Goal: Task Accomplishment & Management: Use online tool/utility

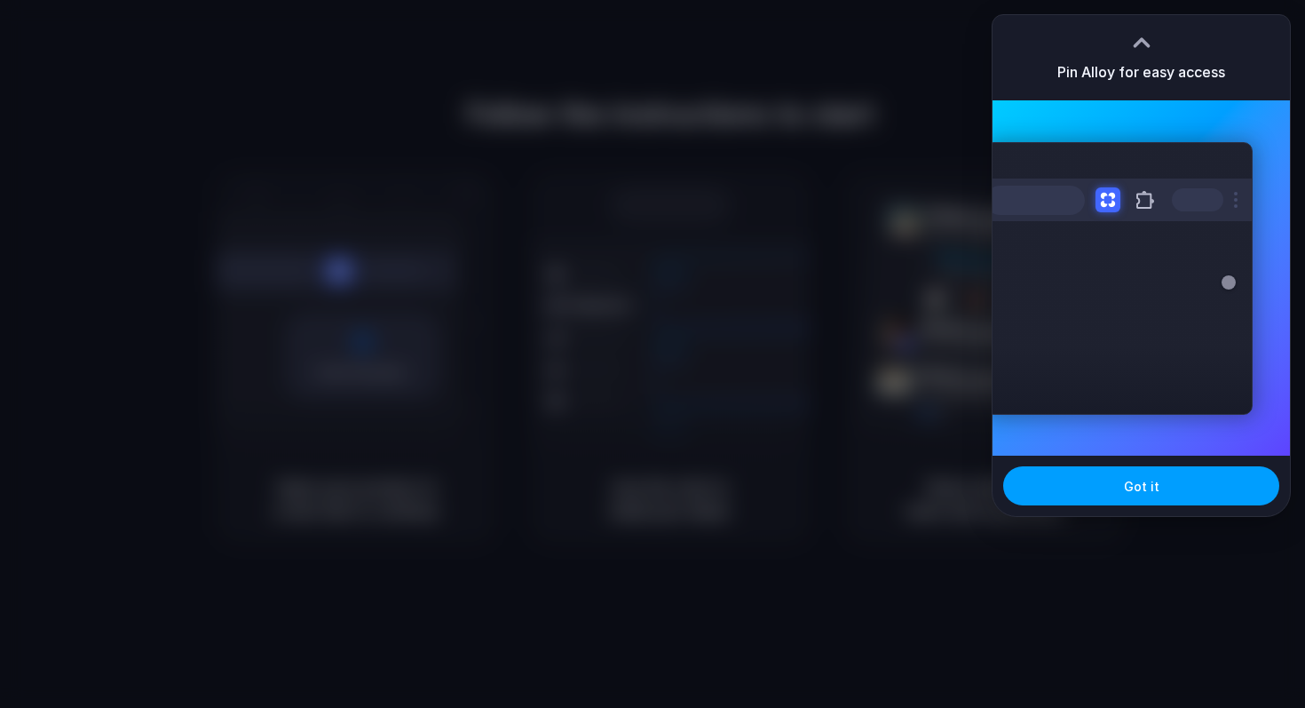
click at [1163, 487] on button "Got it" at bounding box center [1141, 485] width 276 height 39
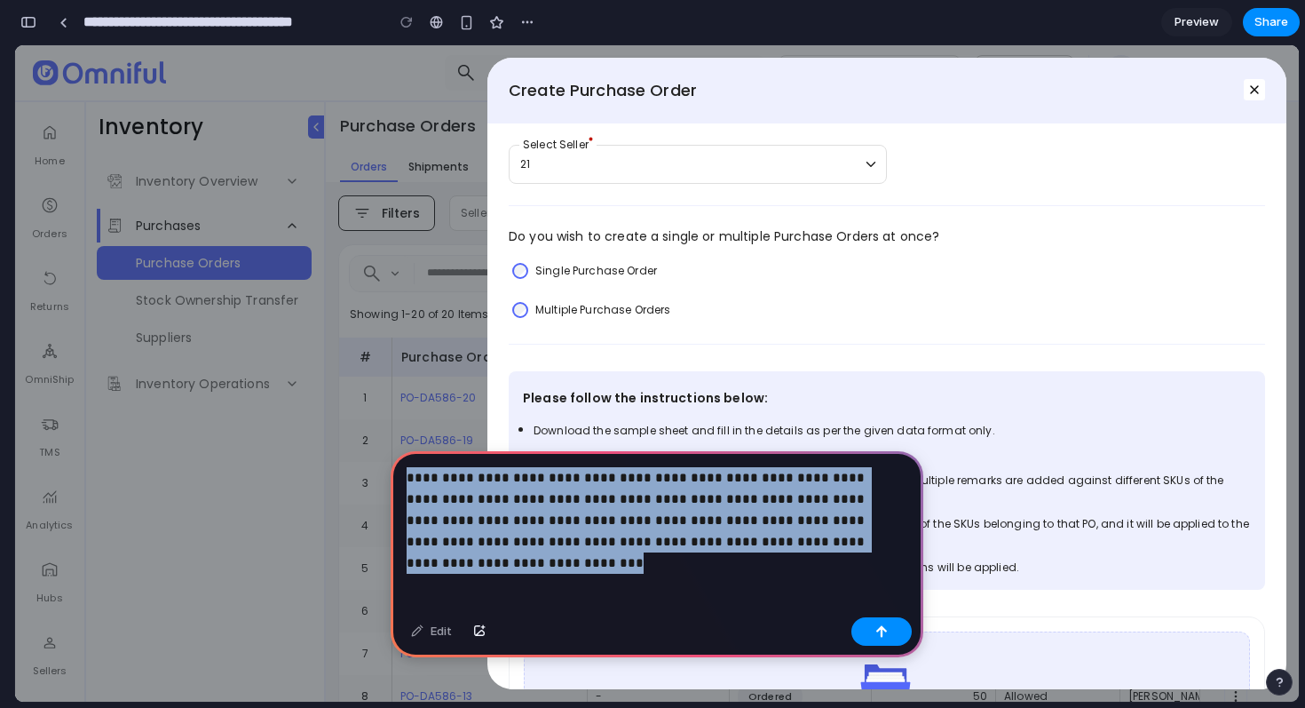
drag, startPoint x: 832, startPoint y: 575, endPoint x: 348, endPoint y: 468, distance: 495.6
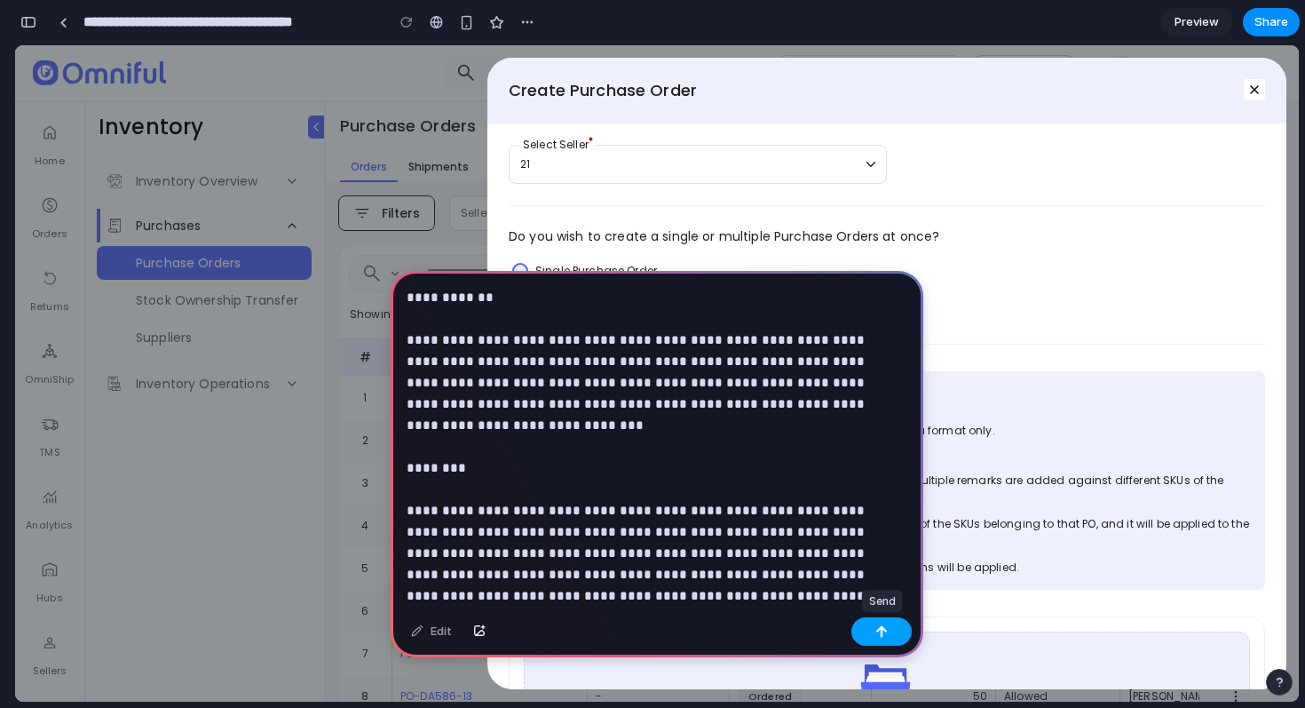
click at [893, 637] on button "button" at bounding box center [881, 631] width 60 height 28
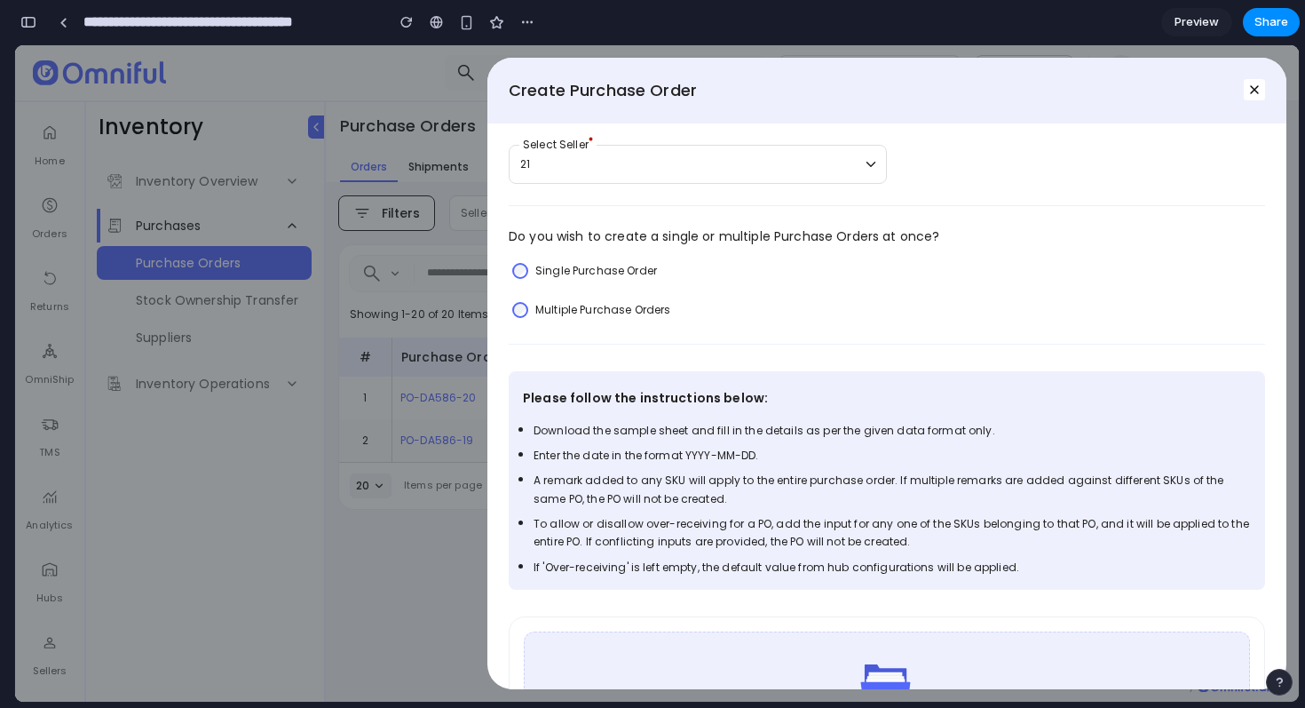
click at [1189, 28] on span "Preview" at bounding box center [1197, 22] width 44 height 18
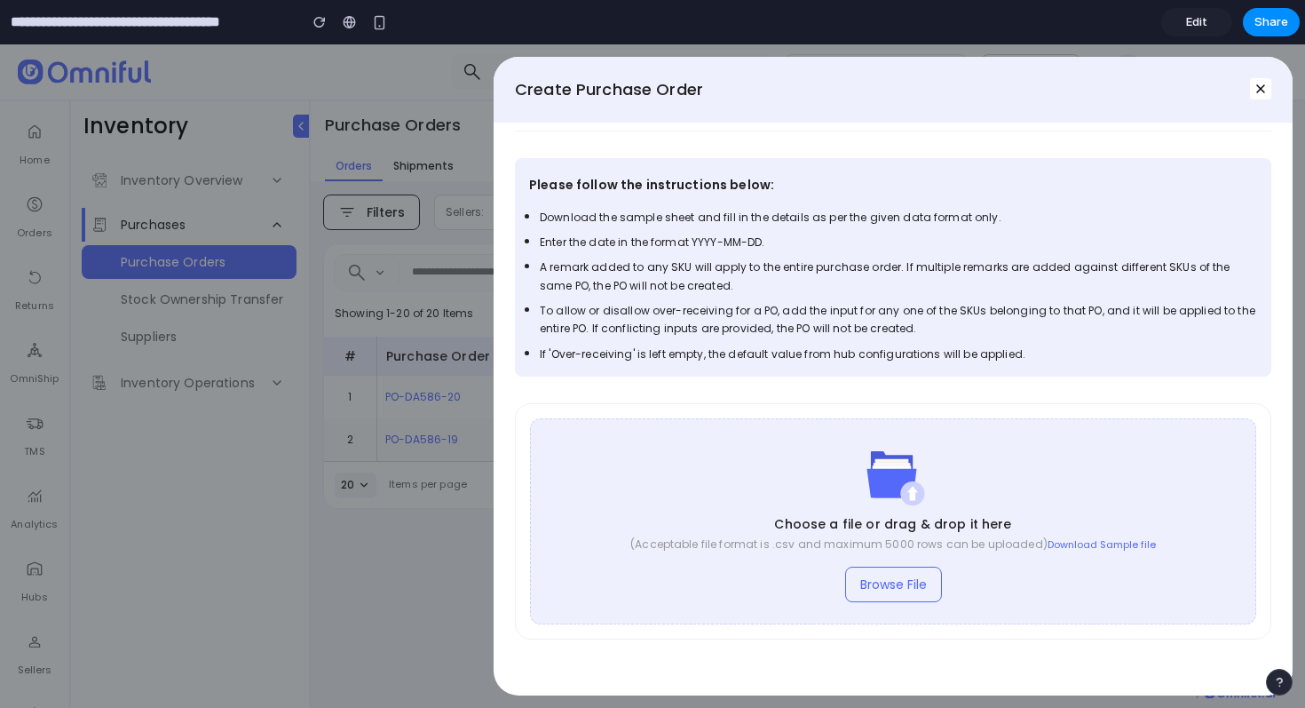
scroll to position [214, 0]
click at [1271, 679] on button "button" at bounding box center [1279, 681] width 27 height 27
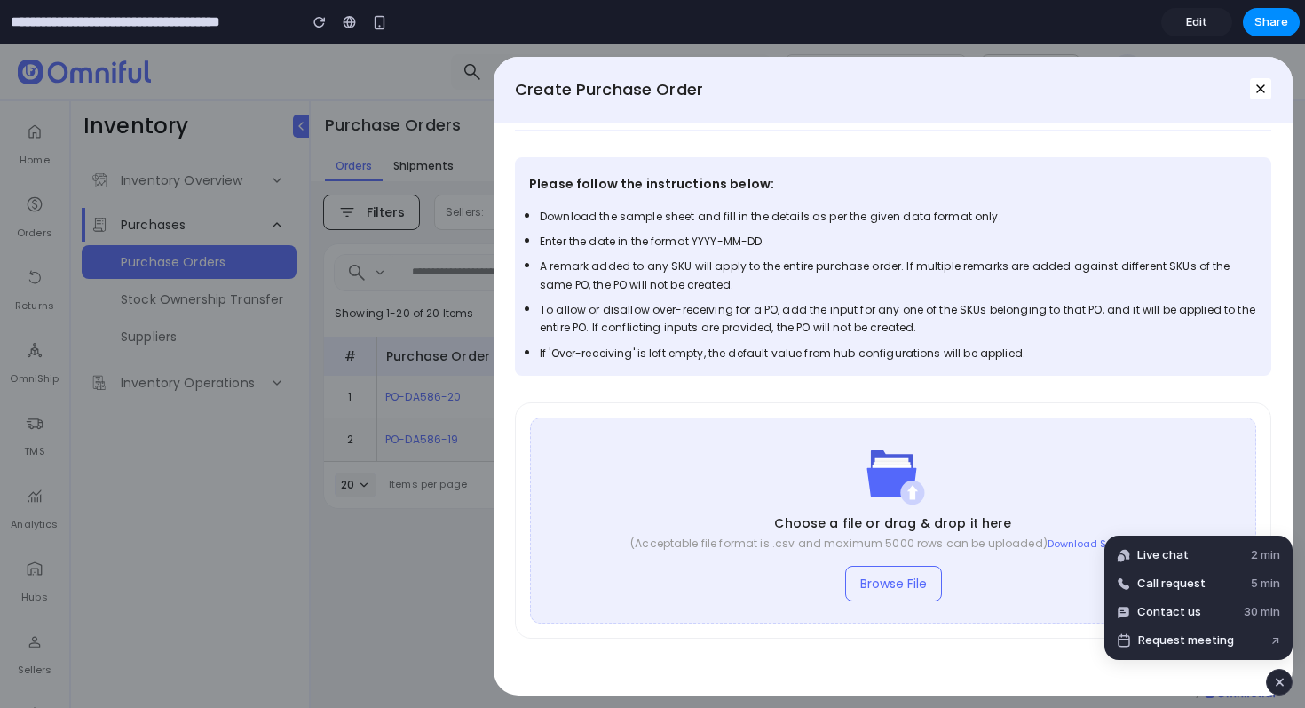
click at [1277, 679] on div "button" at bounding box center [1279, 681] width 15 height 21
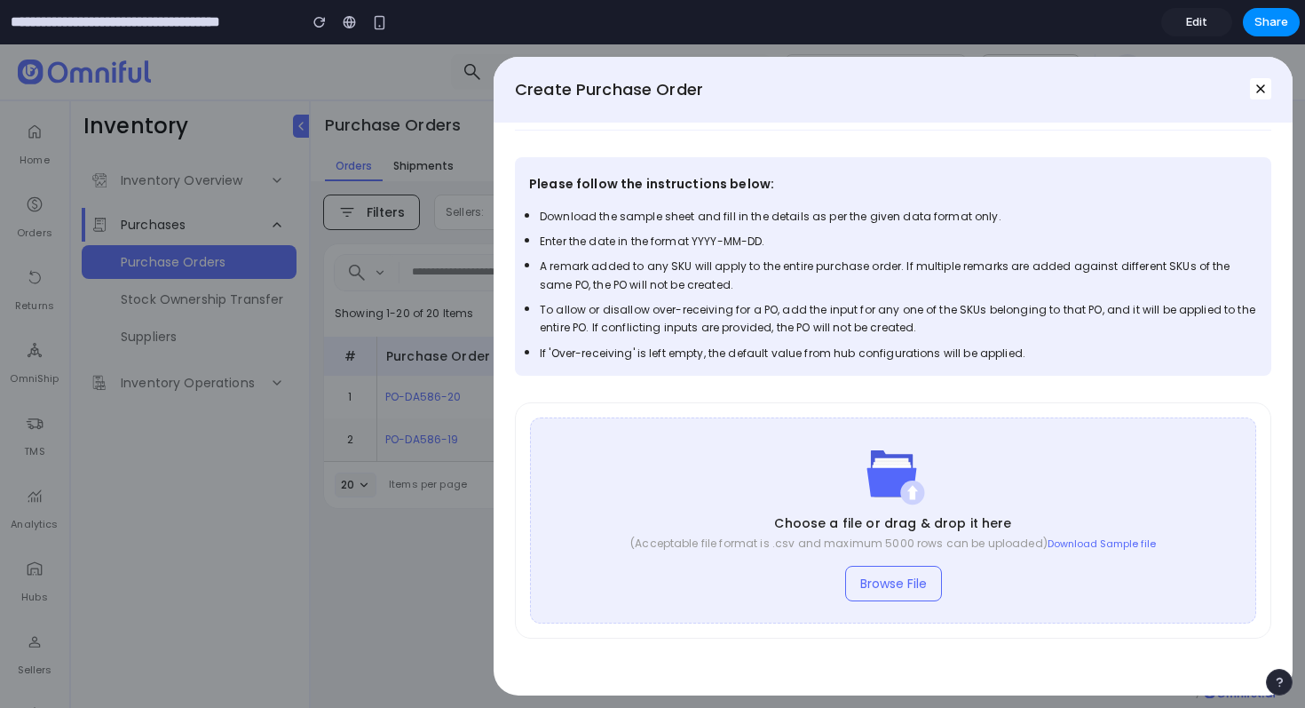
scroll to position [0, 0]
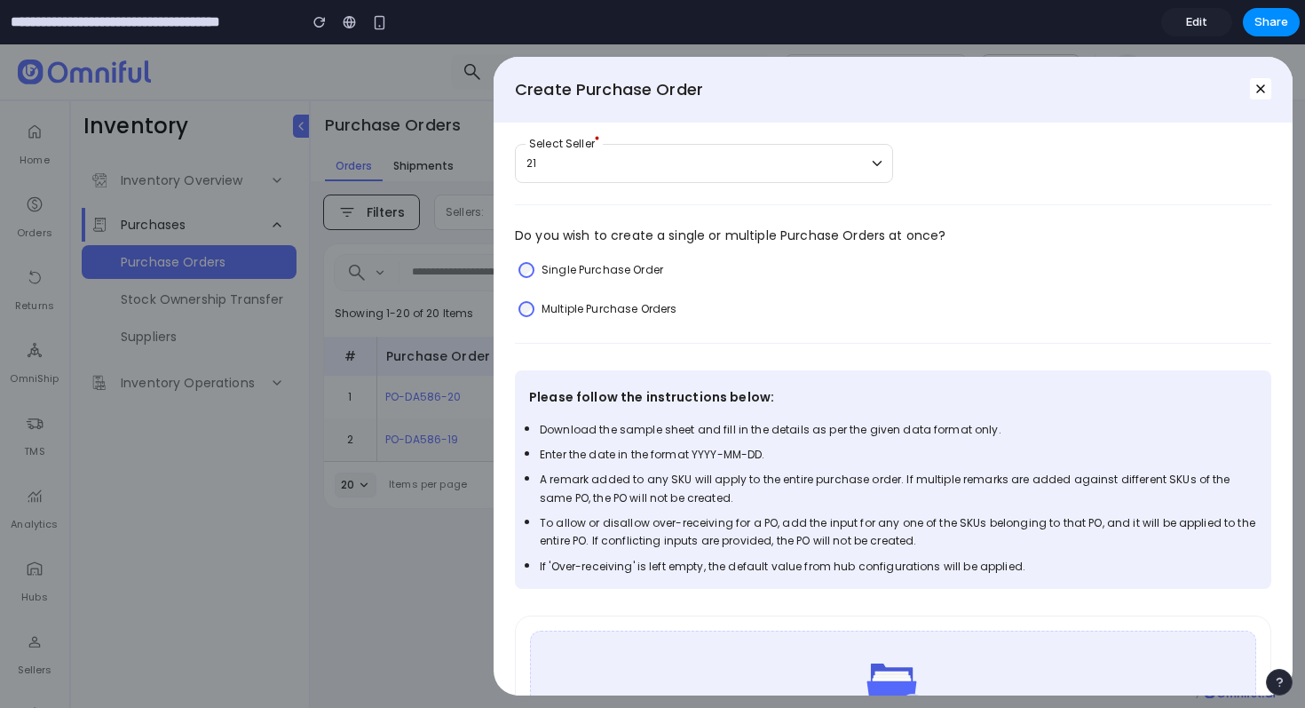
click at [1195, 20] on span "Edit" at bounding box center [1196, 22] width 21 height 18
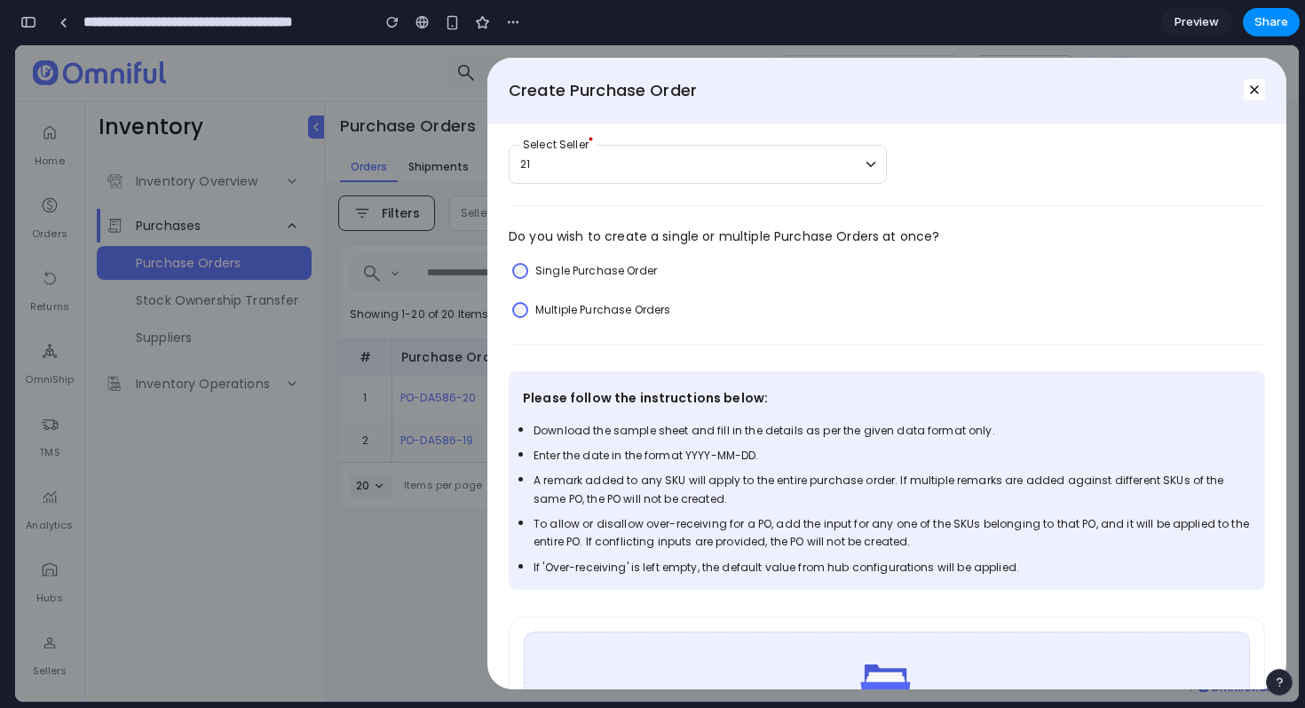
scroll to position [0, 16]
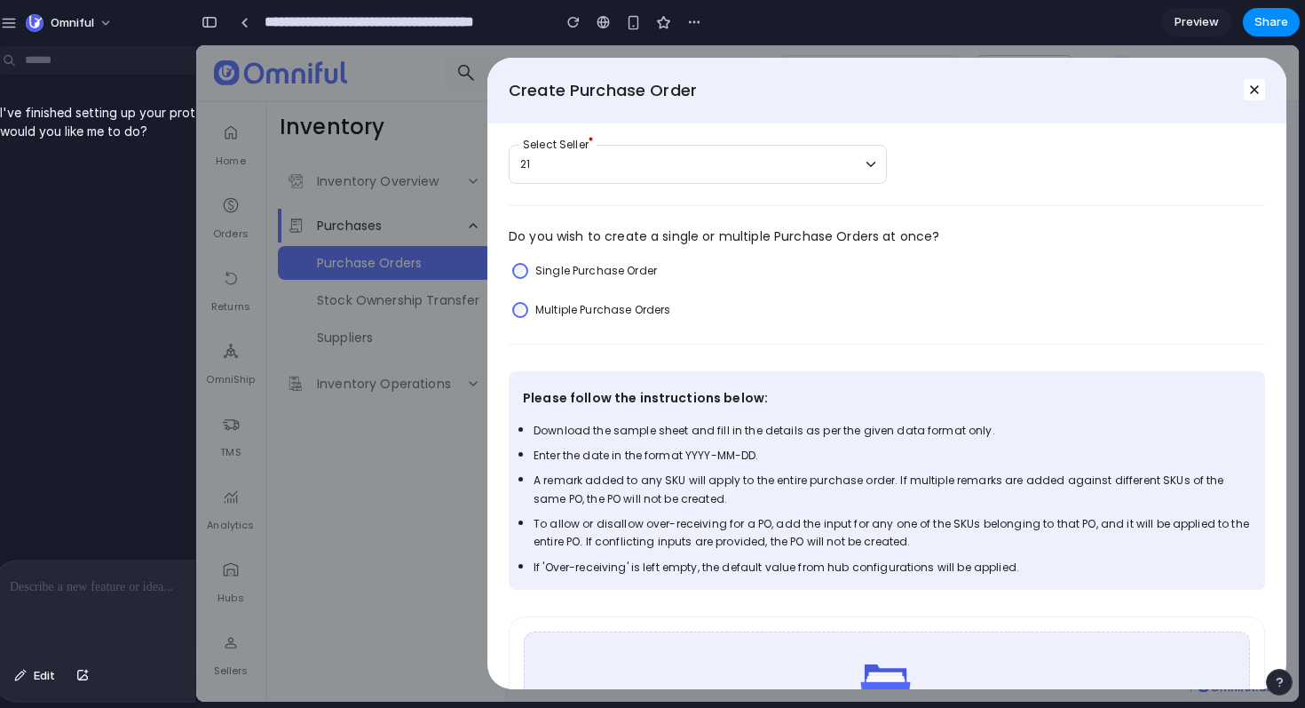
click at [22, 332] on div "I've finished setting up your prototype. What would you like me to do?" at bounding box center [178, 306] width 389 height 506
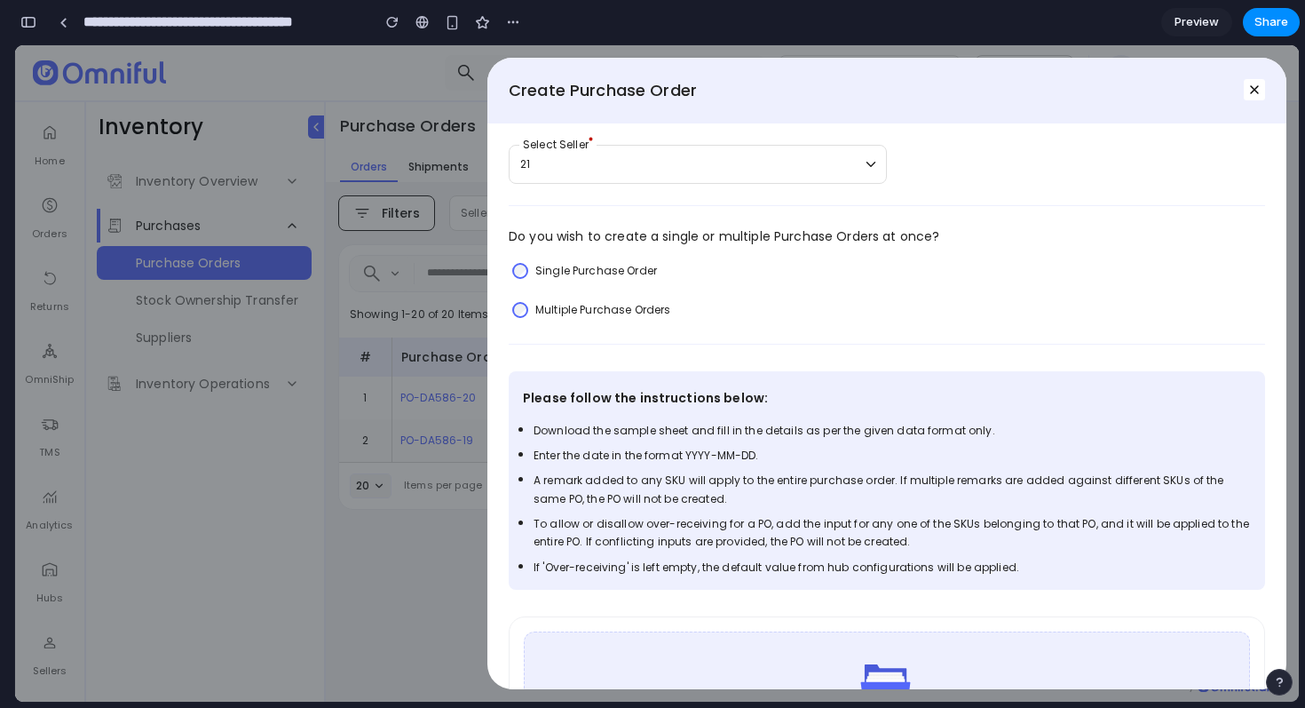
drag, startPoint x: 41, startPoint y: 178, endPoint x: 51, endPoint y: 155, distance: 25.1
click at [1252, 94] on icon "button" at bounding box center [1254, 90] width 14 height 14
click at [1255, 93] on icon "button" at bounding box center [1254, 90] width 14 height 14
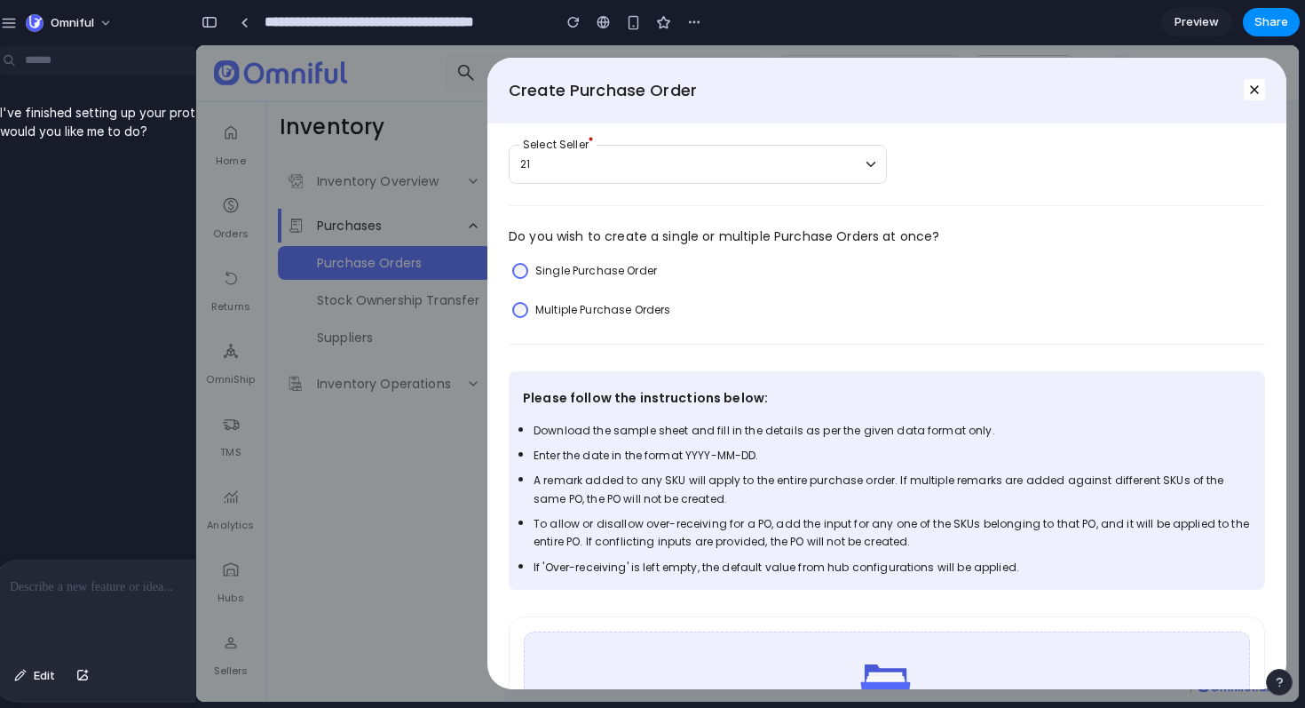
click at [22, 177] on div "I've finished setting up your prototype. What would you like me to do?" at bounding box center [178, 306] width 389 height 506
click at [40, 679] on span "Edit" at bounding box center [44, 676] width 21 height 18
click at [40, 685] on button "Edit" at bounding box center [34, 675] width 59 height 28
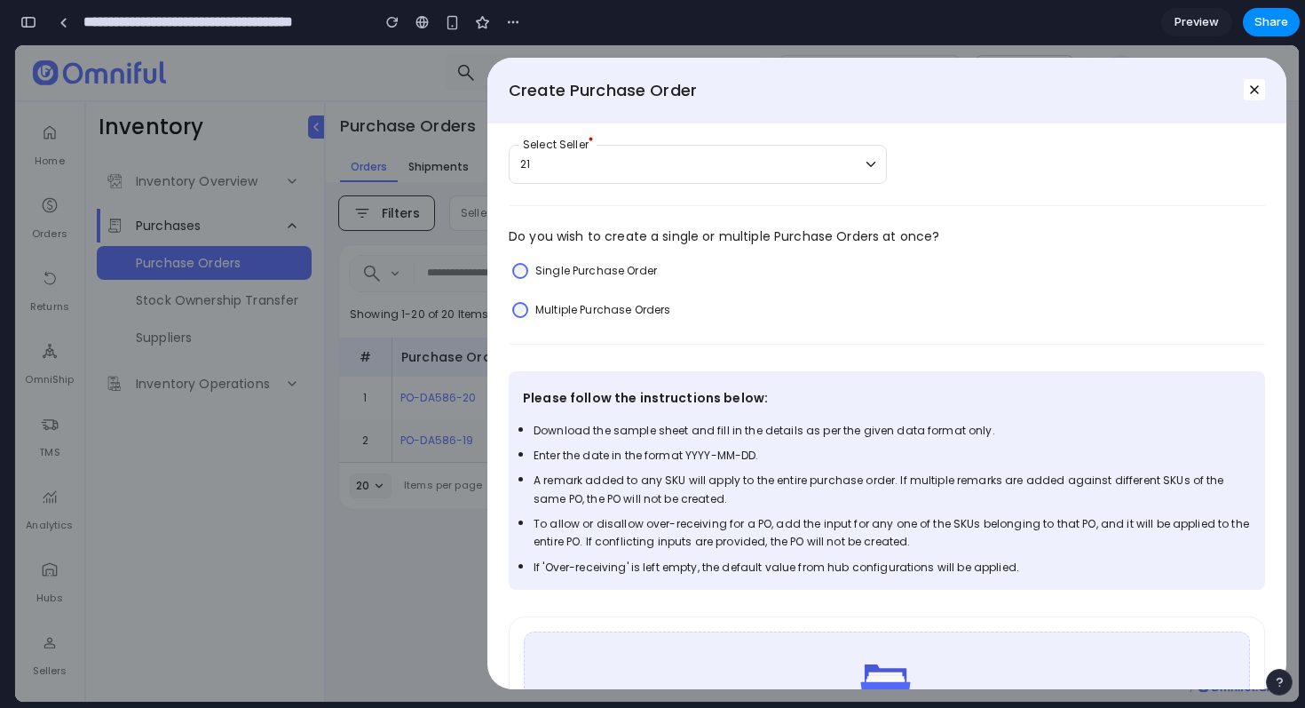
click at [37, 16] on button "button" at bounding box center [28, 22] width 28 height 28
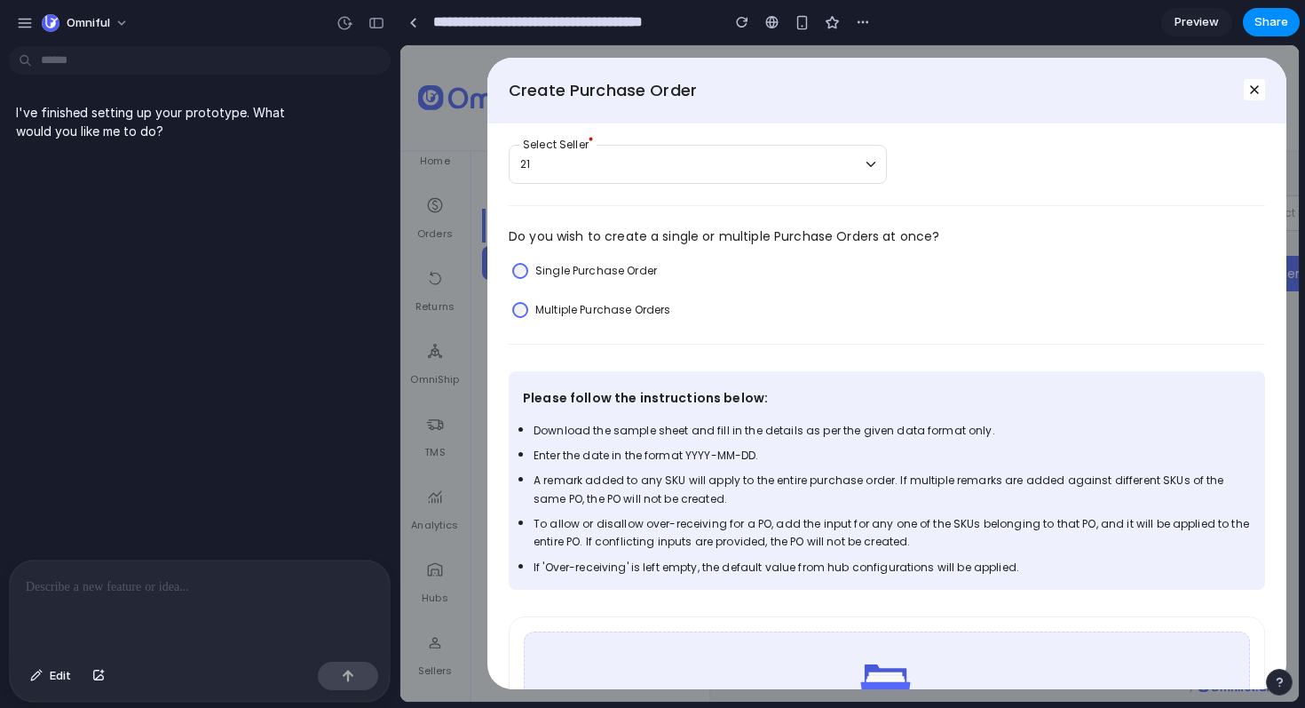
scroll to position [0, 0]
click at [206, 146] on div "I've finished setting up your prototype. What would you like me to do?" at bounding box center [164, 121] width 311 height 59
click at [201, 581] on p at bounding box center [200, 586] width 348 height 21
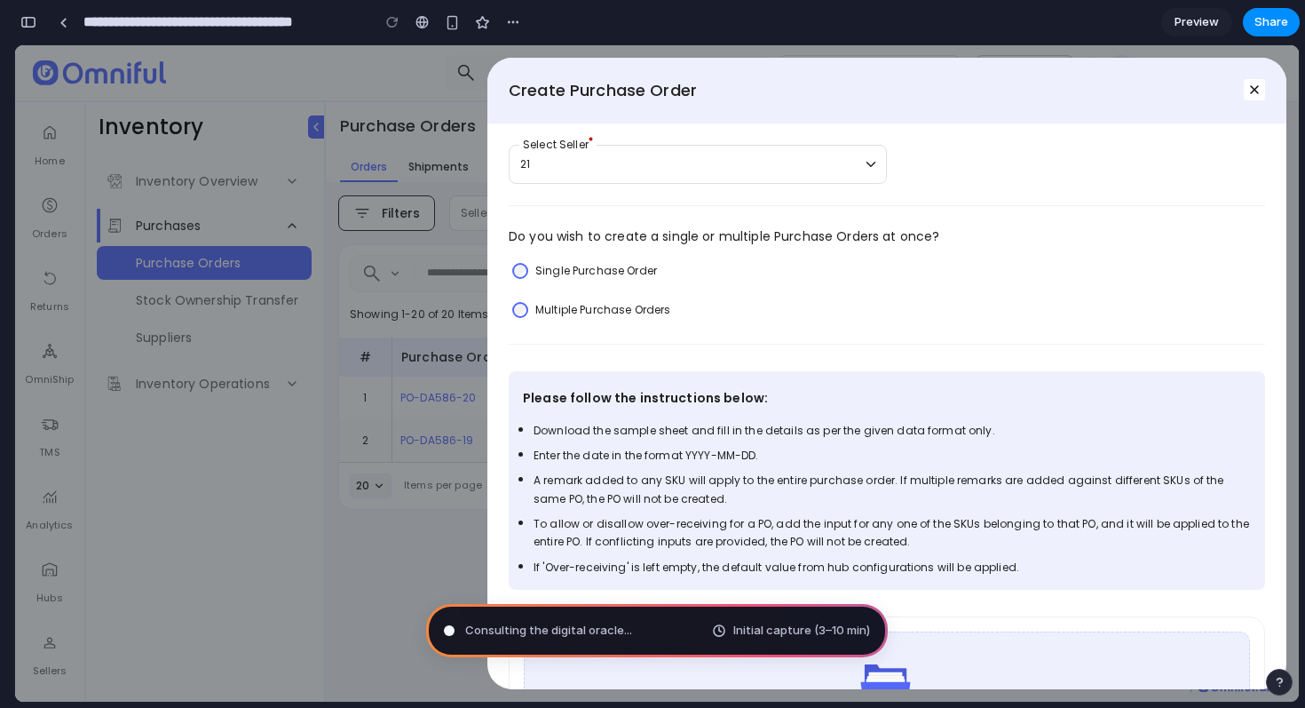
type input "**********"
click at [37, 18] on button "button" at bounding box center [28, 22] width 28 height 28
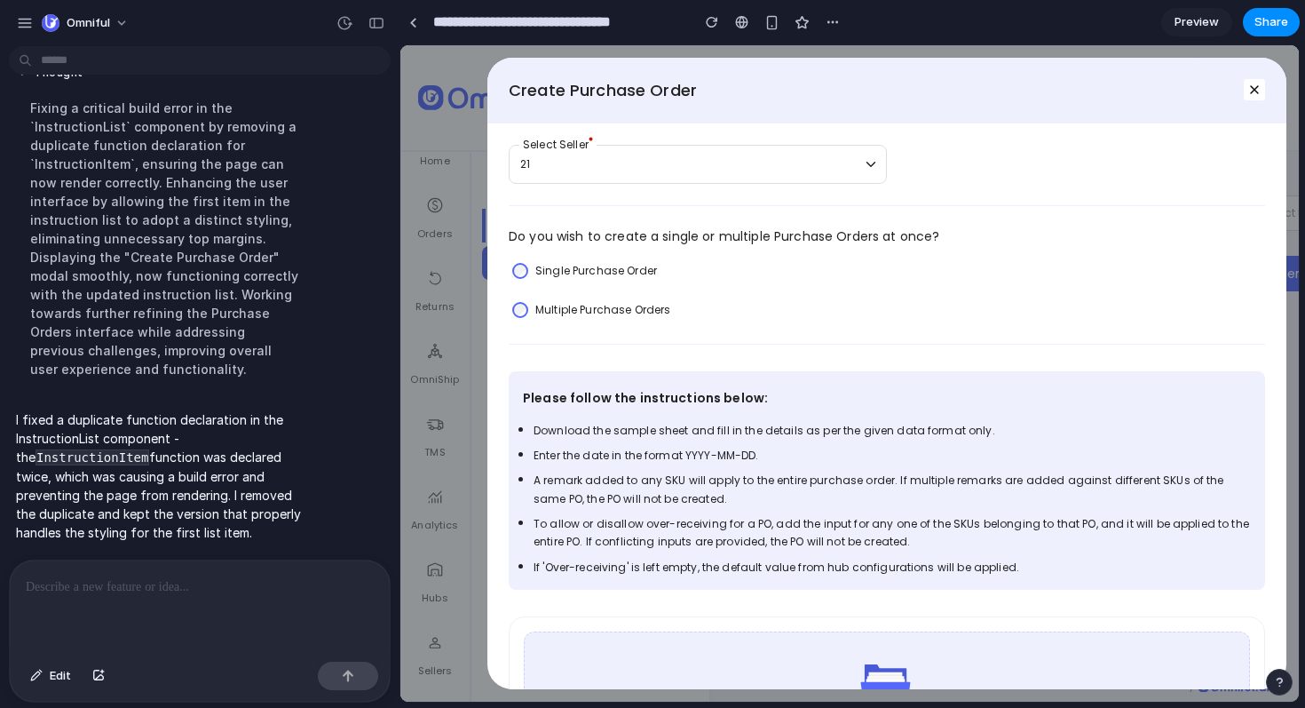
click at [431, 291] on div "Create Purchase Order 21 Select Seller Do you wish to create a single or multip…" at bounding box center [849, 373] width 898 height 656
click at [367, 29] on button "button" at bounding box center [376, 23] width 28 height 28
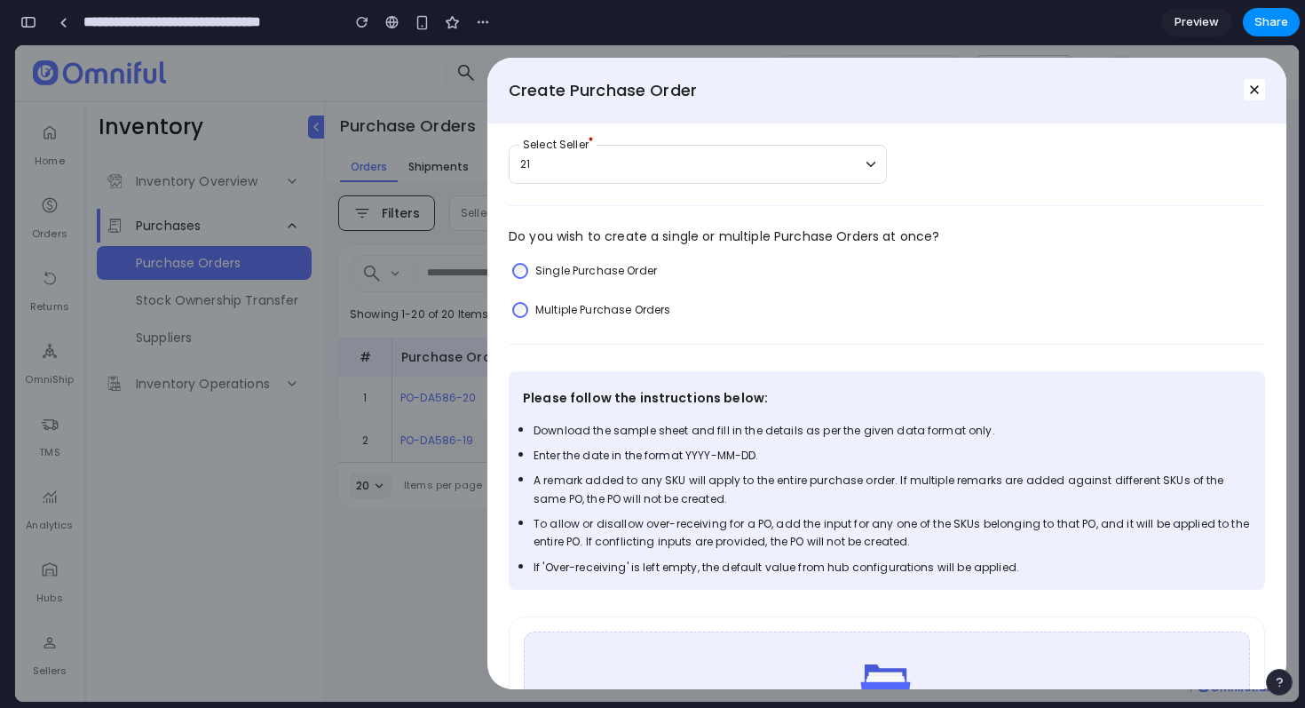
scroll to position [285, 0]
click at [721, 178] on div "21" at bounding box center [698, 164] width 378 height 39
click at [722, 178] on div "21" at bounding box center [698, 164] width 378 height 39
click at [776, 165] on div at bounding box center [686, 164] width 332 height 16
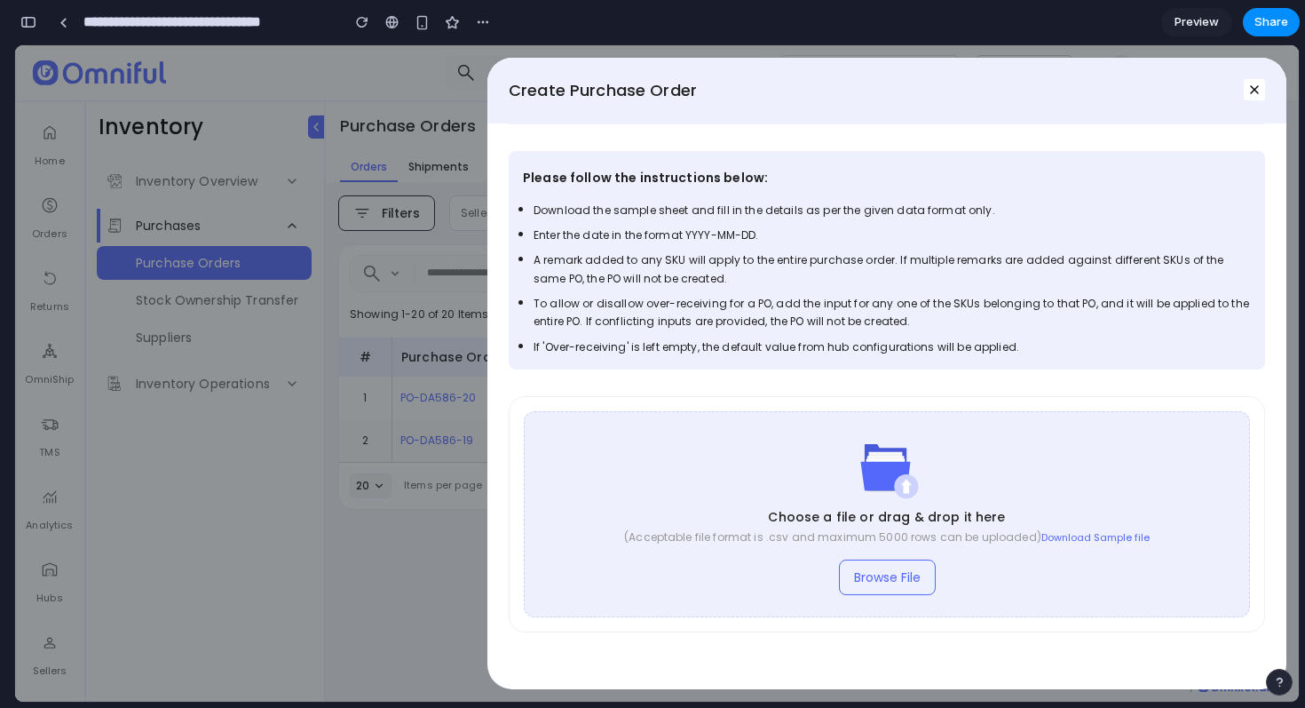
scroll to position [0, 0]
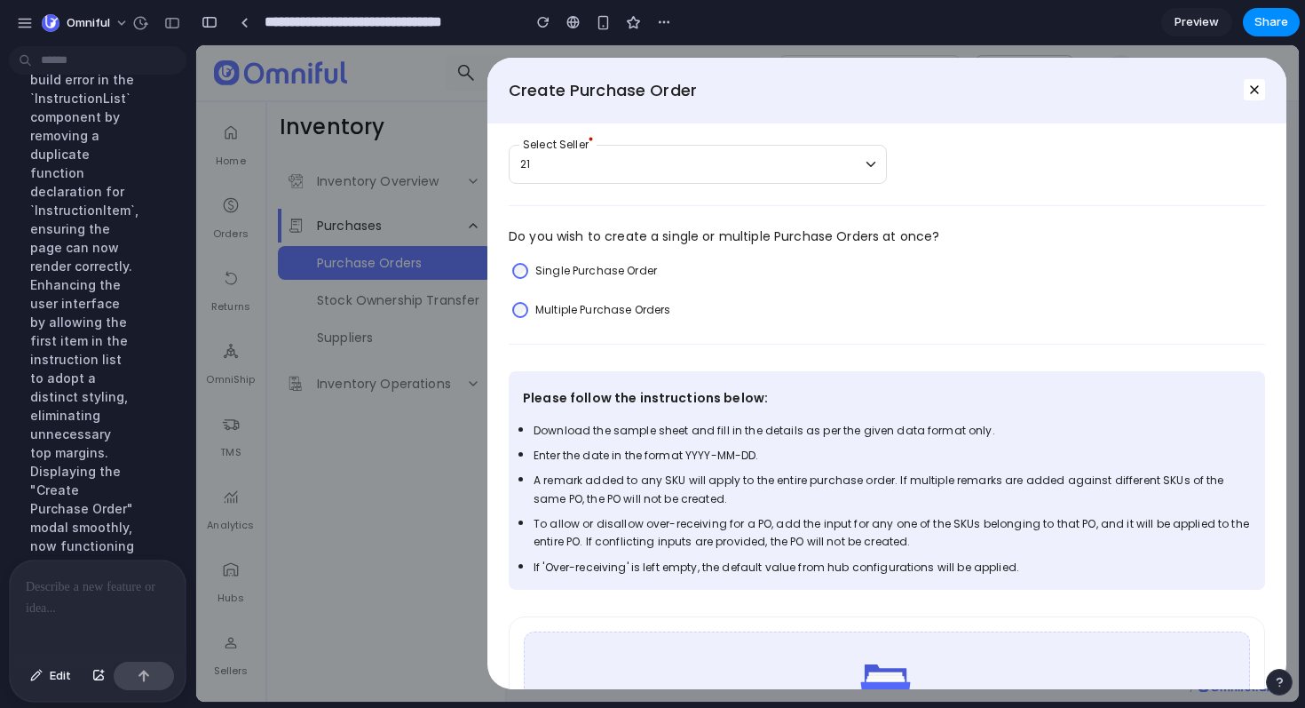
drag, startPoint x: 71, startPoint y: 426, endPoint x: 85, endPoint y: 570, distance: 144.5
click at [71, 430] on div "Fixing a critical build error in the `InstructionList` component by removing a …" at bounding box center [82, 443] width 133 height 804
click at [90, 584] on p at bounding box center [94, 586] width 137 height 21
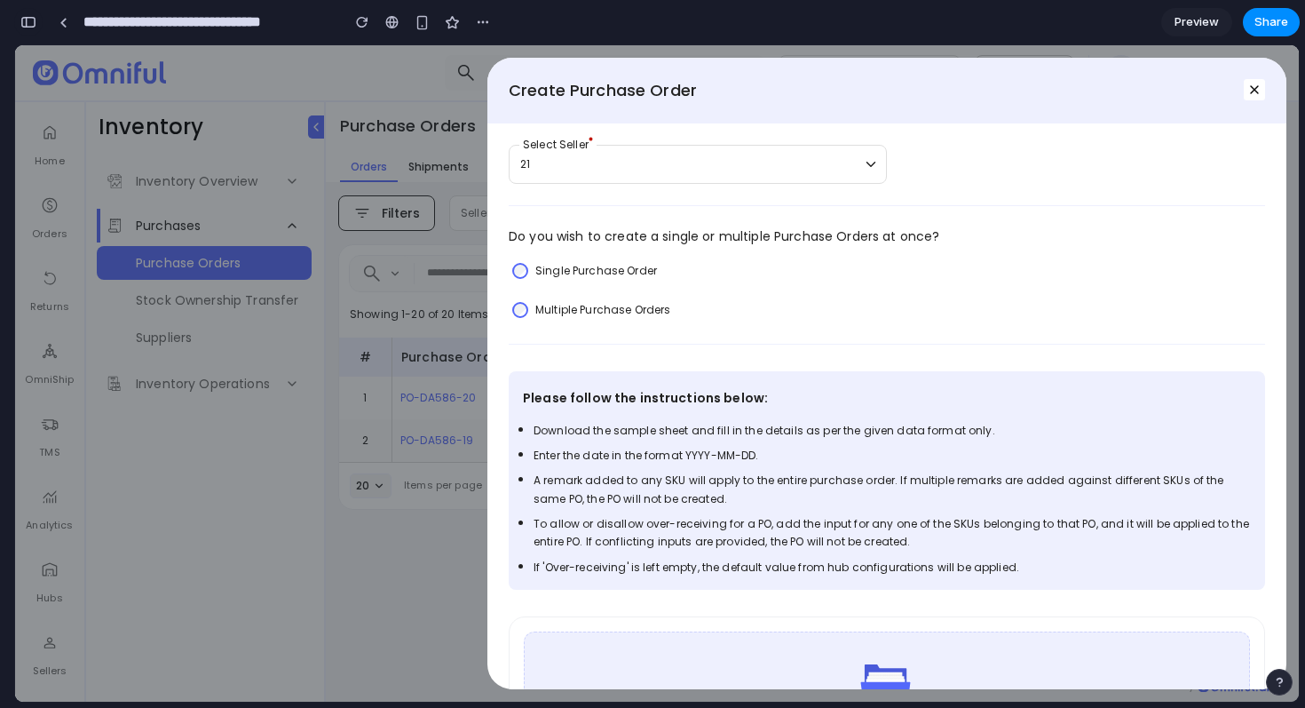
click at [23, 17] on div "button" at bounding box center [28, 22] width 16 height 12
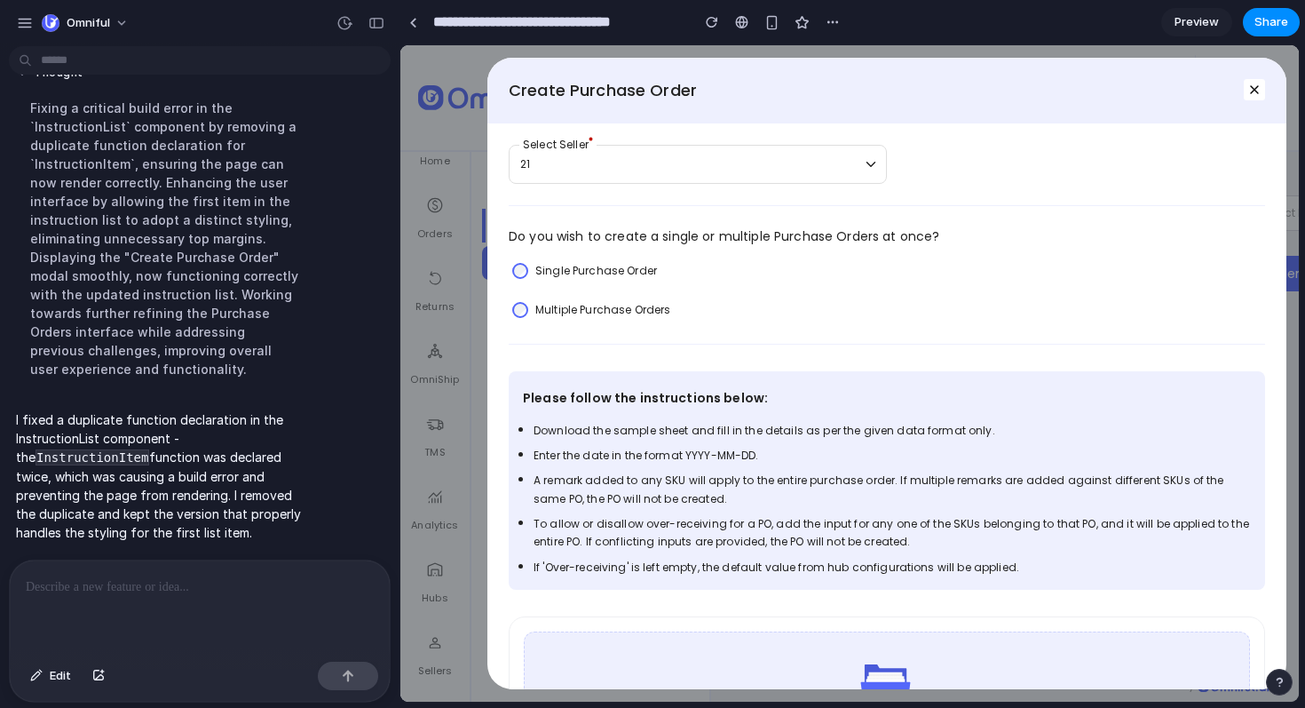
click at [209, 578] on p at bounding box center [196, 586] width 341 height 21
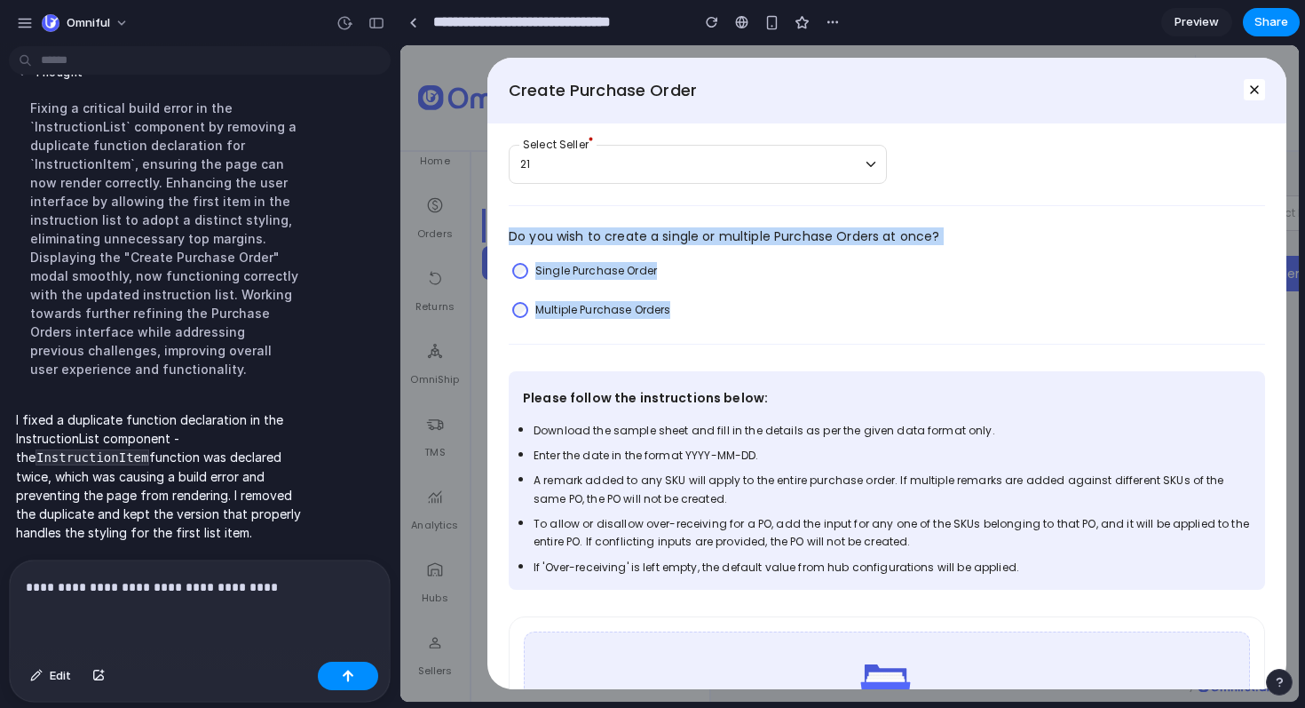
drag, startPoint x: 506, startPoint y: 230, endPoint x: 692, endPoint y: 309, distance: 201.7
click at [692, 309] on div "21 Select Seller Do you wish to create a single or multiple Purchase Orders at …" at bounding box center [886, 406] width 799 height 566
copy div "Do you wish to create a single or multiple Purchase Orders at once? Single Purc…"
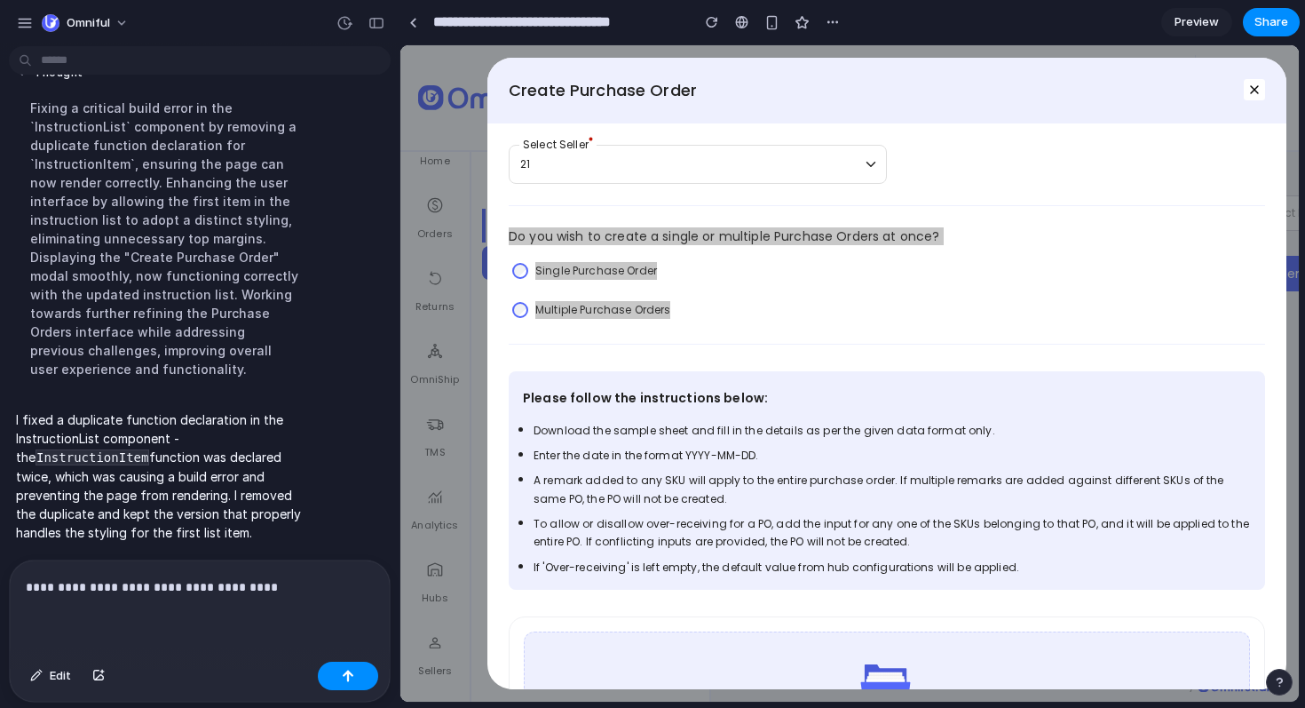
click at [264, 576] on p "**********" at bounding box center [196, 586] width 341 height 21
drag, startPoint x: 228, startPoint y: 590, endPoint x: 174, endPoint y: 586, distance: 54.3
click at [174, 586] on div "**********" at bounding box center [200, 607] width 380 height 94
click at [219, 576] on p "**********" at bounding box center [196, 586] width 341 height 21
click at [344, 576] on p "**********" at bounding box center [196, 586] width 341 height 21
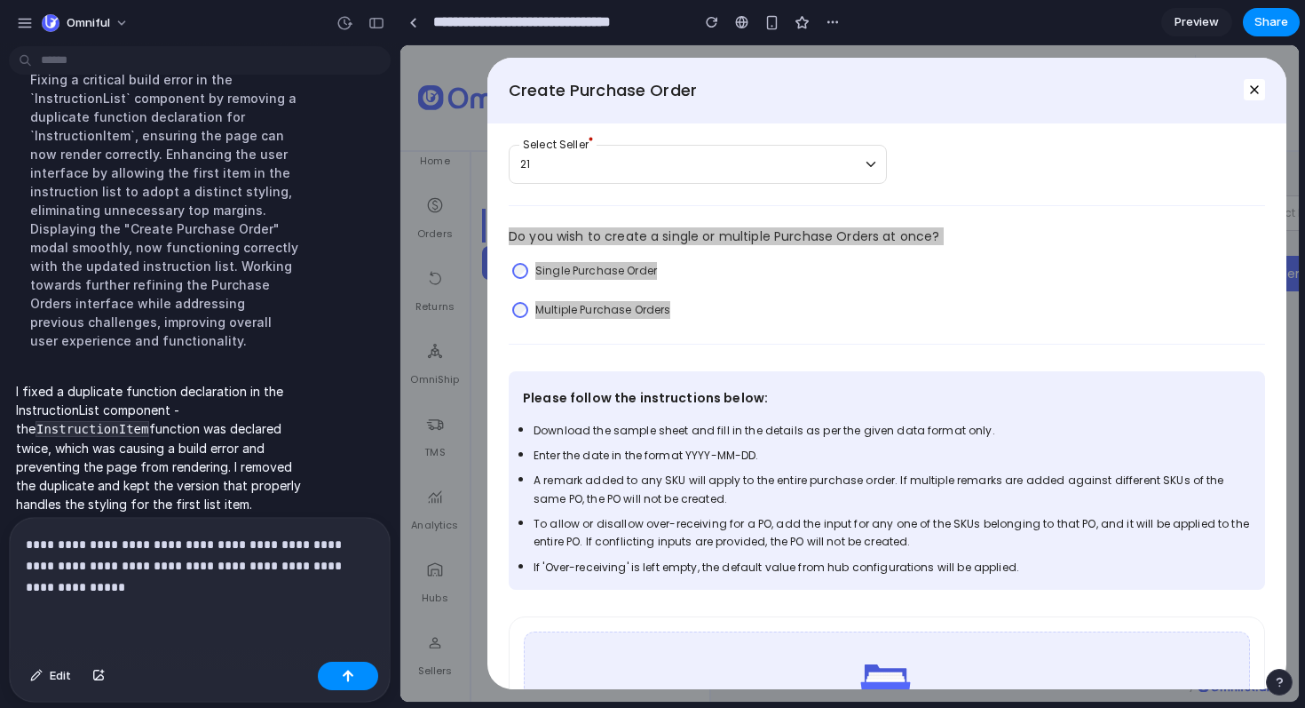
scroll to position [229, 0]
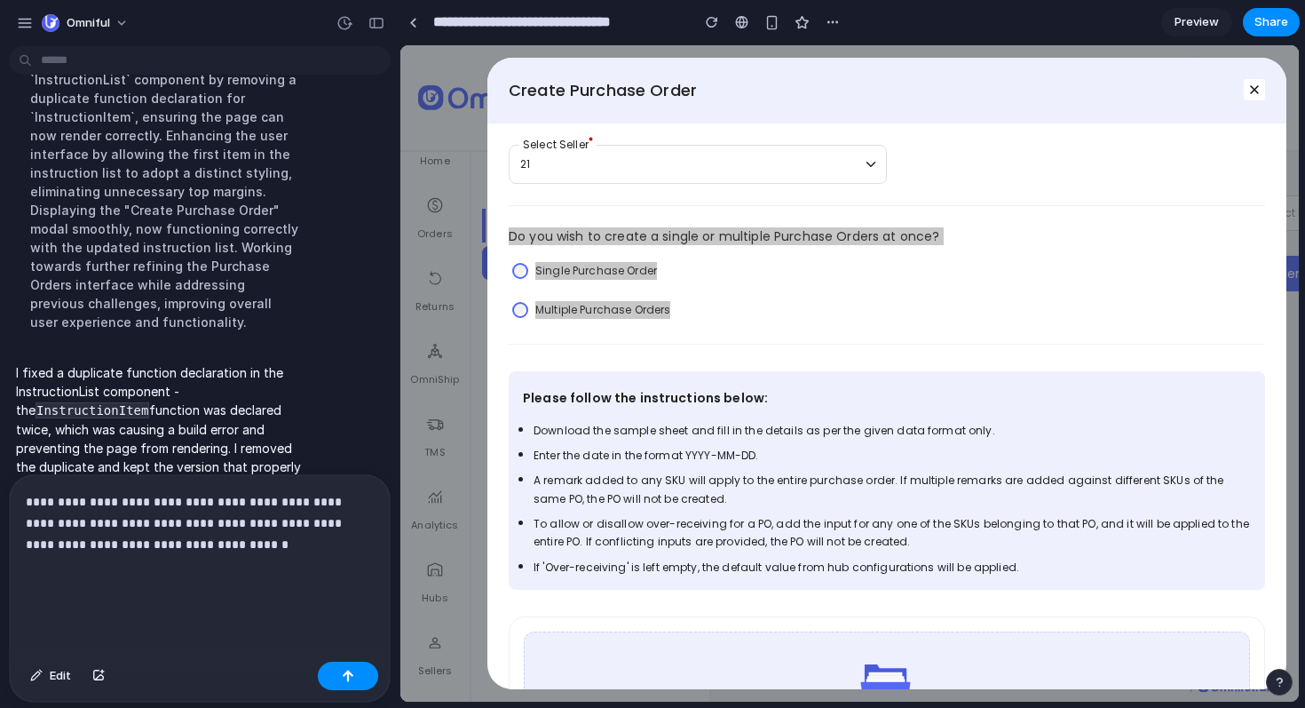
click at [93, 575] on p "**********" at bounding box center [196, 544] width 341 height 107
click at [94, 677] on div "button" at bounding box center [98, 675] width 12 height 11
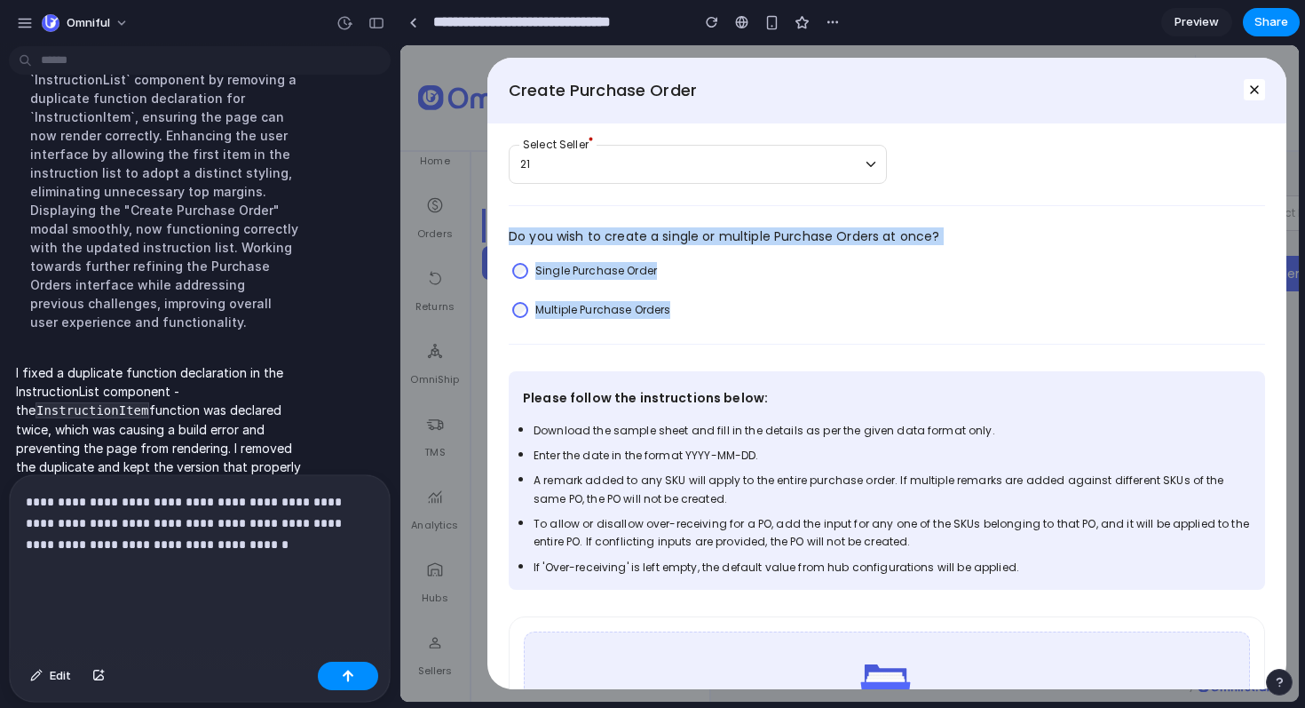
click at [700, 266] on div "Single Purchase Order" at bounding box center [887, 270] width 756 height 26
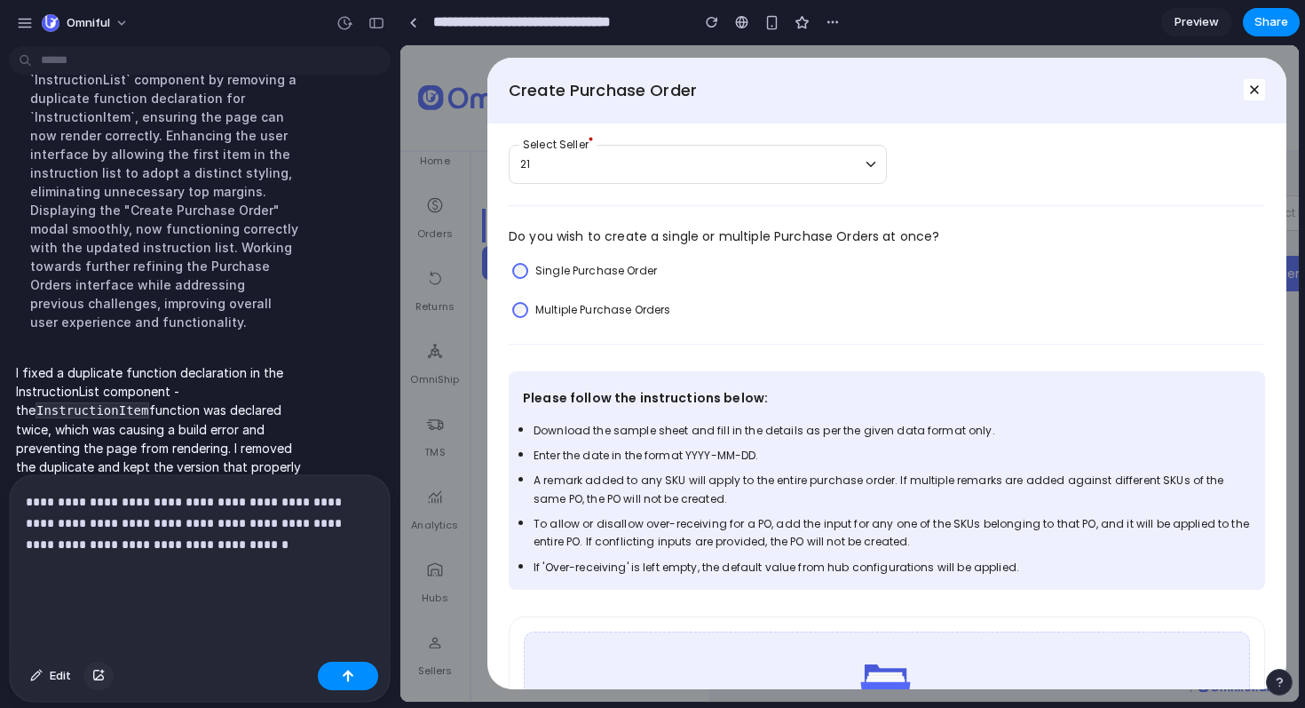
click at [88, 669] on button "button" at bounding box center [98, 675] width 30 height 28
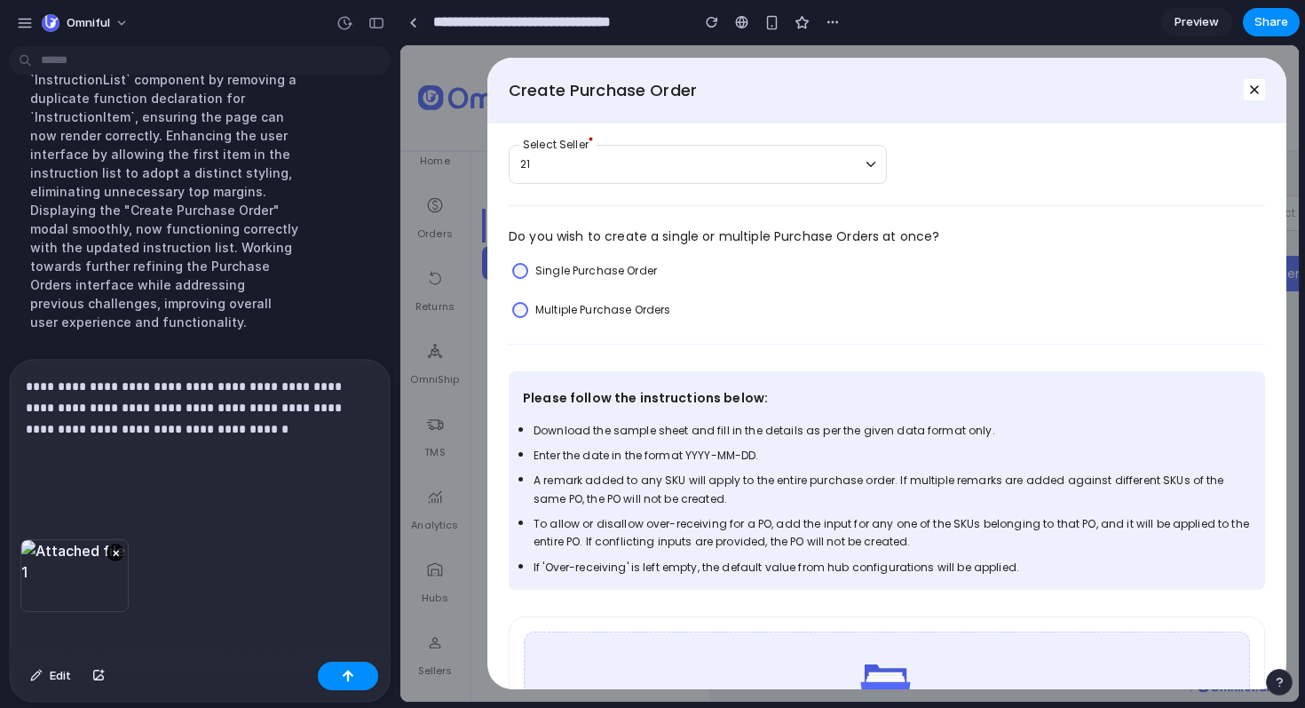
click at [219, 435] on p "**********" at bounding box center [196, 429] width 341 height 107
click at [225, 424] on p "**********" at bounding box center [196, 429] width 341 height 107
drag, startPoint x: 344, startPoint y: 668, endPoint x: 1, endPoint y: 481, distance: 390.9
click at [344, 668] on button "button" at bounding box center [348, 675] width 60 height 28
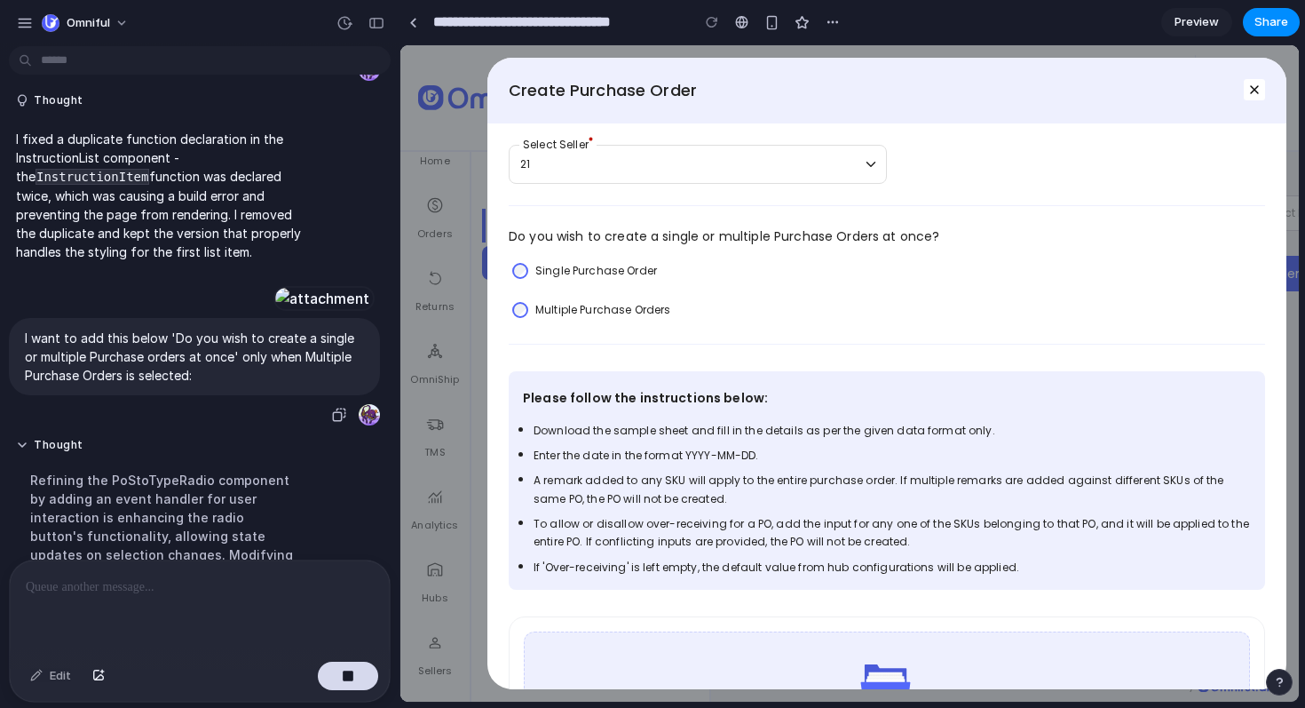
scroll to position [648, 0]
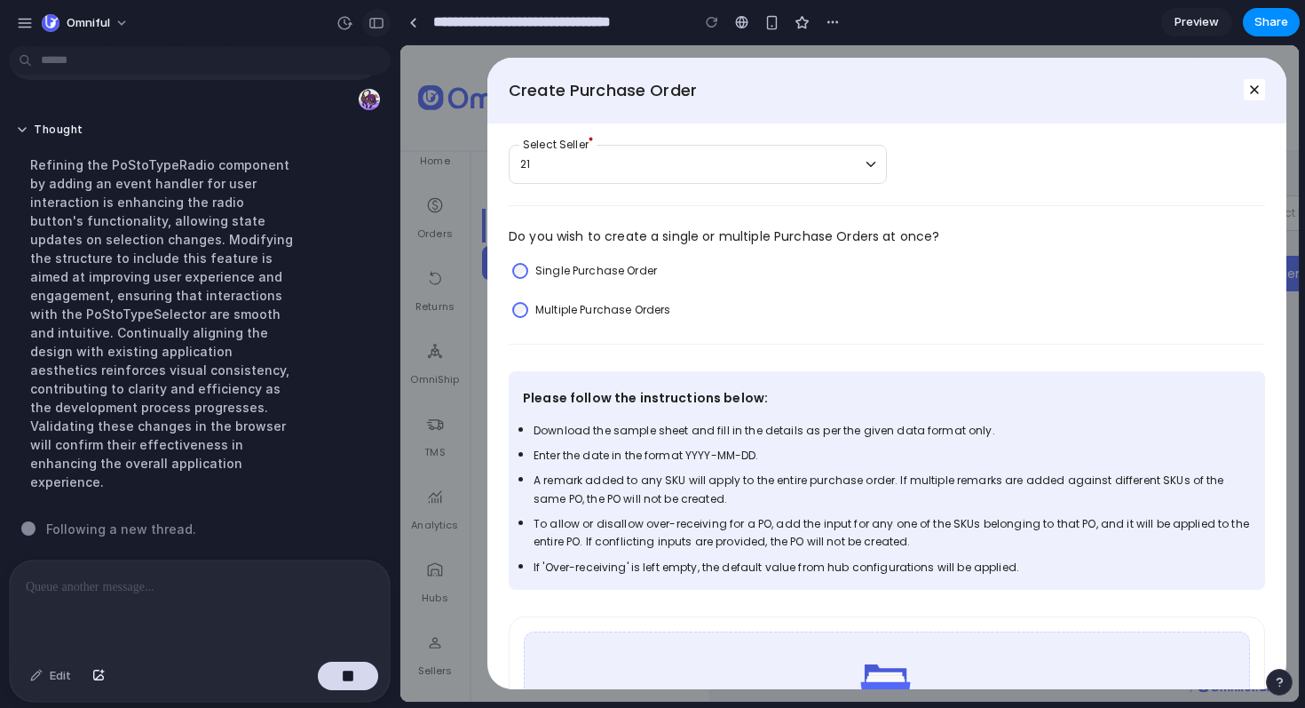
click at [369, 22] on div "button" at bounding box center [376, 23] width 16 height 12
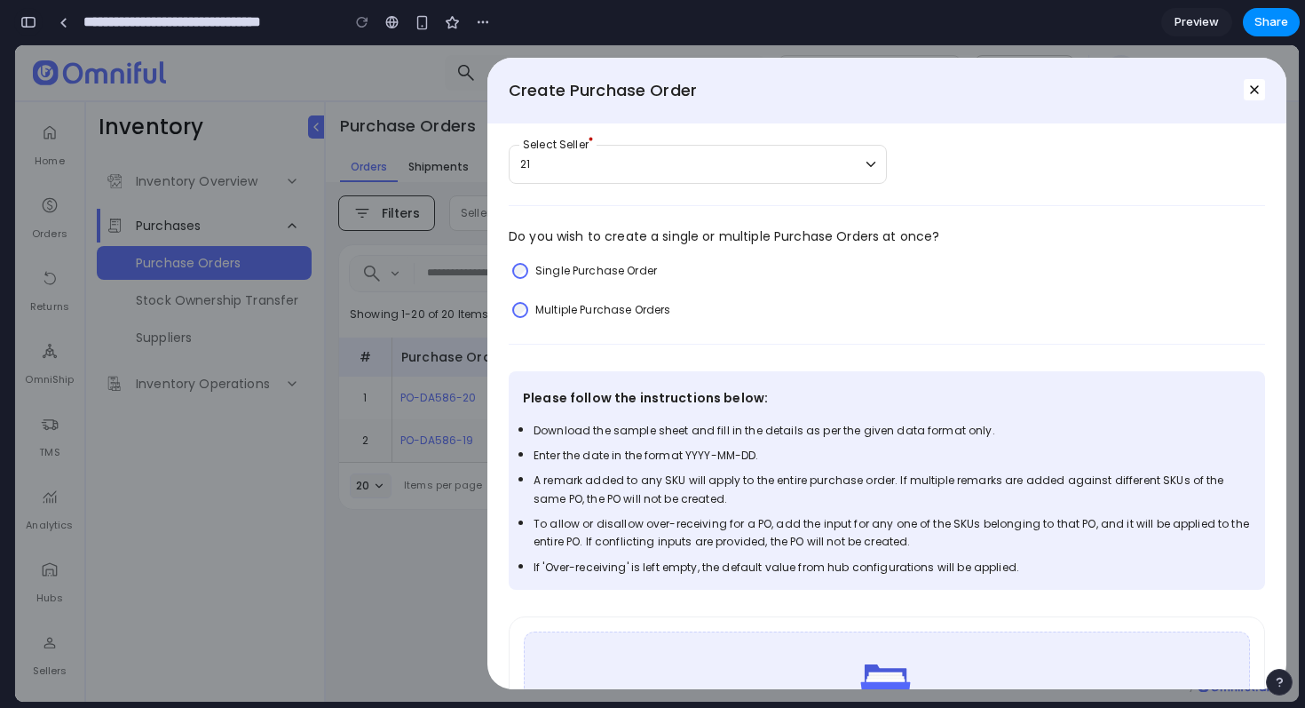
click at [24, 20] on div "button" at bounding box center [28, 22] width 16 height 12
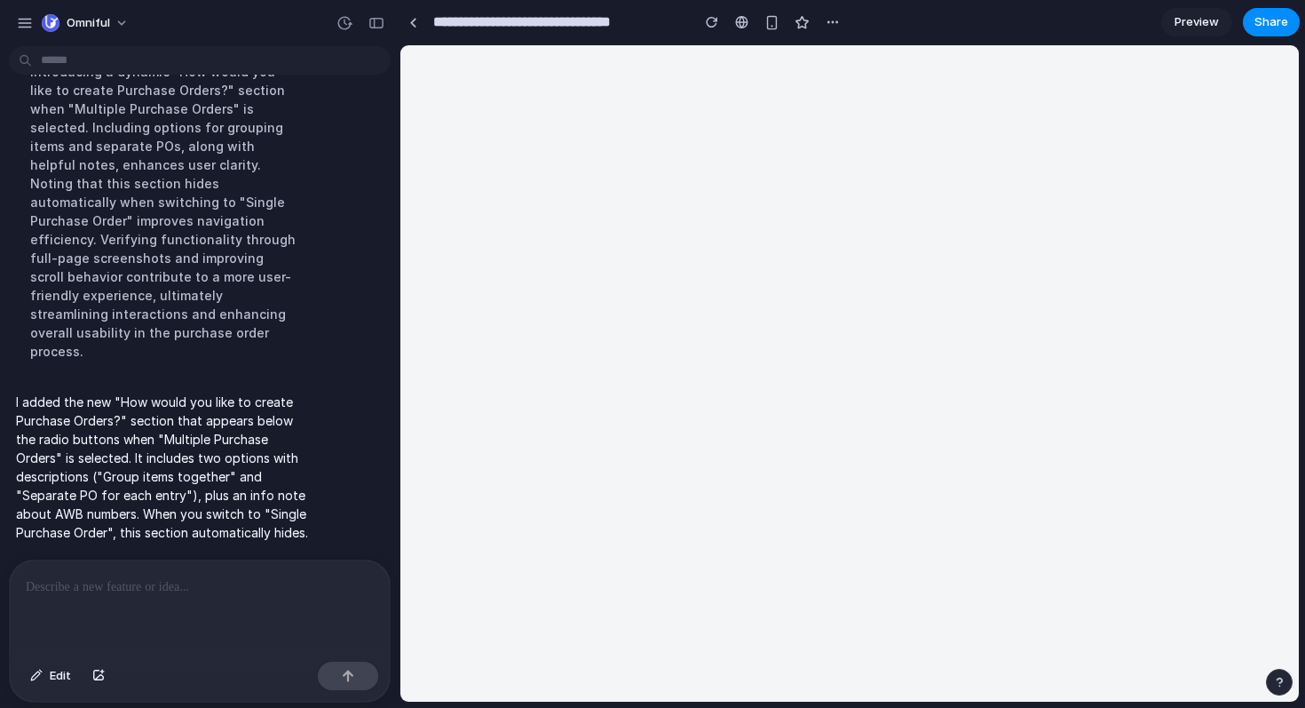
scroll to position [0, 0]
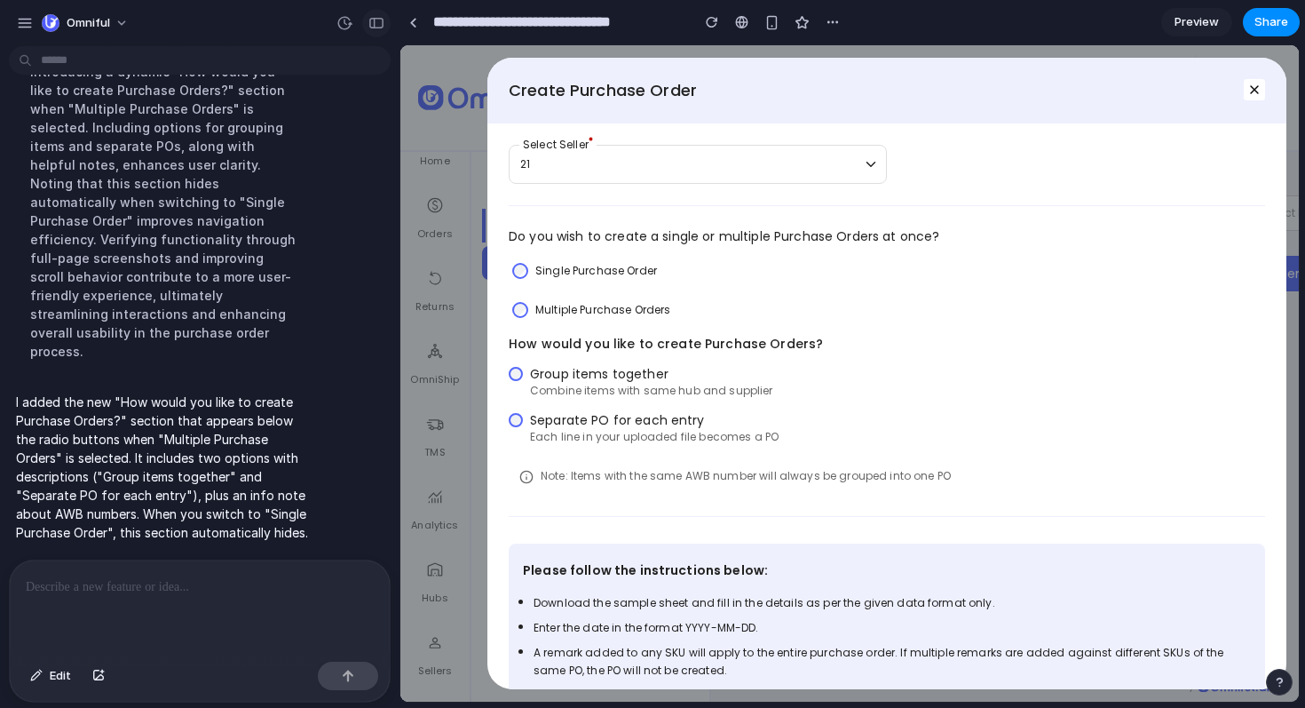
click at [376, 29] on button "button" at bounding box center [376, 23] width 28 height 28
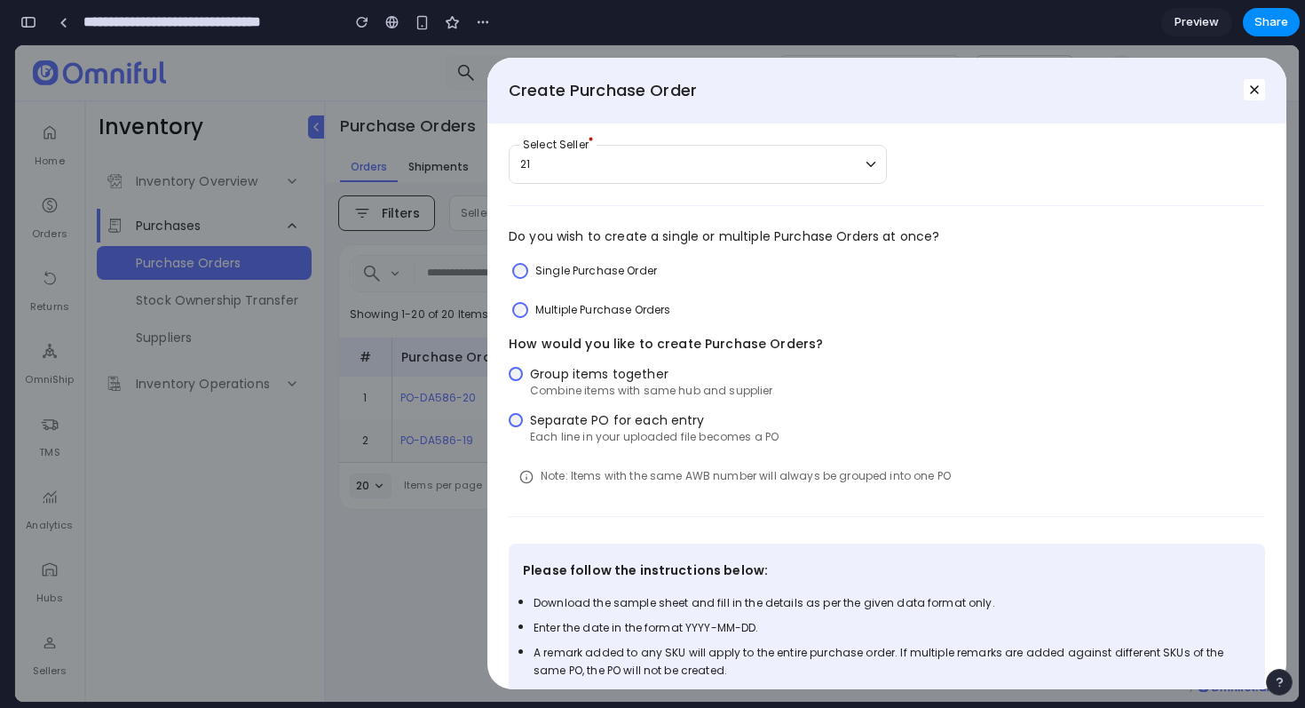
click at [568, 439] on span "Each line in your uploaded file becomes a PO" at bounding box center [654, 436] width 249 height 15
click at [566, 361] on div "How would you like to create Purchase Orders? Group items together Combine item…" at bounding box center [887, 415] width 756 height 160
click at [572, 370] on span "Group items together" at bounding box center [651, 374] width 243 height 18
click at [578, 430] on span "Each line in your uploaded file becomes a PO" at bounding box center [654, 436] width 249 height 15
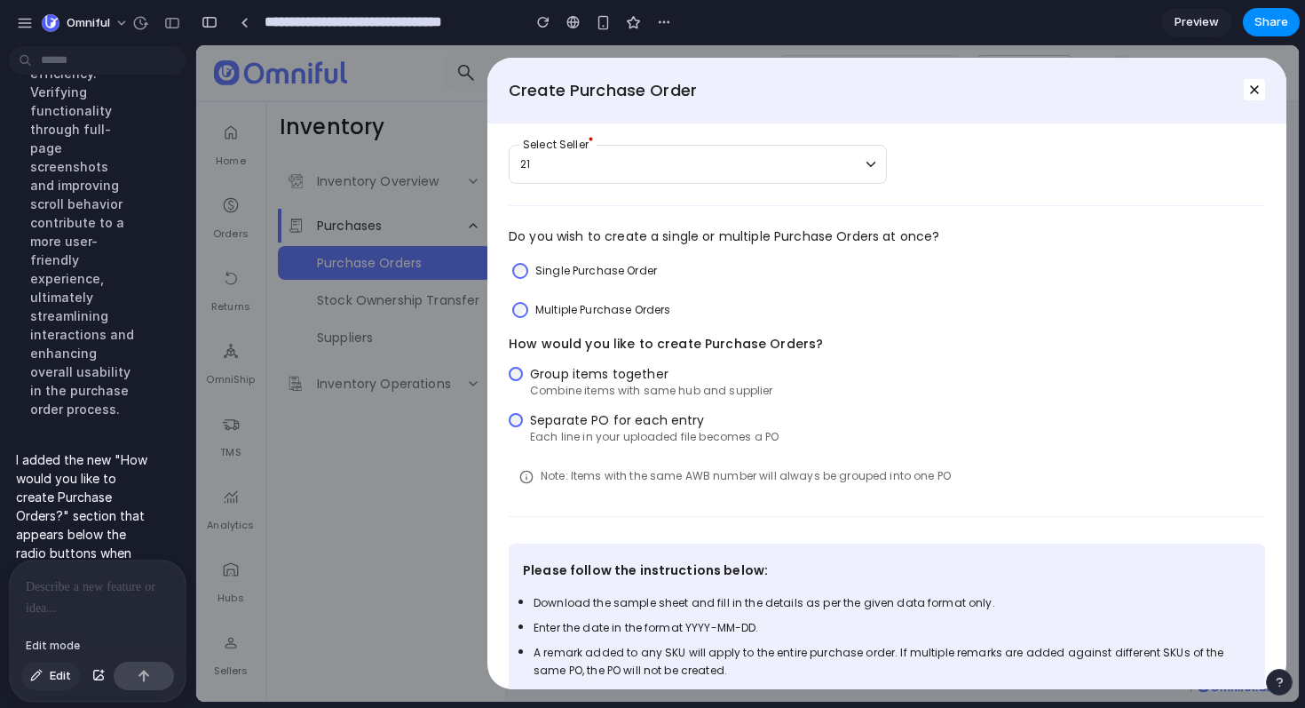
click at [63, 676] on span "Edit" at bounding box center [60, 676] width 21 height 18
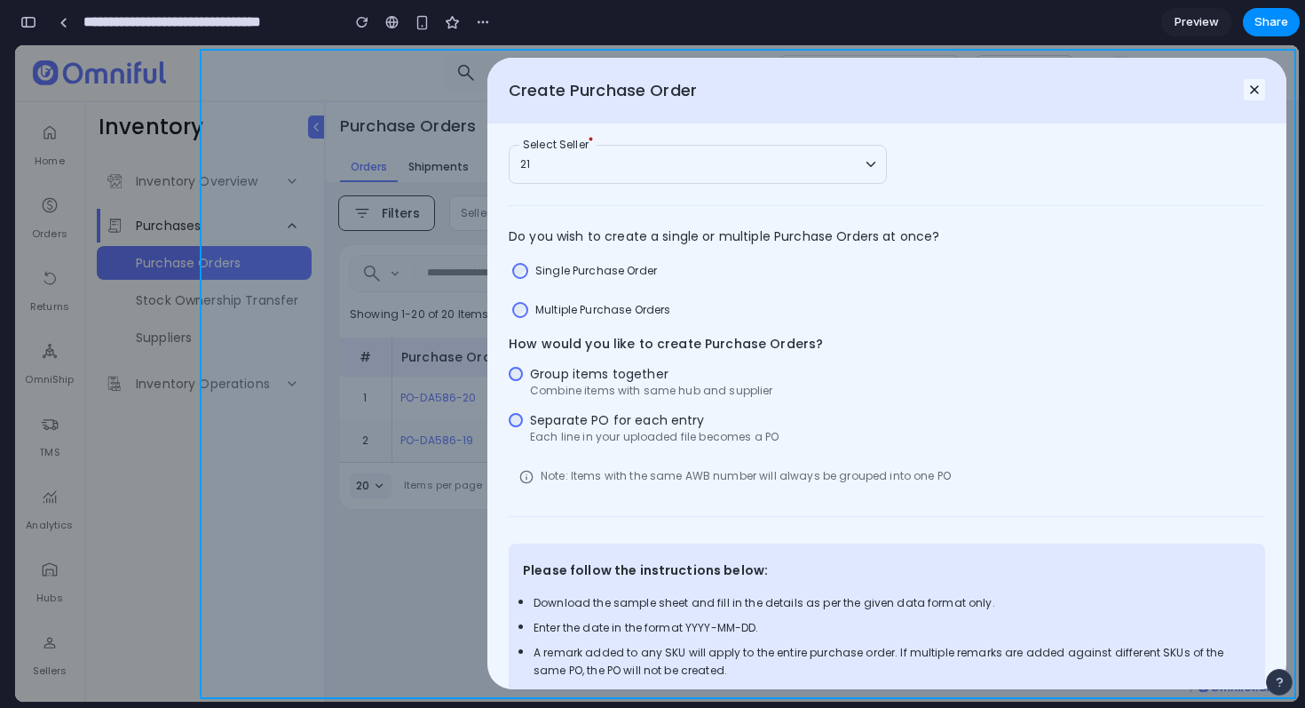
click at [567, 439] on div at bounding box center [748, 373] width 1102 height 655
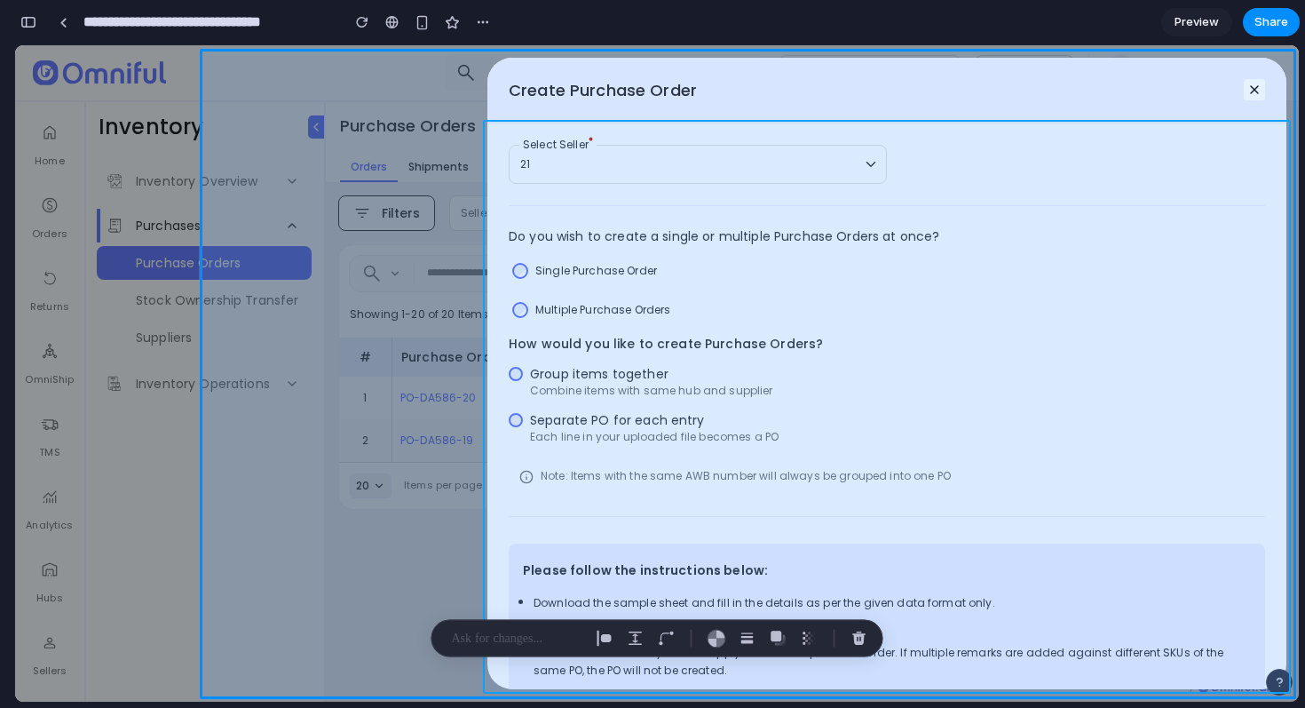
drag, startPoint x: 533, startPoint y: 440, endPoint x: 675, endPoint y: 441, distance: 142.0
click at [675, 441] on div at bounding box center [748, 373] width 1102 height 655
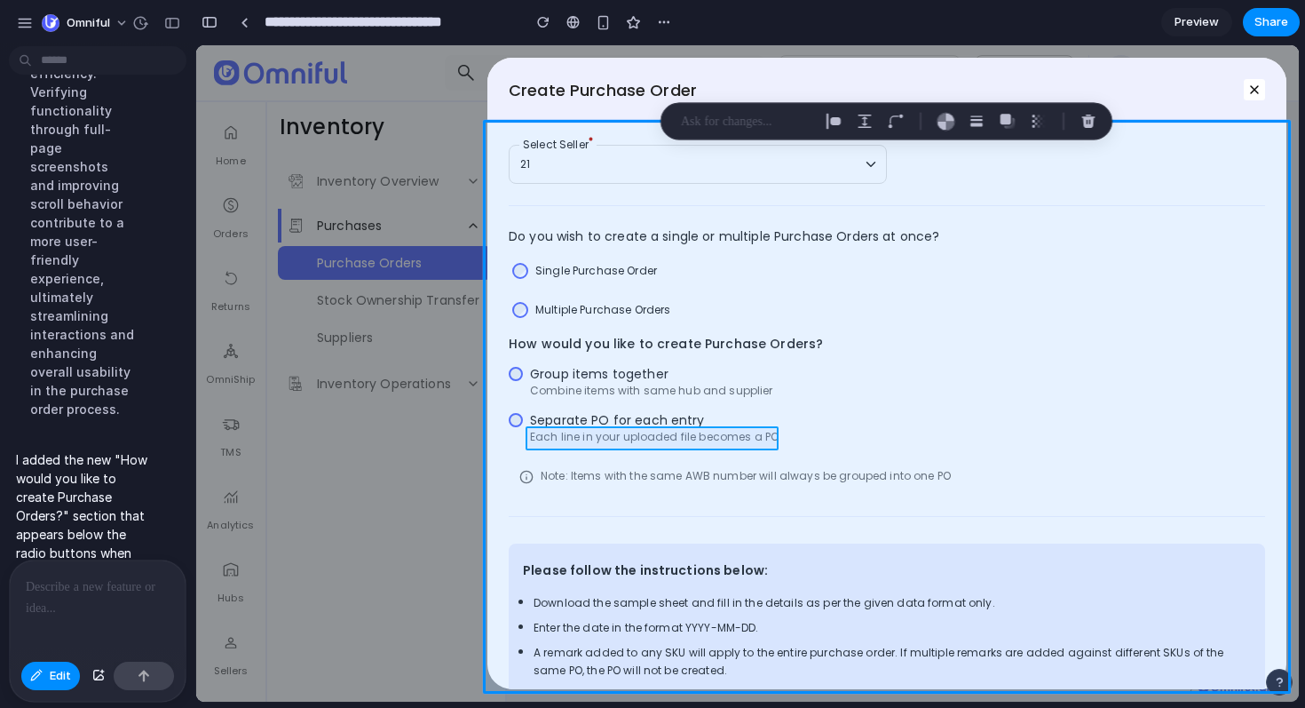
click at [631, 441] on div at bounding box center [748, 373] width 1102 height 655
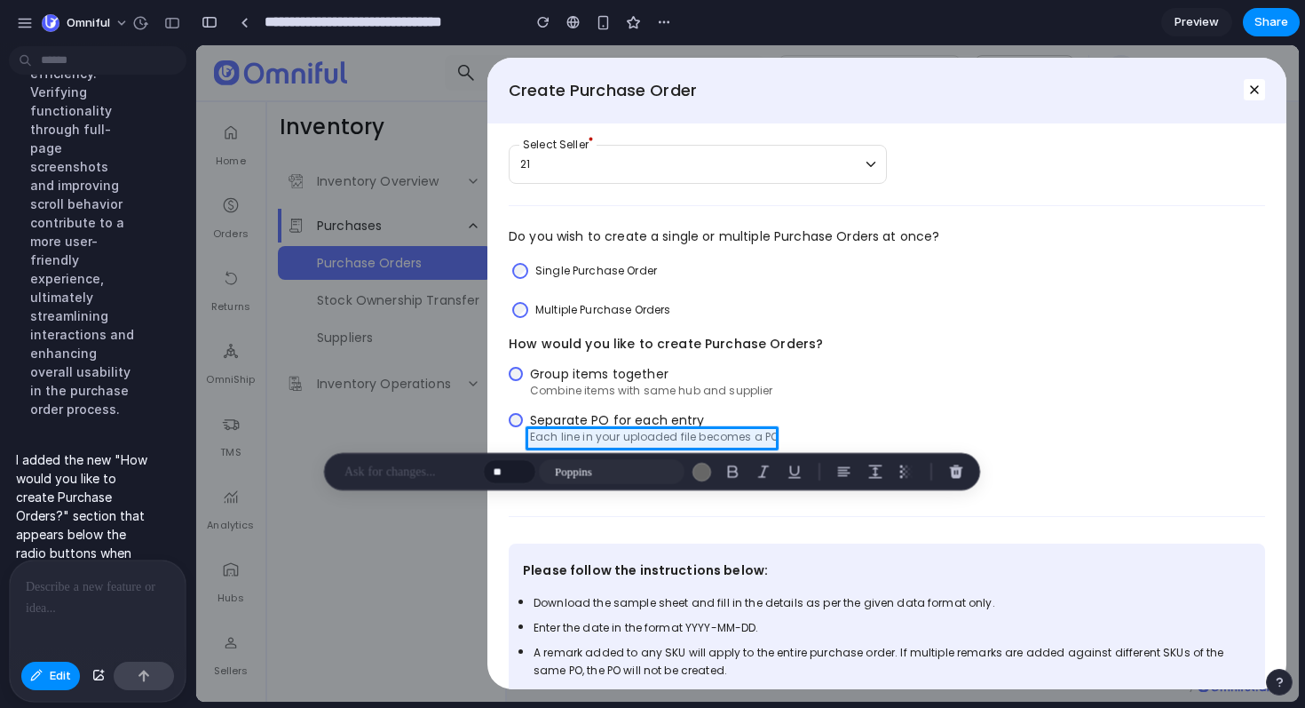
click at [428, 469] on p at bounding box center [409, 471] width 131 height 21
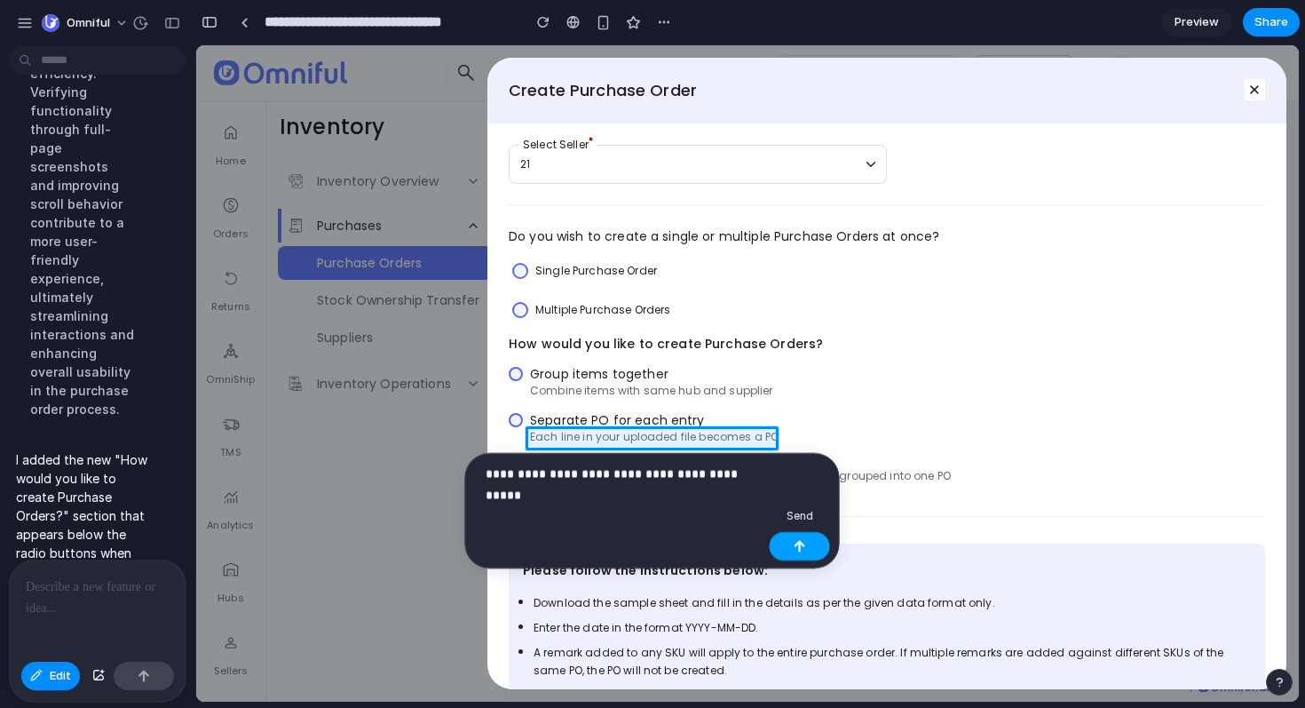
click at [800, 548] on div "button" at bounding box center [800, 546] width 12 height 12
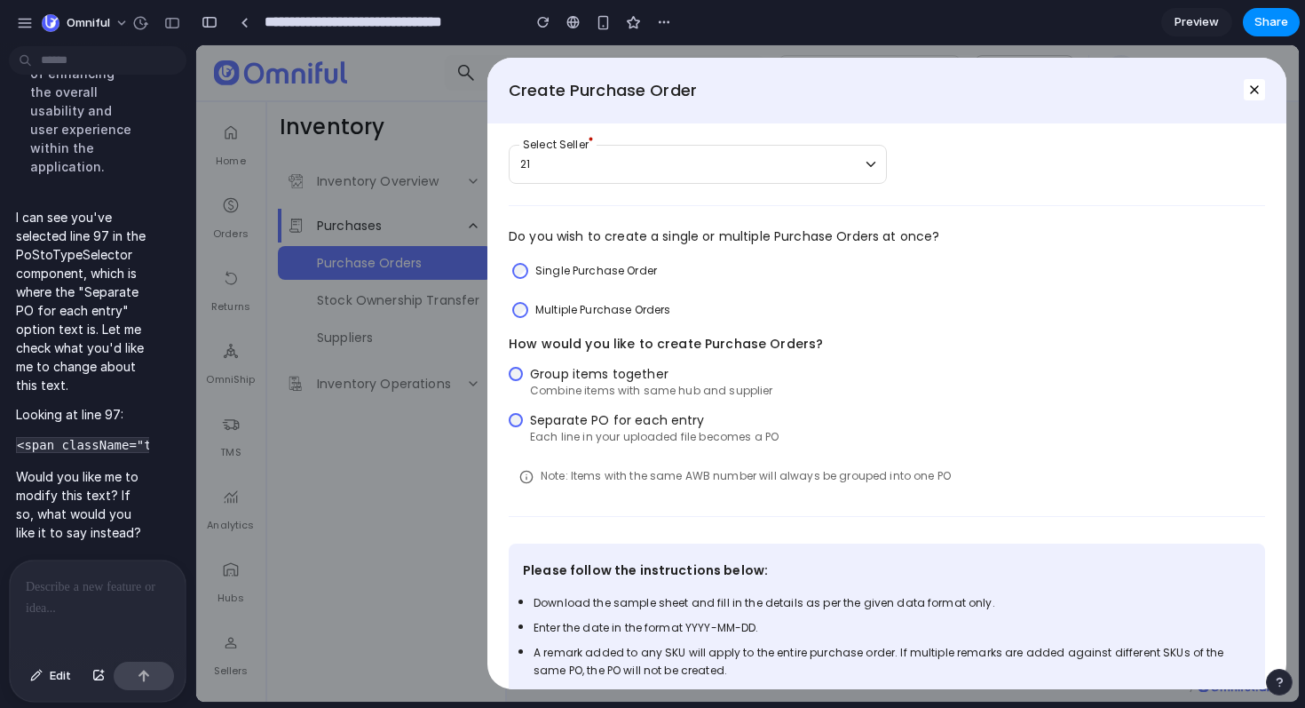
scroll to position [2250, 0]
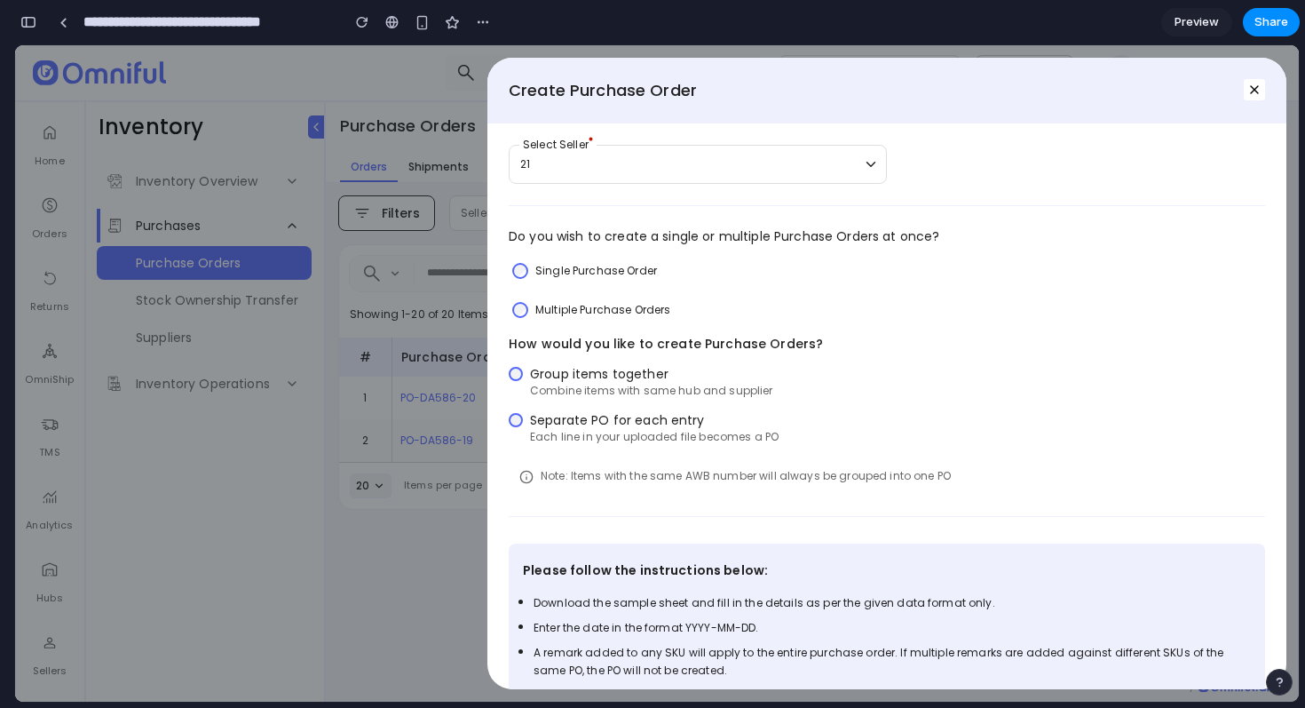
click at [628, 441] on span "Each line in your uploaded file becomes a PO" at bounding box center [654, 436] width 249 height 15
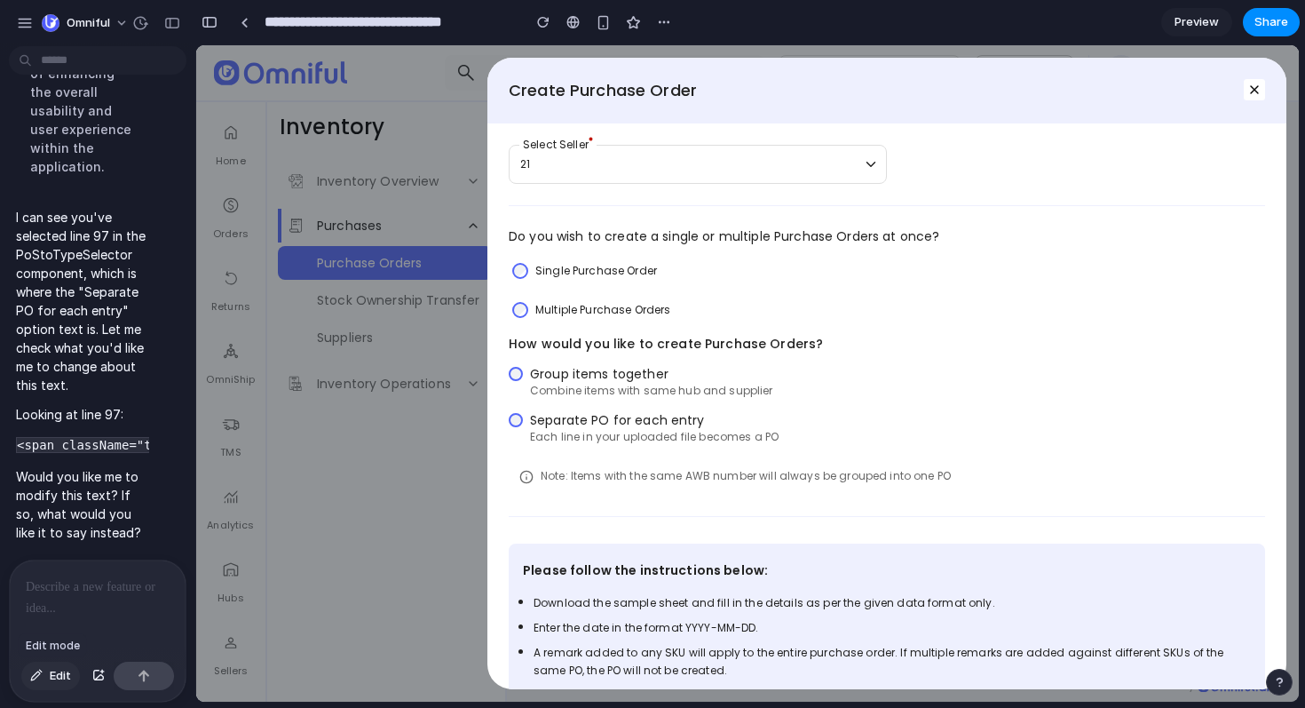
click at [67, 680] on span "Edit" at bounding box center [60, 676] width 21 height 18
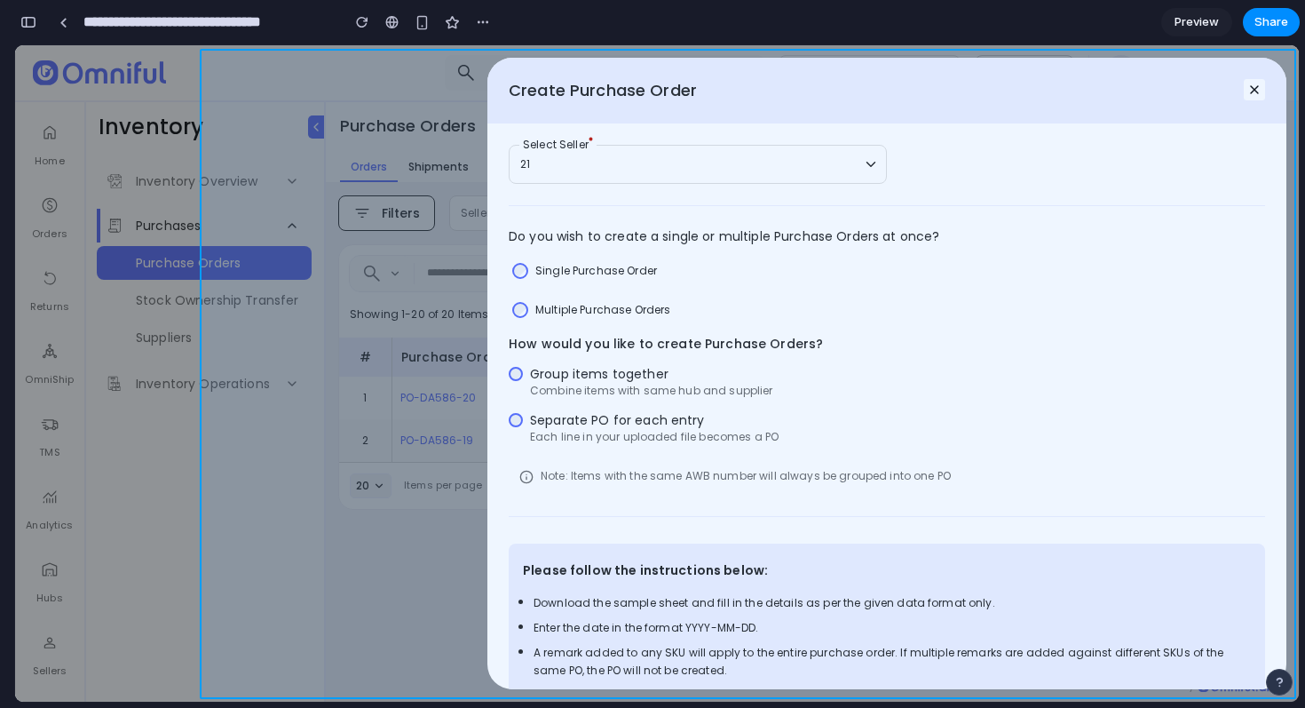
click at [622, 436] on div at bounding box center [748, 373] width 1102 height 655
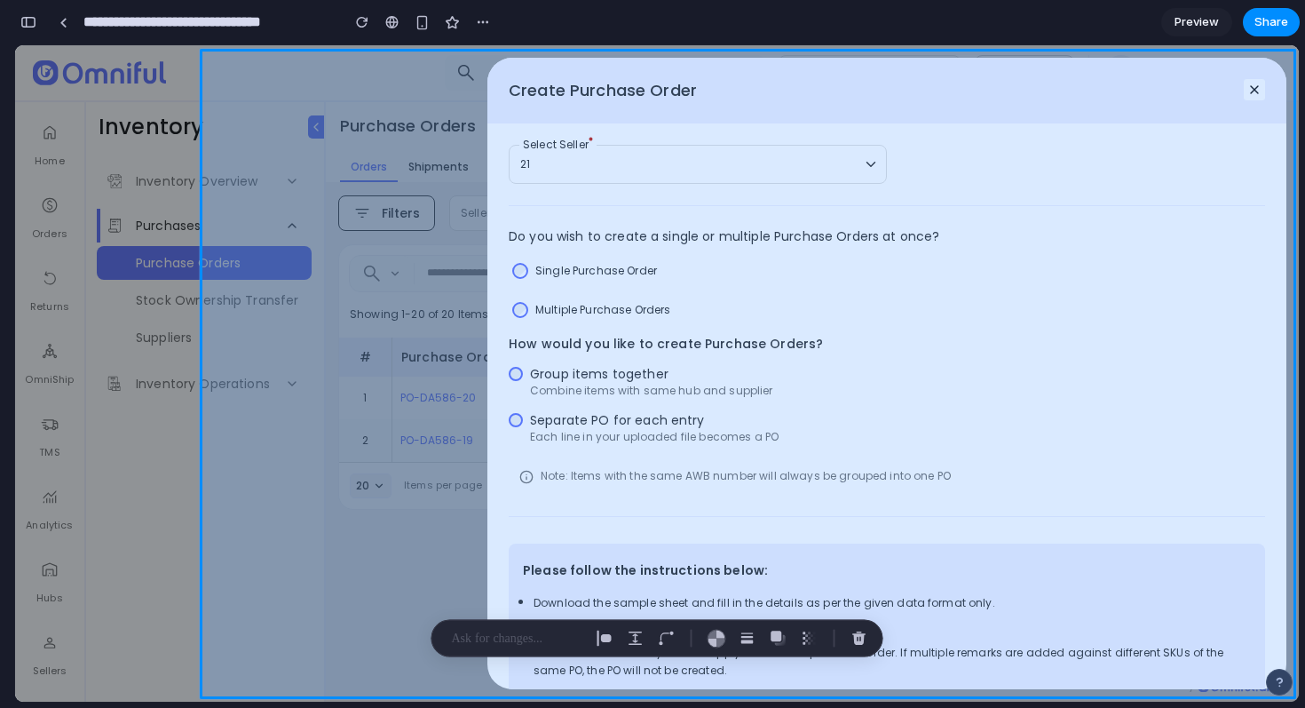
click at [614, 434] on div at bounding box center [748, 373] width 1102 height 655
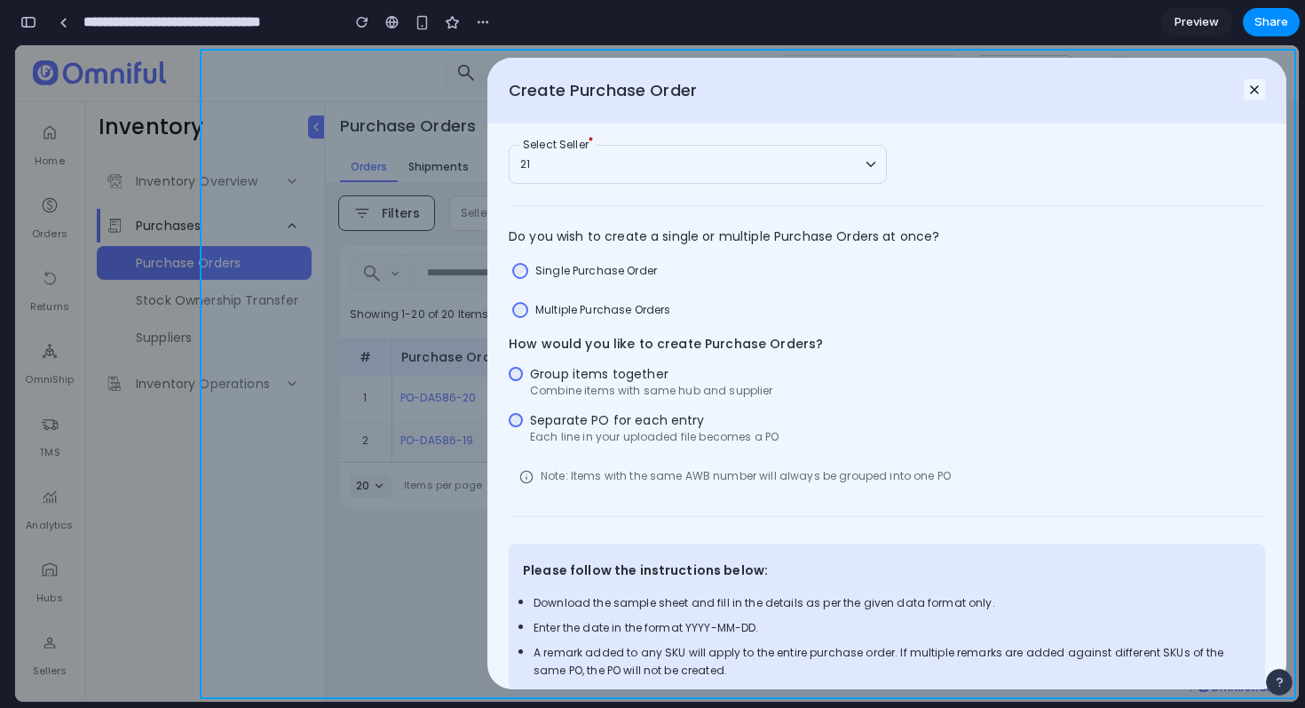
click at [614, 439] on div at bounding box center [748, 373] width 1102 height 655
click at [579, 357] on div at bounding box center [748, 373] width 1102 height 655
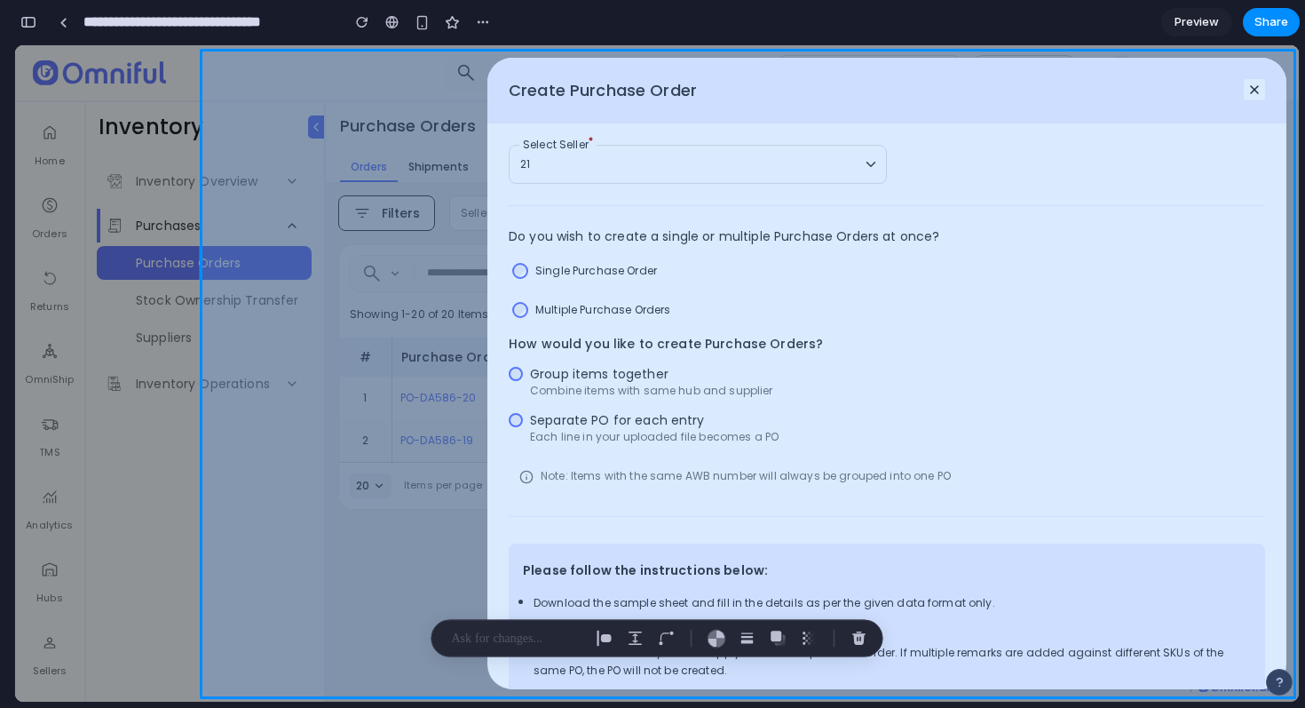
drag, startPoint x: 613, startPoint y: 57, endPoint x: 547, endPoint y: 558, distance: 505.1
click at [548, 560] on div at bounding box center [748, 373] width 1102 height 655
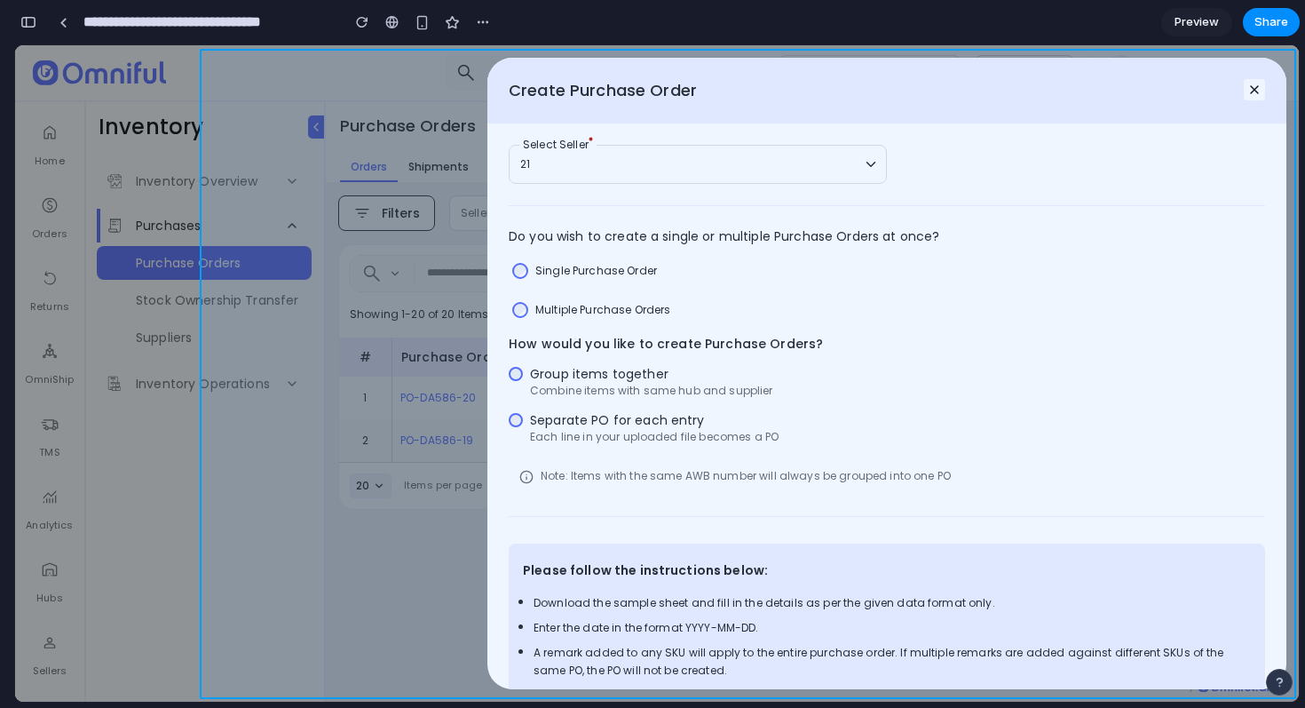
click at [633, 443] on div at bounding box center [748, 373] width 1102 height 655
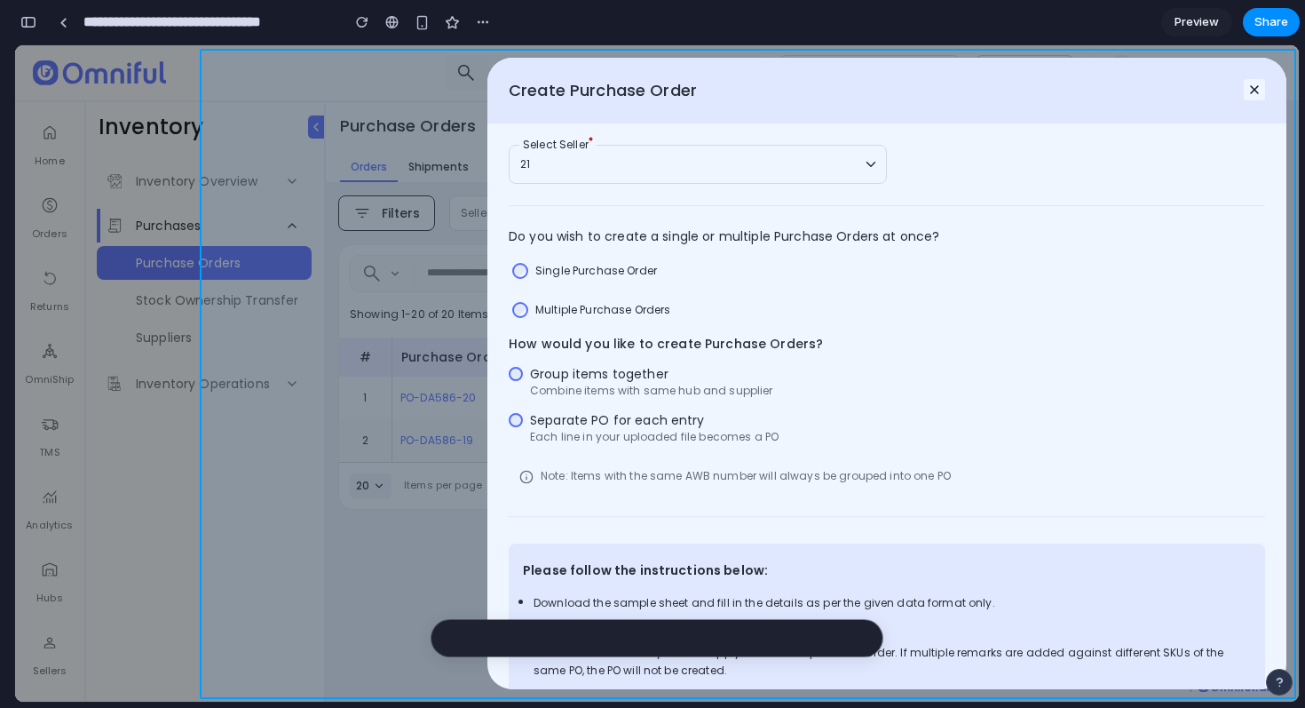
click at [633, 443] on div at bounding box center [748, 373] width 1102 height 655
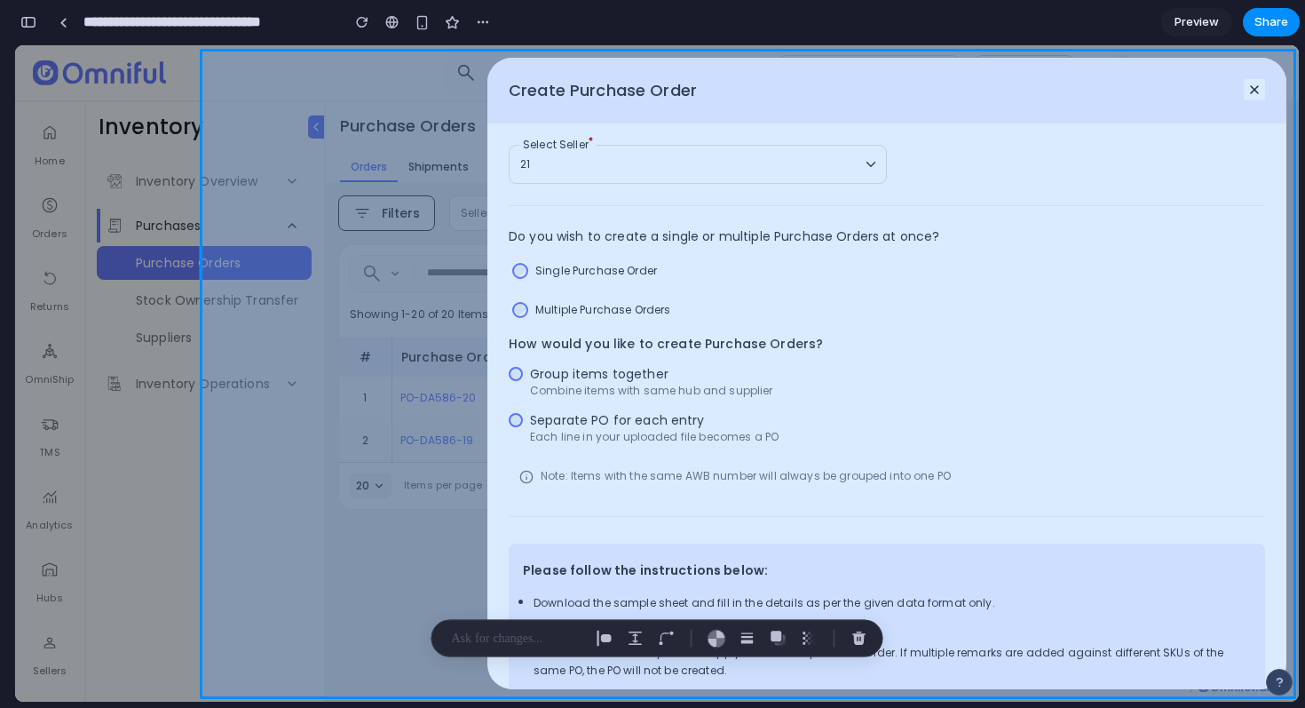
click at [633, 443] on div at bounding box center [748, 373] width 1102 height 655
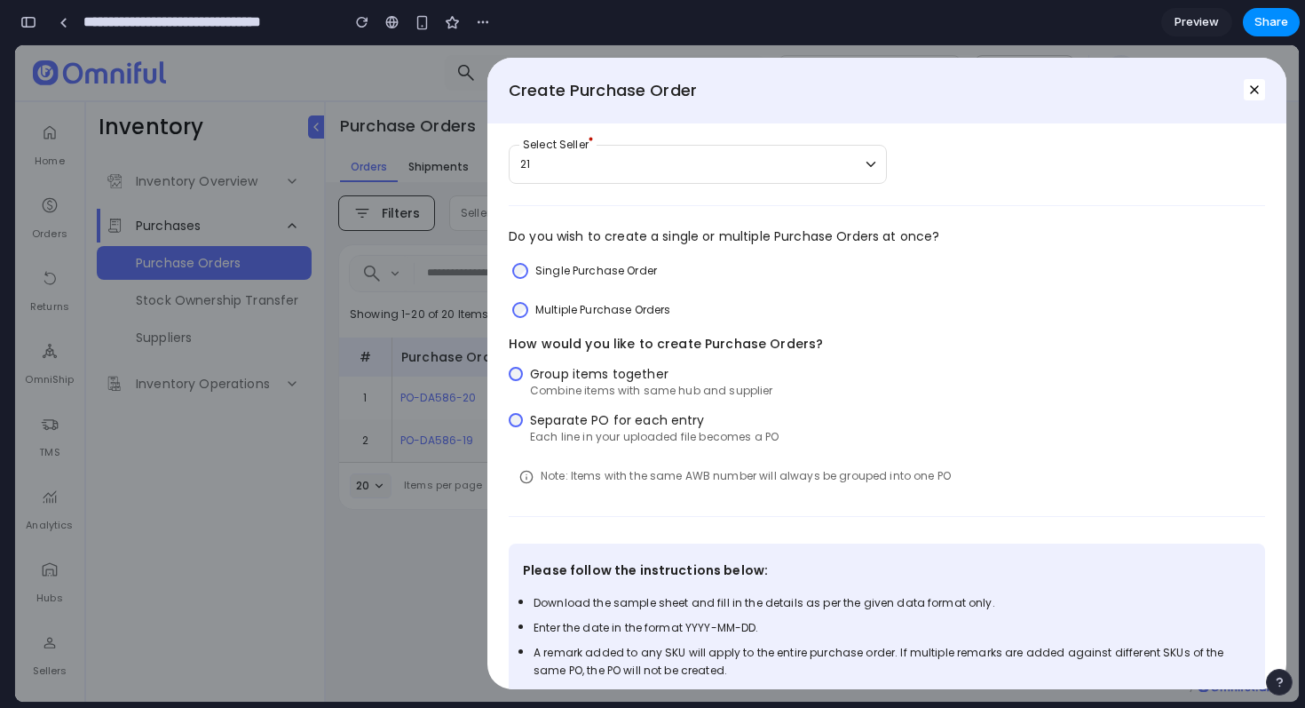
click at [96, 453] on div "Create Purchase Order 21 Select Seller Do you wish to create a single or multip…" at bounding box center [657, 373] width 1284 height 656
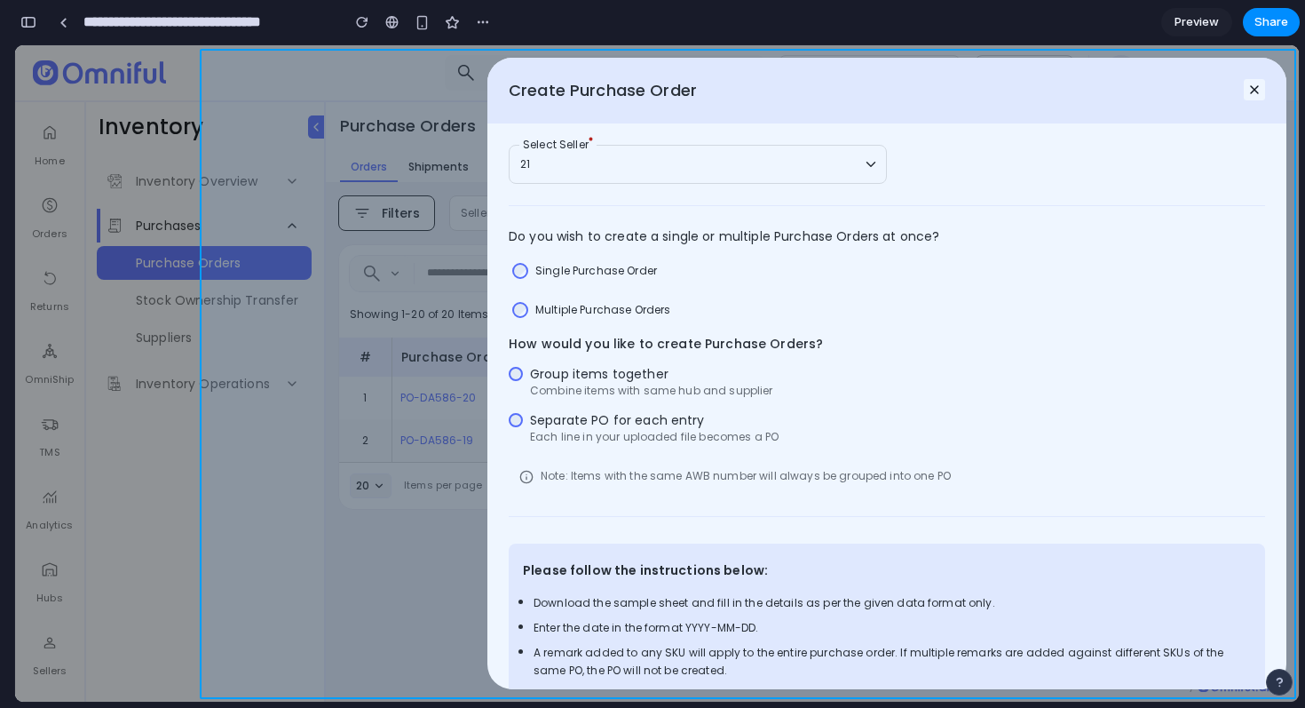
click at [572, 471] on div at bounding box center [748, 373] width 1102 height 655
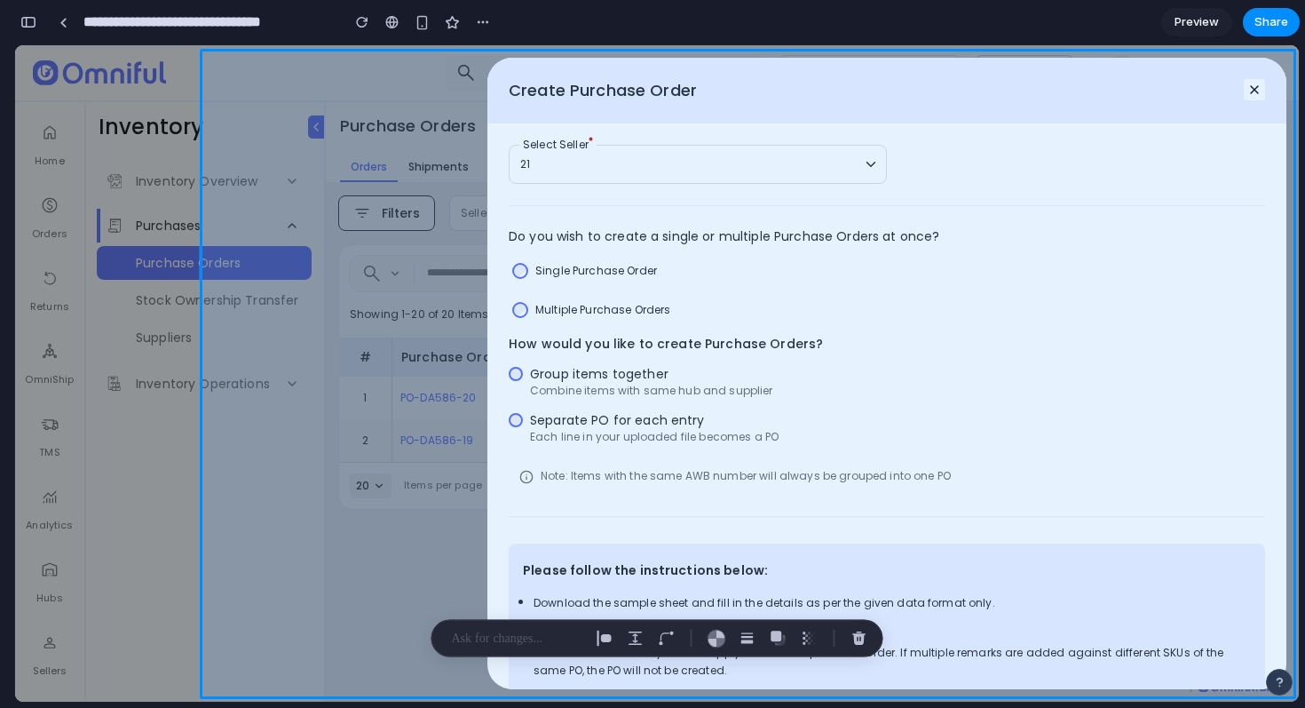
click at [123, 325] on div "Create Purchase Order 21 Select Seller Do you wish to create a single or multip…" at bounding box center [657, 373] width 1284 height 656
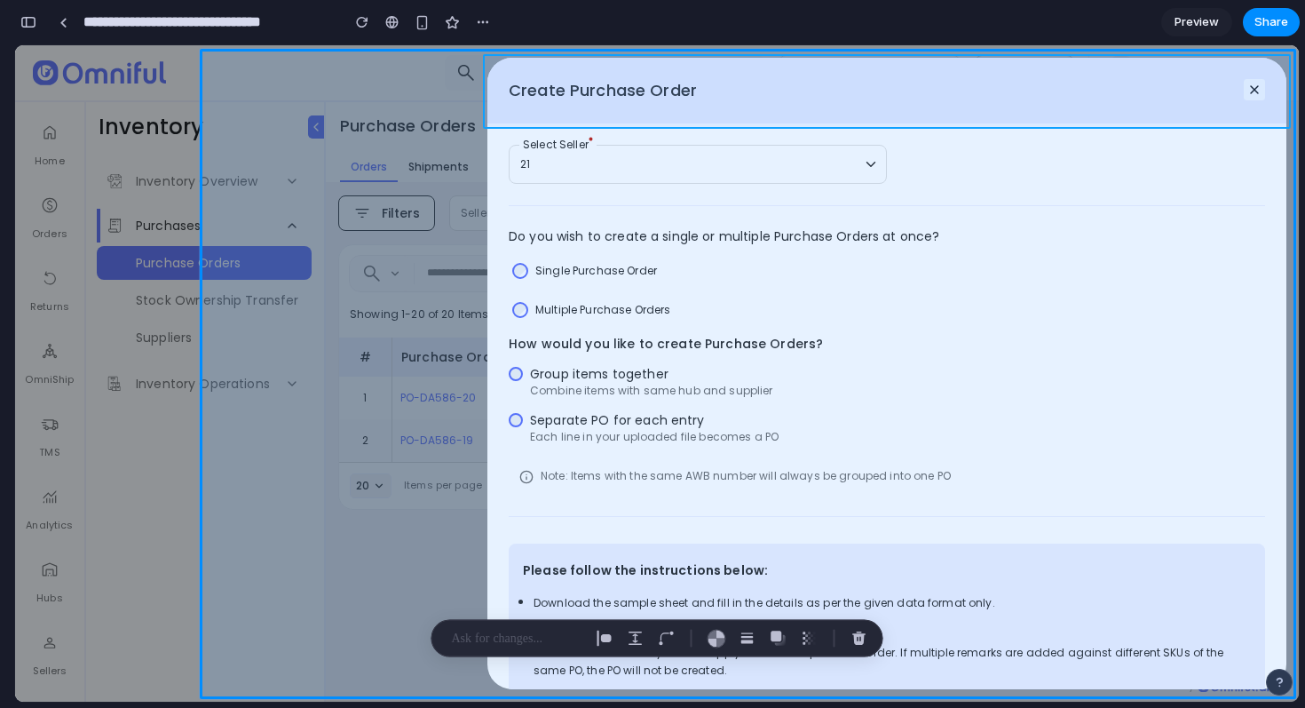
click at [1256, 88] on div at bounding box center [748, 373] width 1102 height 655
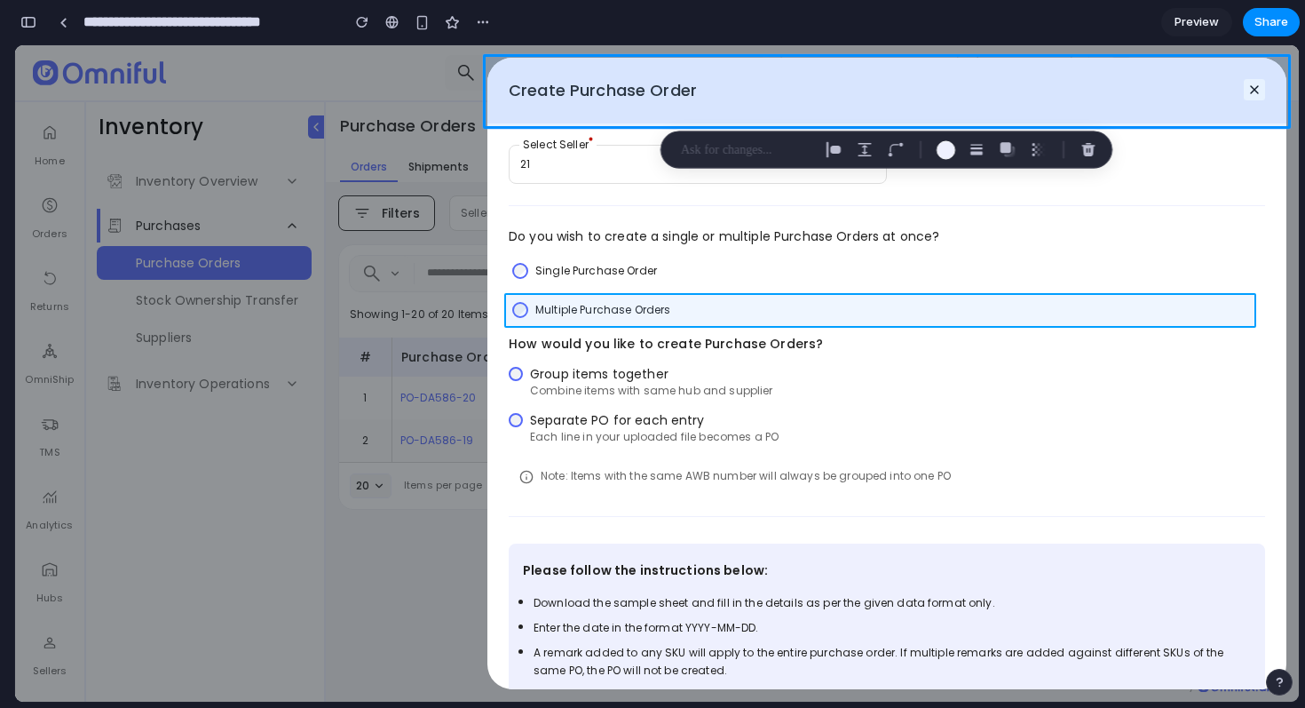
click at [882, 304] on div at bounding box center [748, 373] width 1102 height 655
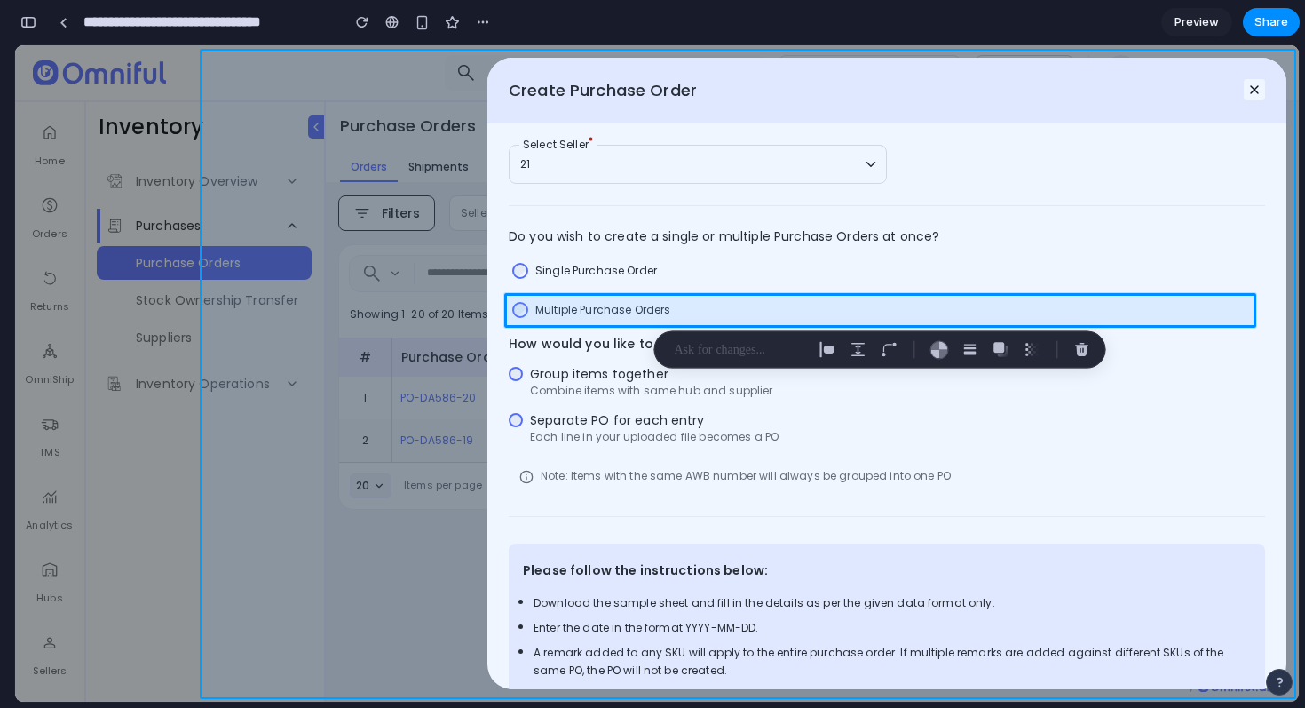
click at [600, 419] on div at bounding box center [748, 373] width 1102 height 655
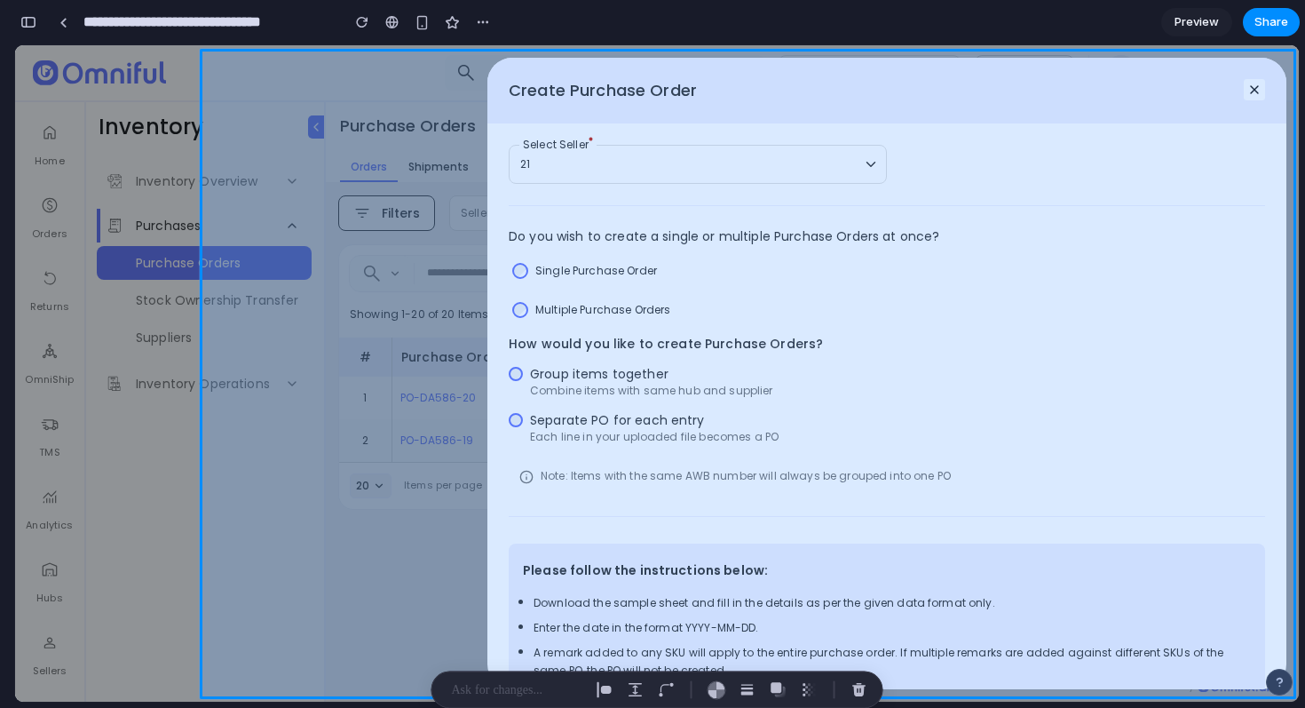
click at [600, 419] on div at bounding box center [748, 373] width 1102 height 655
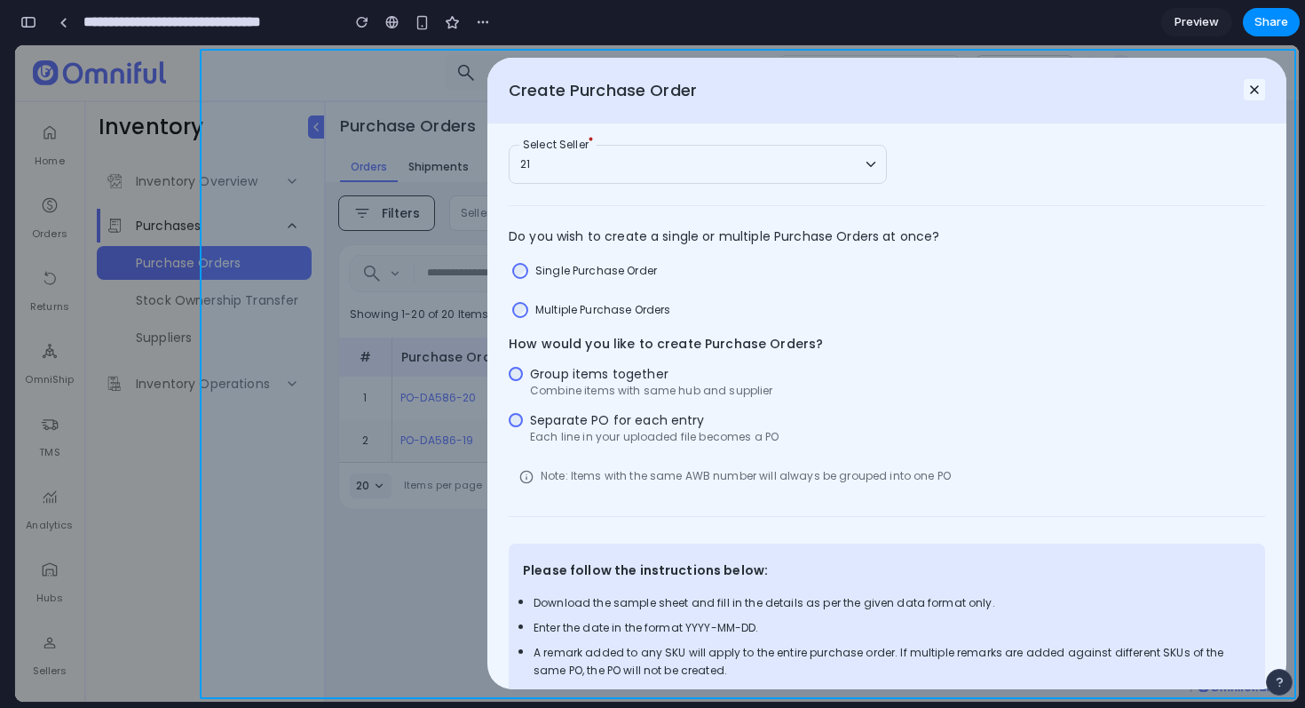
click at [600, 419] on div at bounding box center [748, 373] width 1102 height 655
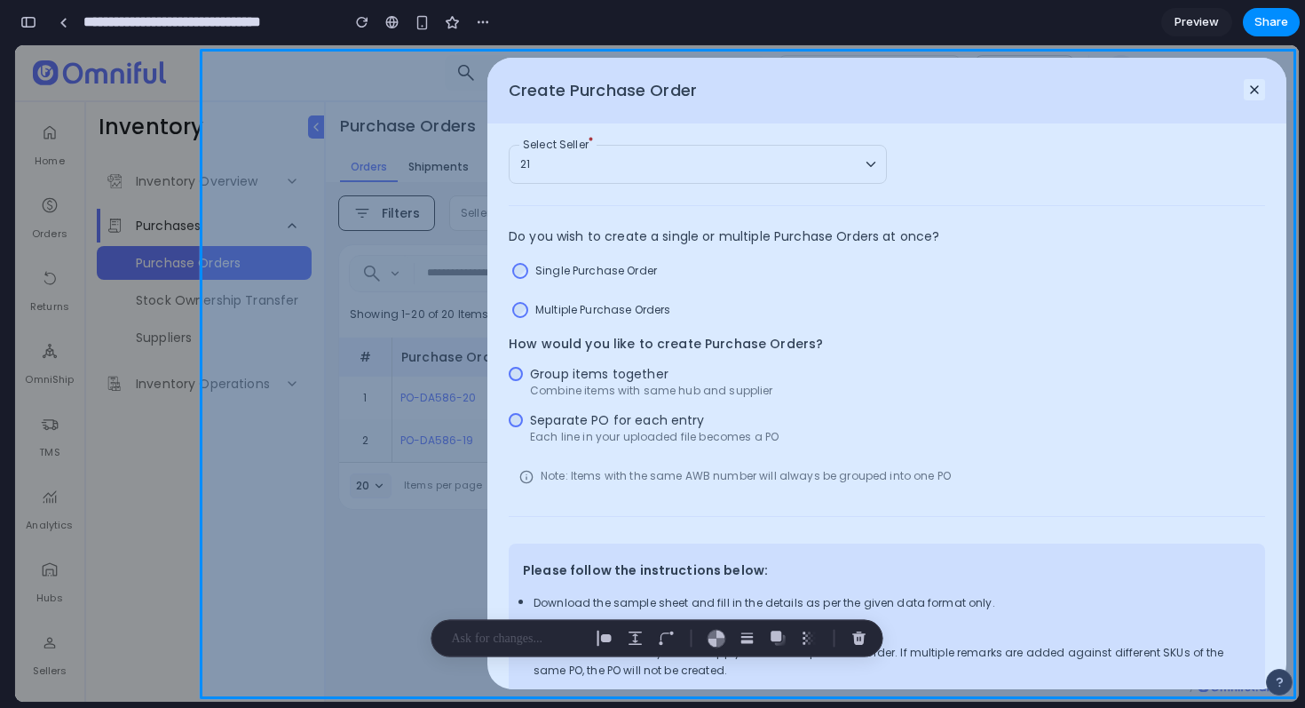
click at [621, 317] on div at bounding box center [748, 373] width 1102 height 655
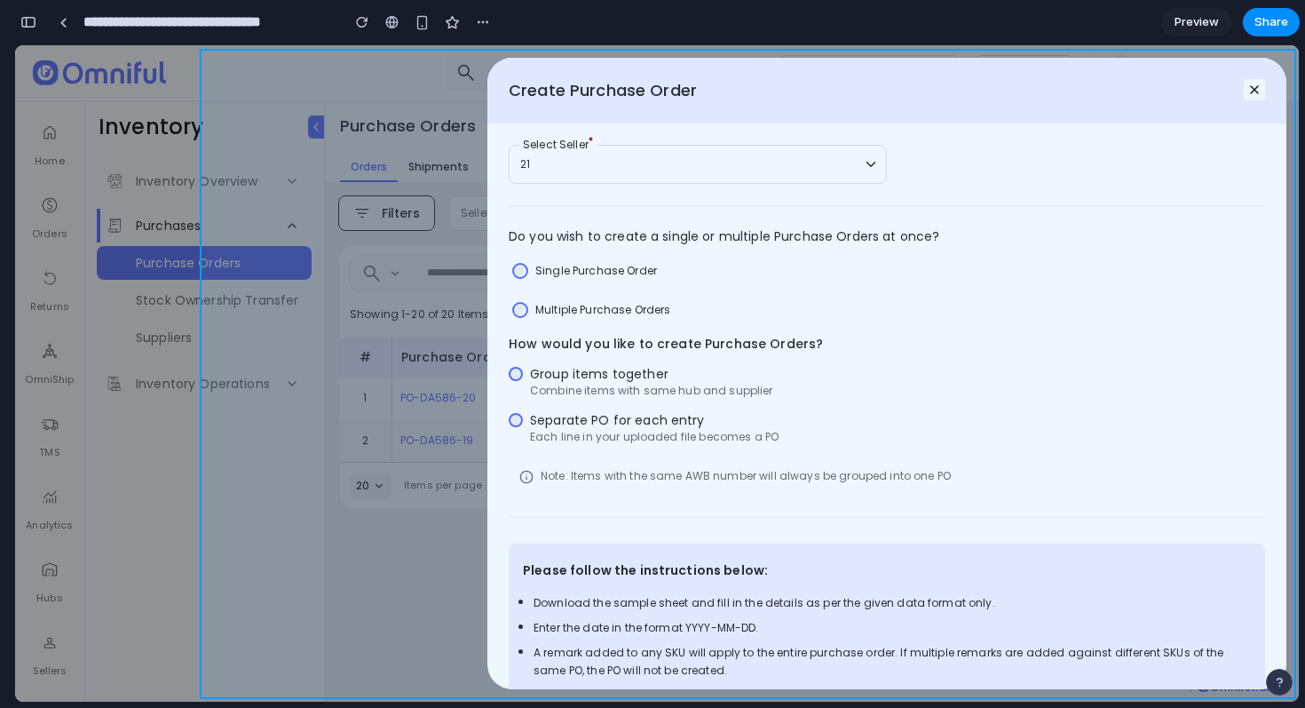
click at [626, 292] on div at bounding box center [748, 373] width 1102 height 655
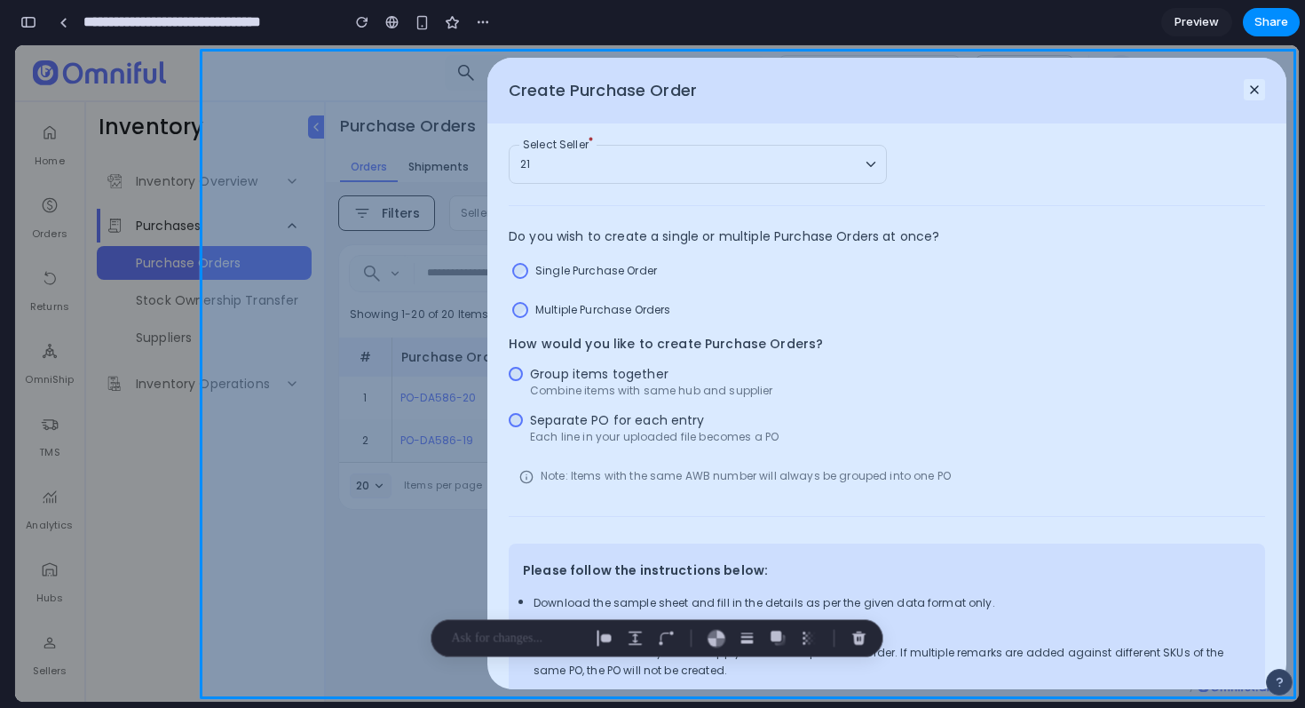
click at [647, 170] on div at bounding box center [748, 373] width 1102 height 655
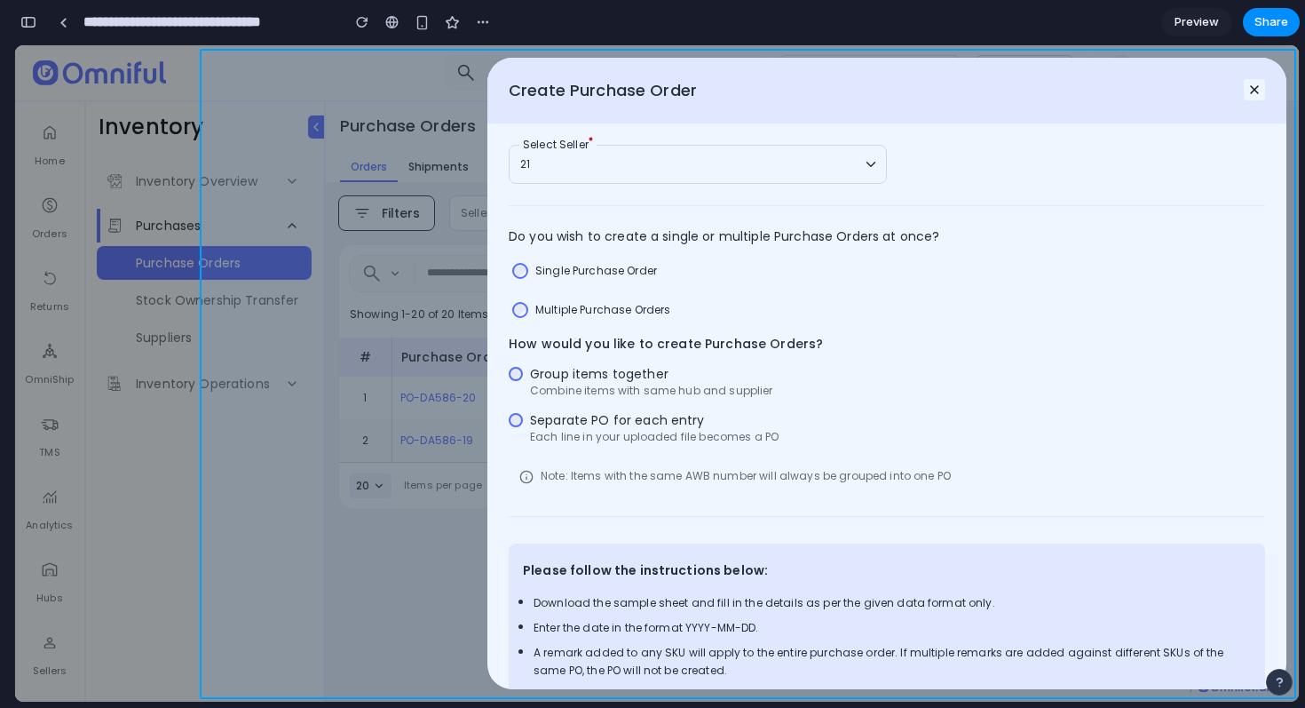
click at [664, 67] on div at bounding box center [748, 373] width 1102 height 655
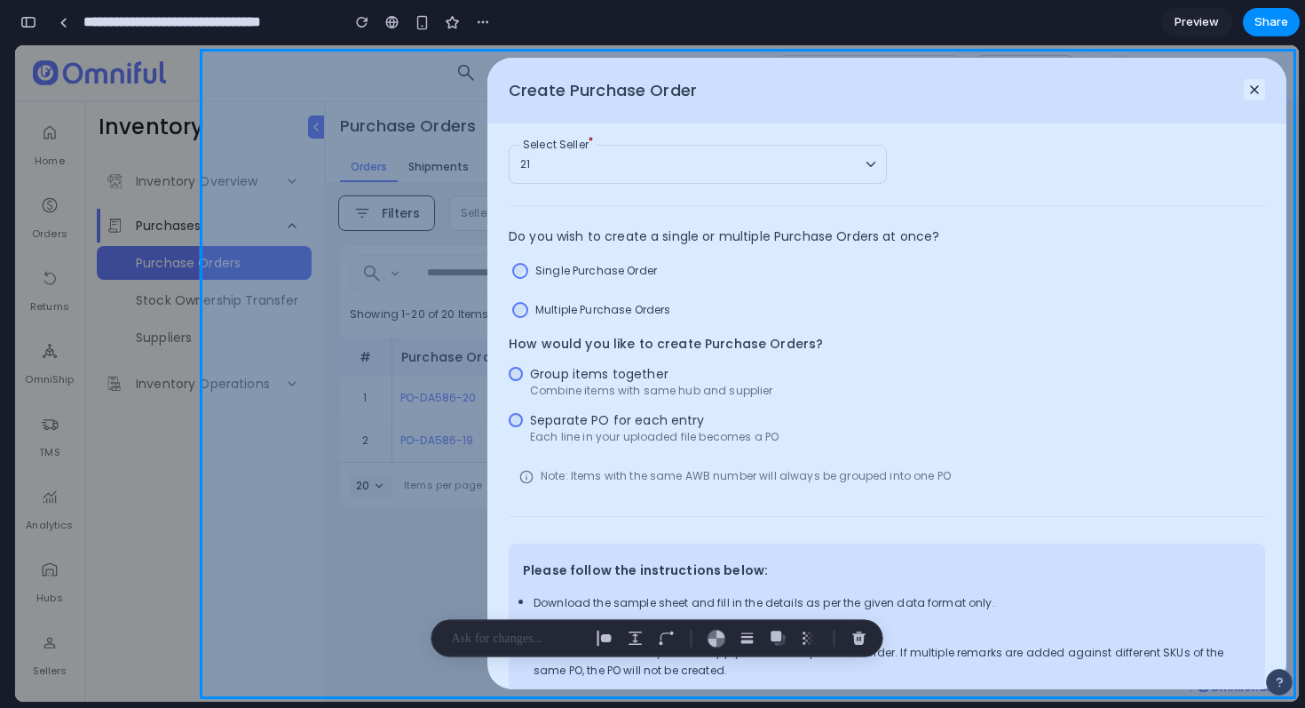
click at [656, 79] on div at bounding box center [748, 373] width 1102 height 655
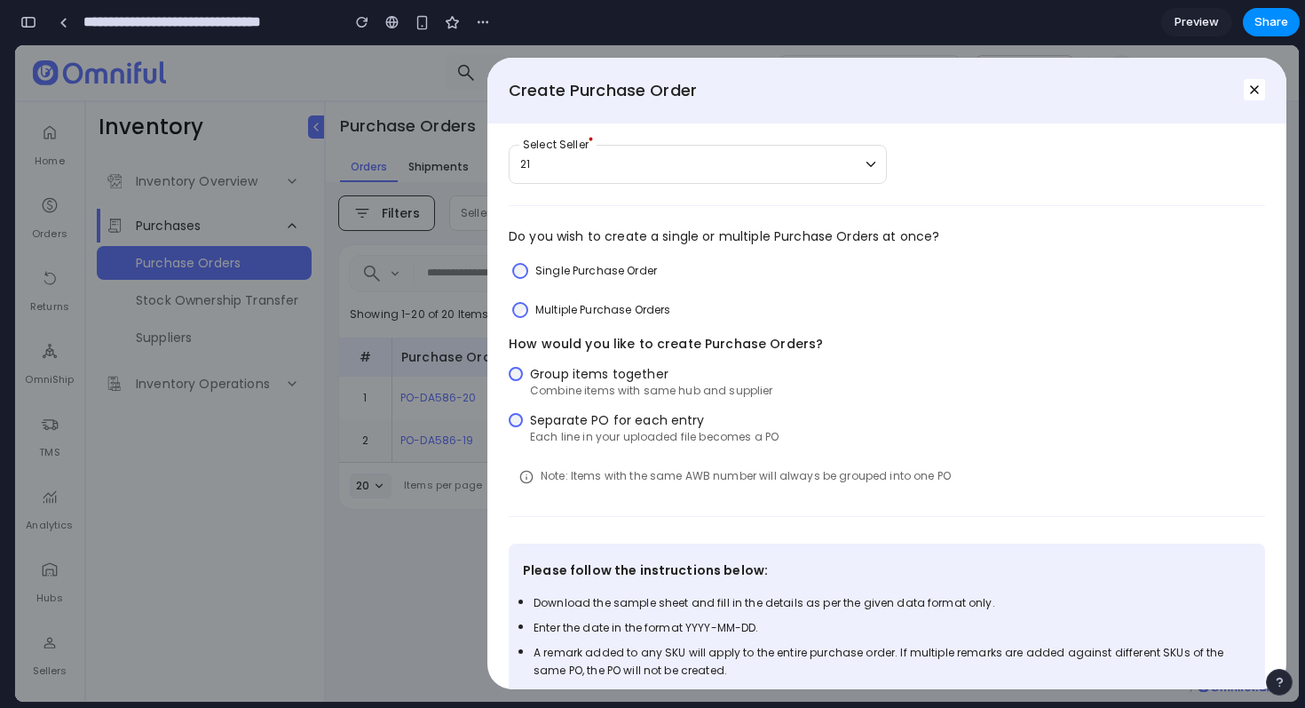
click at [38, 425] on div "Create Purchase Order 21 Select Seller Do you wish to create a single or multip…" at bounding box center [657, 373] width 1284 height 656
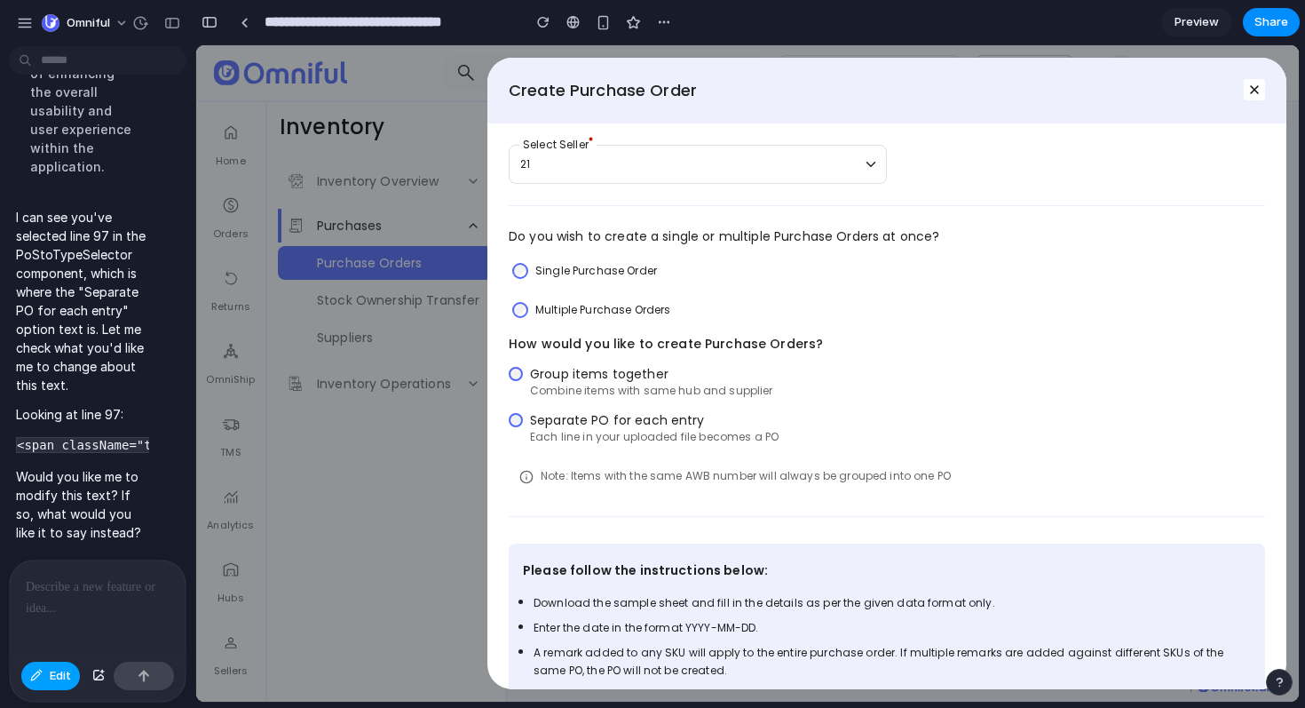
click at [44, 681] on button "Edit" at bounding box center [50, 675] width 59 height 28
click at [44, 689] on div "Edit" at bounding box center [98, 677] width 176 height 47
click at [50, 680] on span "Edit" at bounding box center [60, 676] width 21 height 18
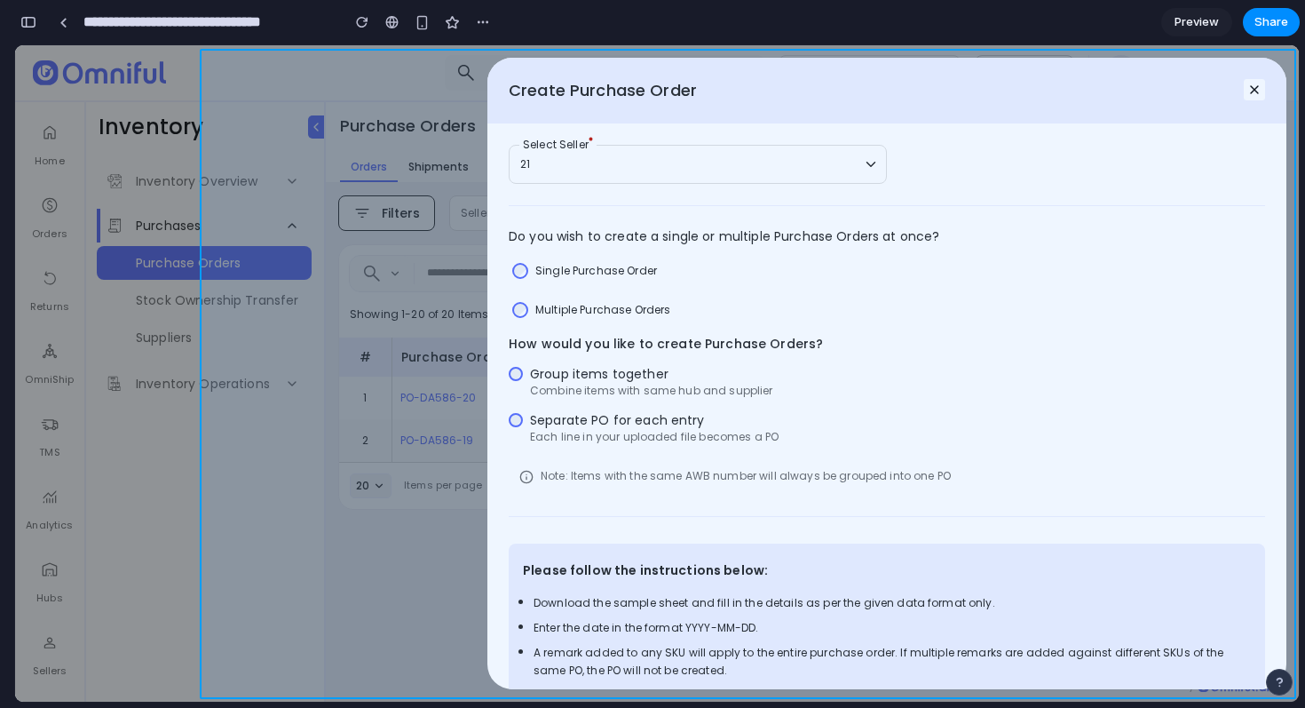
click at [430, 109] on div at bounding box center [748, 373] width 1102 height 655
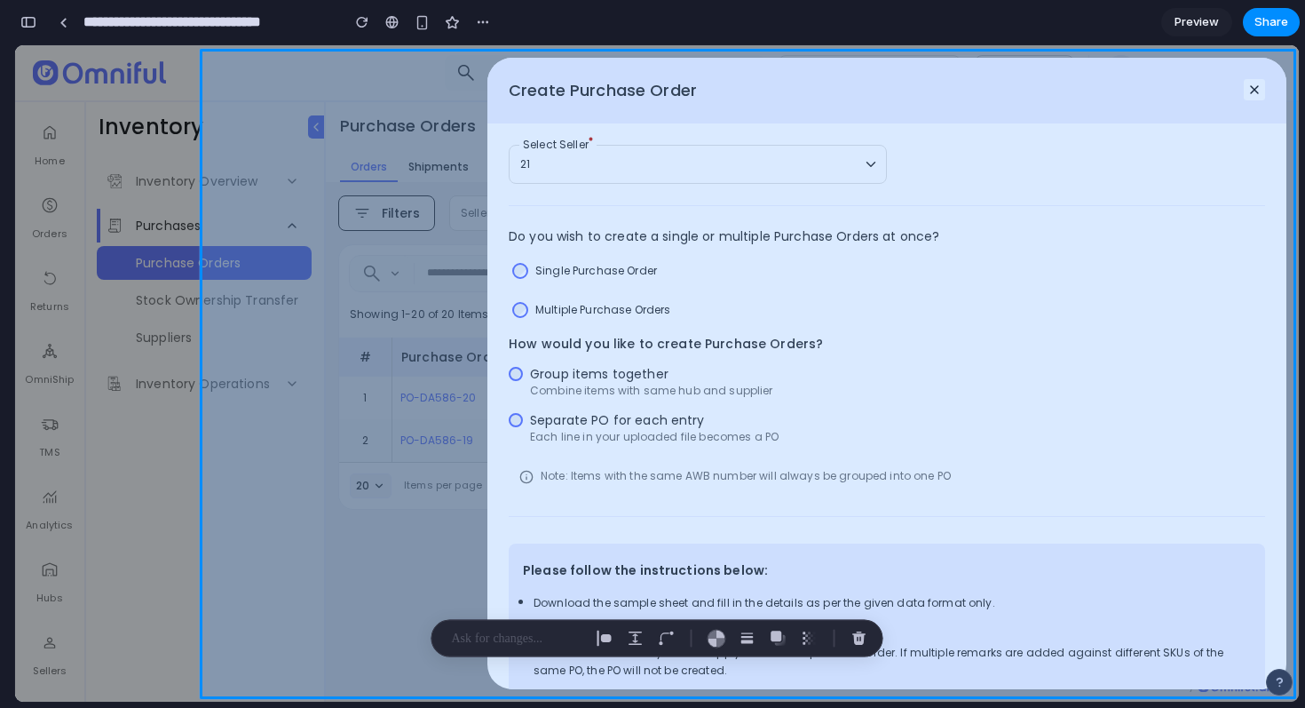
click at [593, 478] on div at bounding box center [748, 373] width 1102 height 655
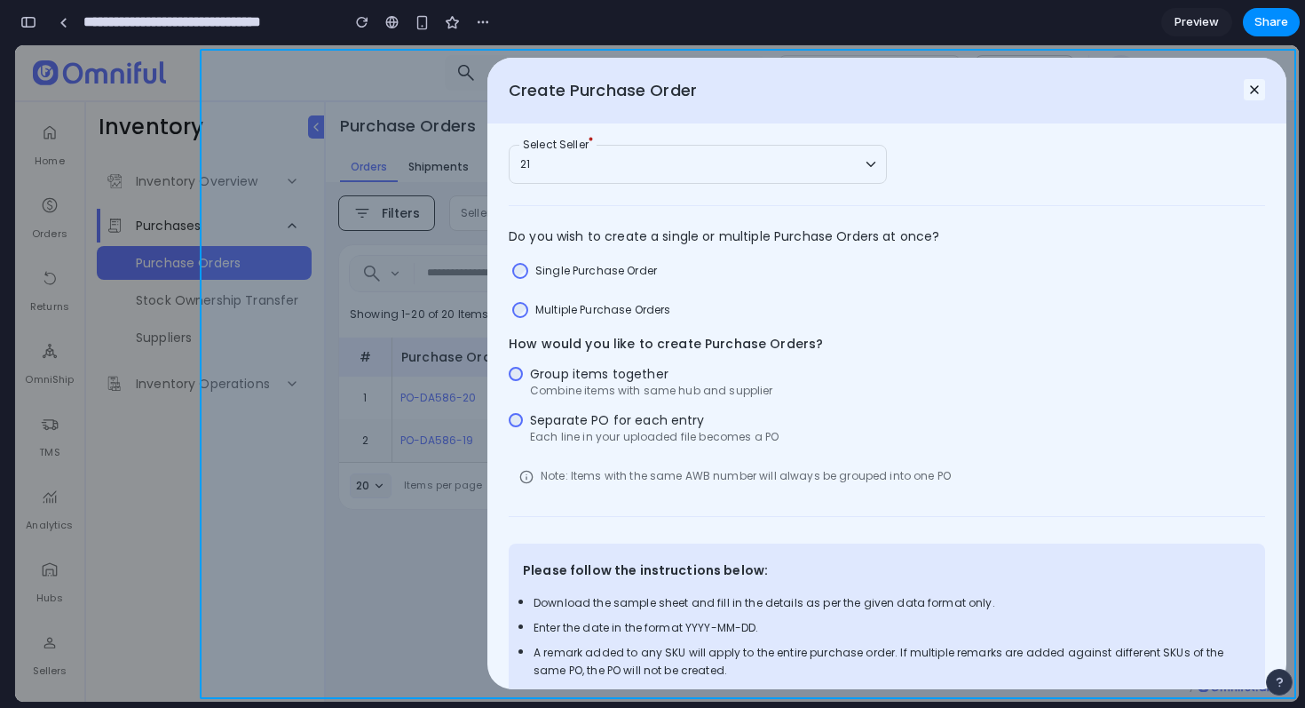
click at [572, 415] on div at bounding box center [748, 373] width 1102 height 655
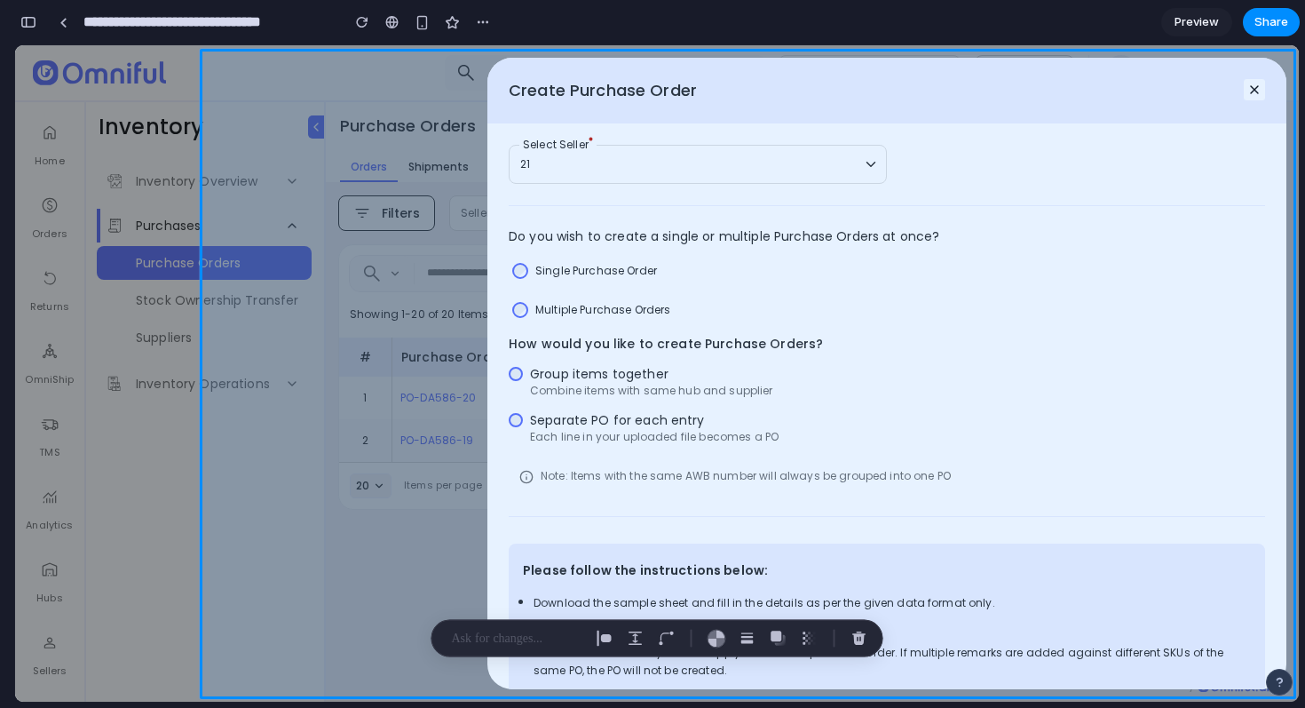
click at [94, 244] on div "Create Purchase Order 21 Select Seller Do you wish to create a single or multip…" at bounding box center [657, 373] width 1284 height 656
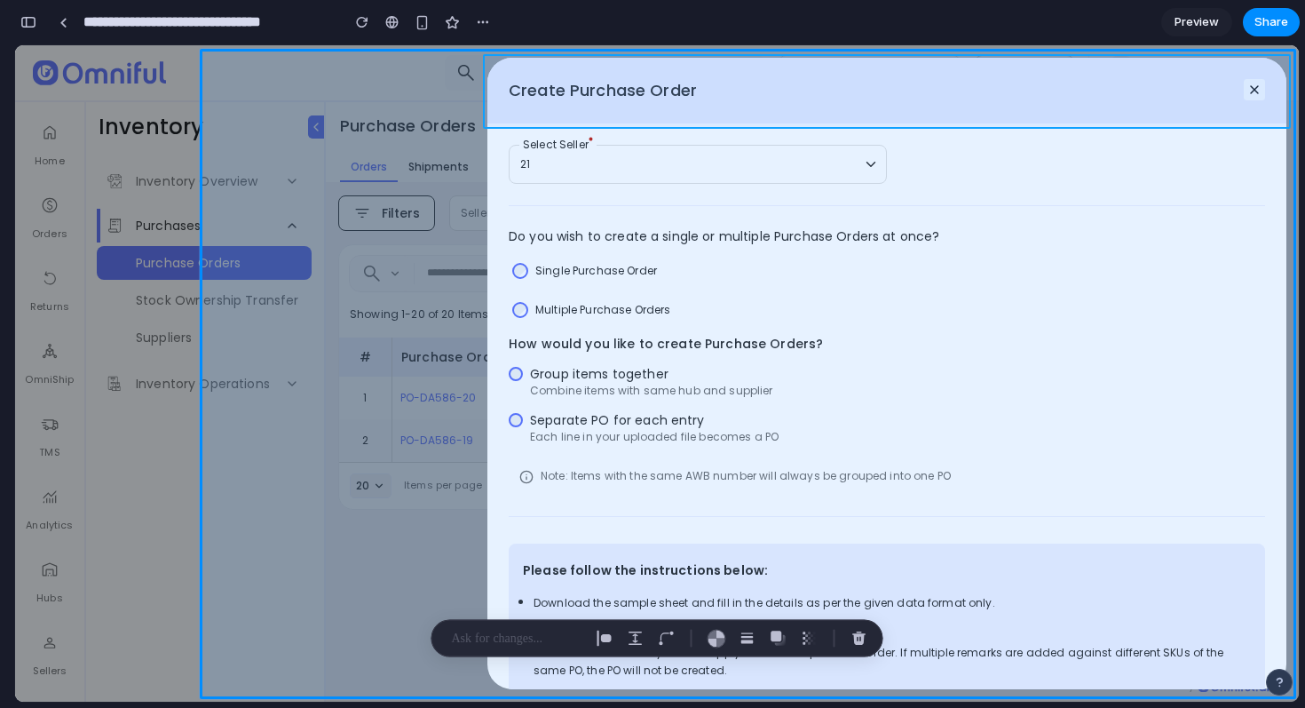
click at [1248, 78] on div at bounding box center [748, 373] width 1102 height 655
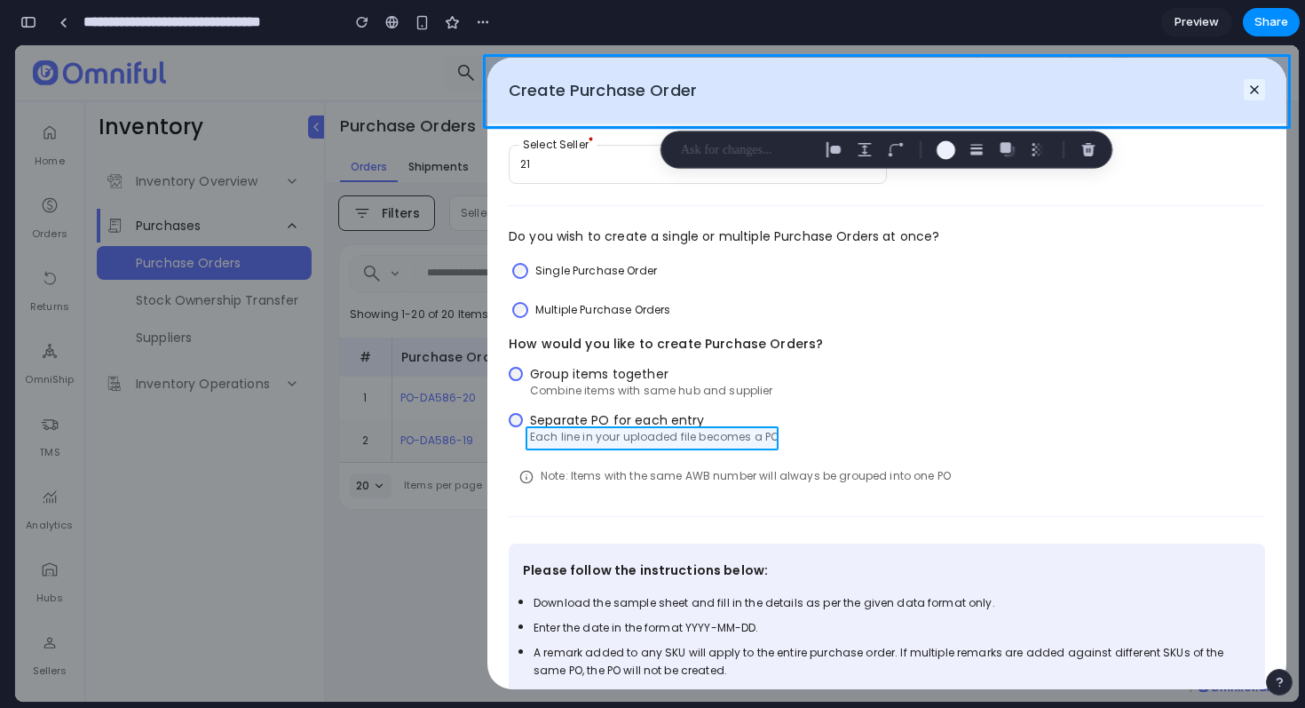
click at [786, 436] on div at bounding box center [748, 373] width 1102 height 655
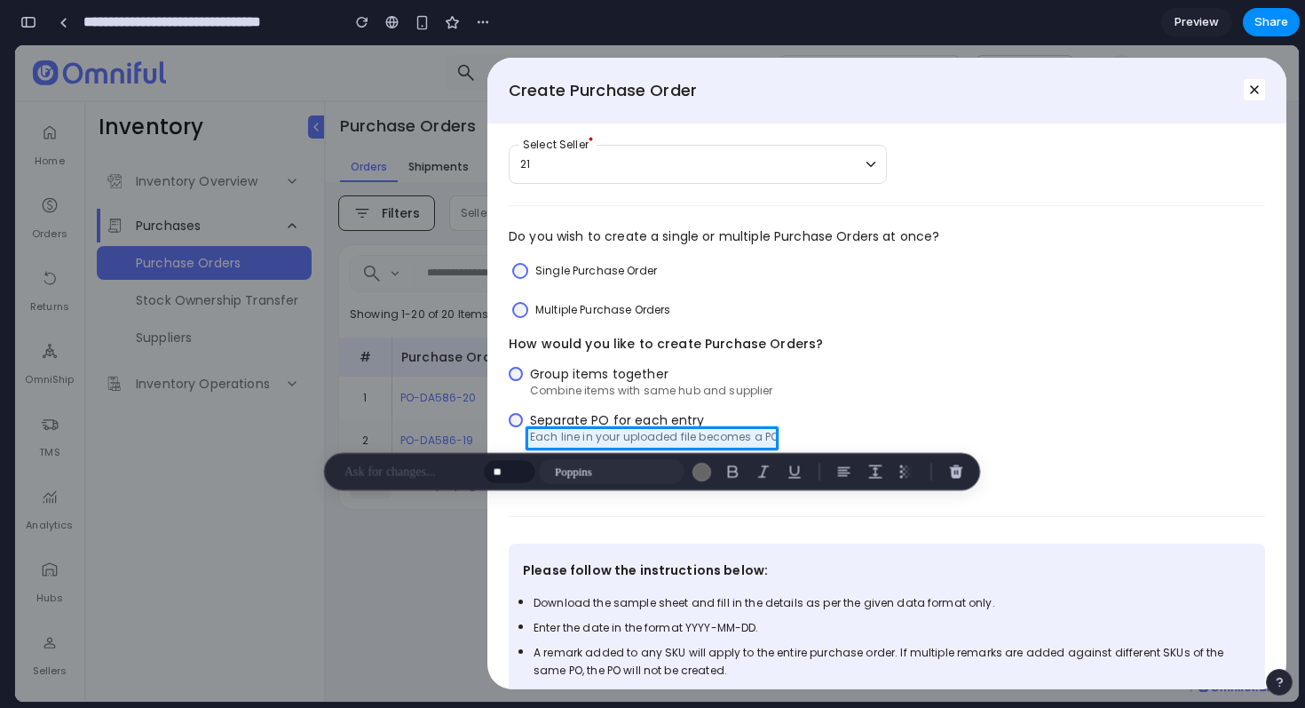
click at [424, 473] on p at bounding box center [409, 471] width 131 height 21
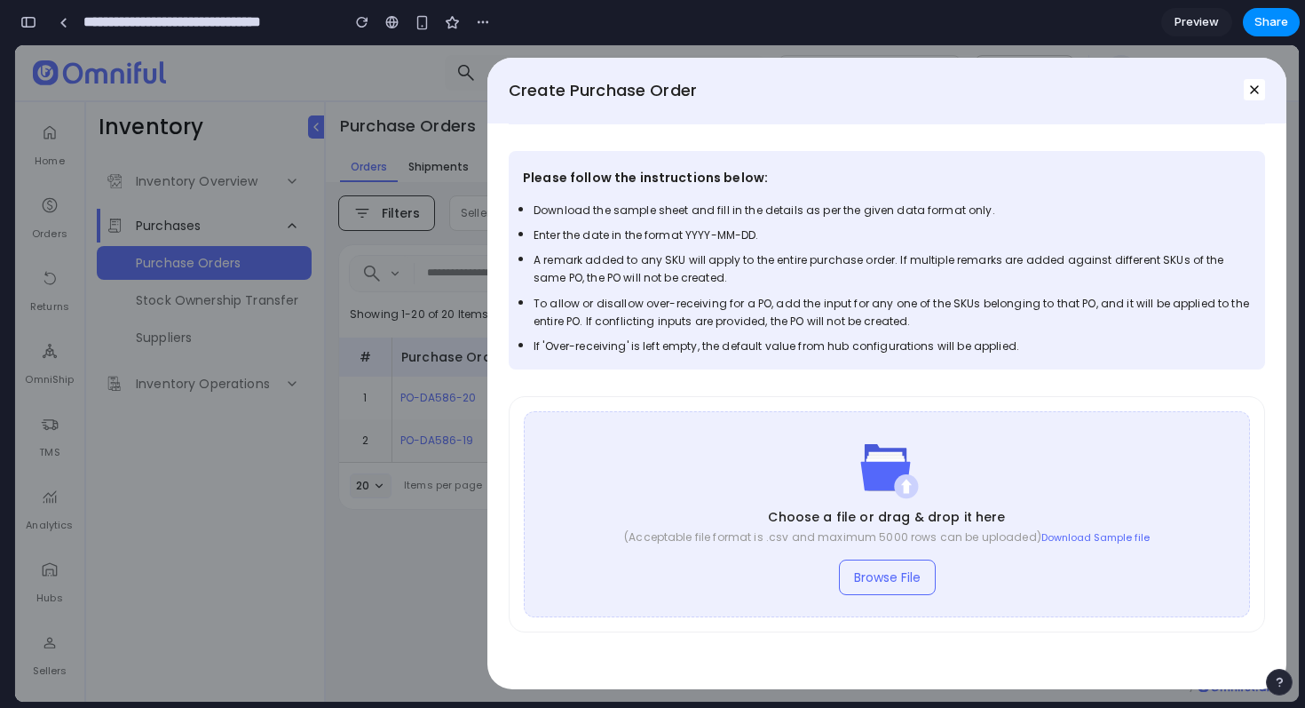
scroll to position [0, 0]
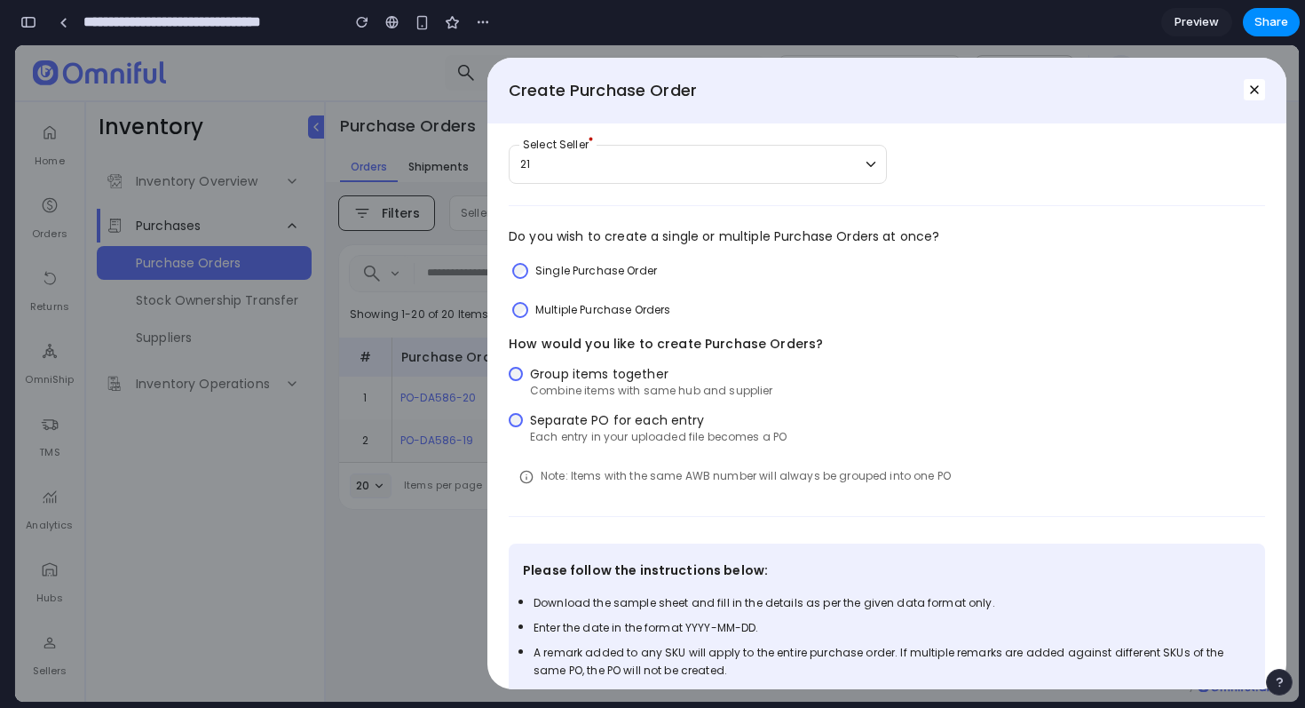
click at [643, 346] on div "How would you like to create Purchase Orders?" at bounding box center [887, 344] width 756 height 18
click at [618, 303] on label "Multiple Purchase Orders" at bounding box center [602, 310] width 135 height 18
click at [605, 309] on label "Multiple Purchase Orders" at bounding box center [602, 310] width 135 height 18
click at [564, 312] on label "Multiple Purchase Orders" at bounding box center [602, 310] width 135 height 18
click at [528, 309] on div "Multiple Purchase Orders" at bounding box center [591, 310] width 165 height 26
